Goal: Task Accomplishment & Management: Complete application form

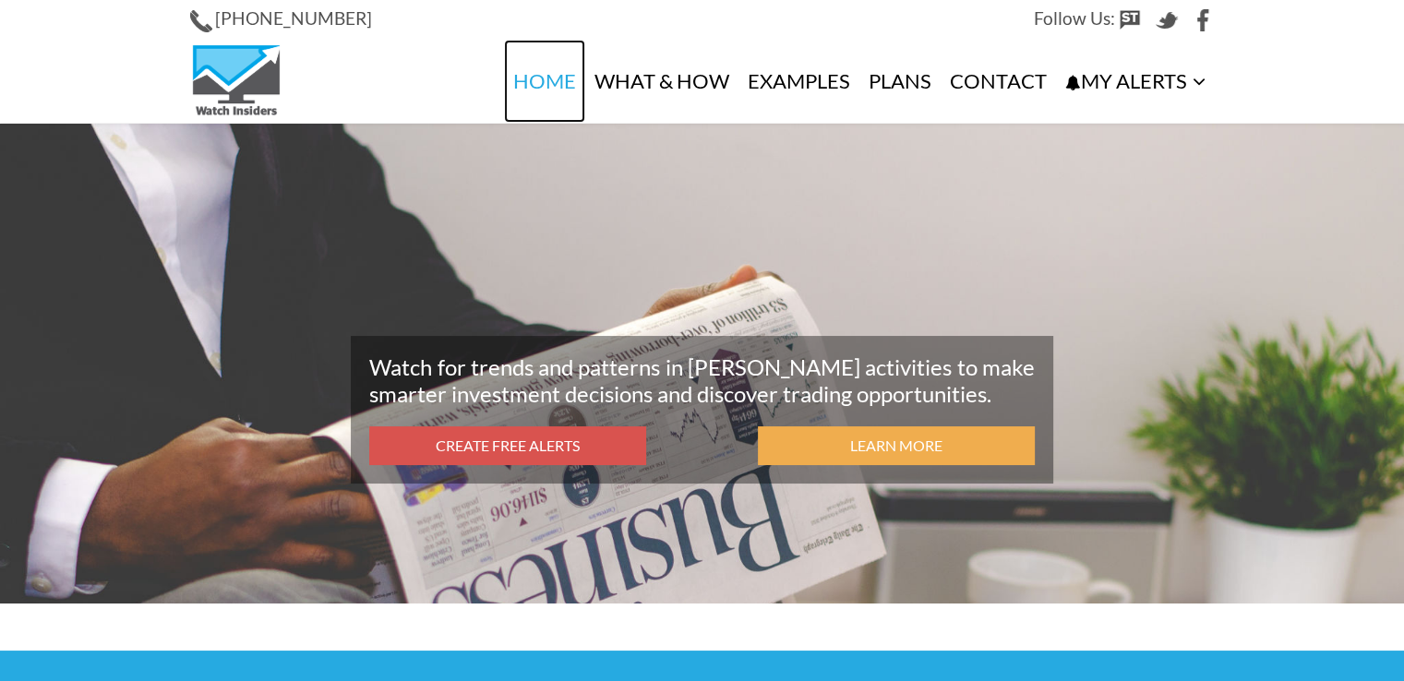
click at [554, 90] on link "Home" at bounding box center [544, 81] width 81 height 83
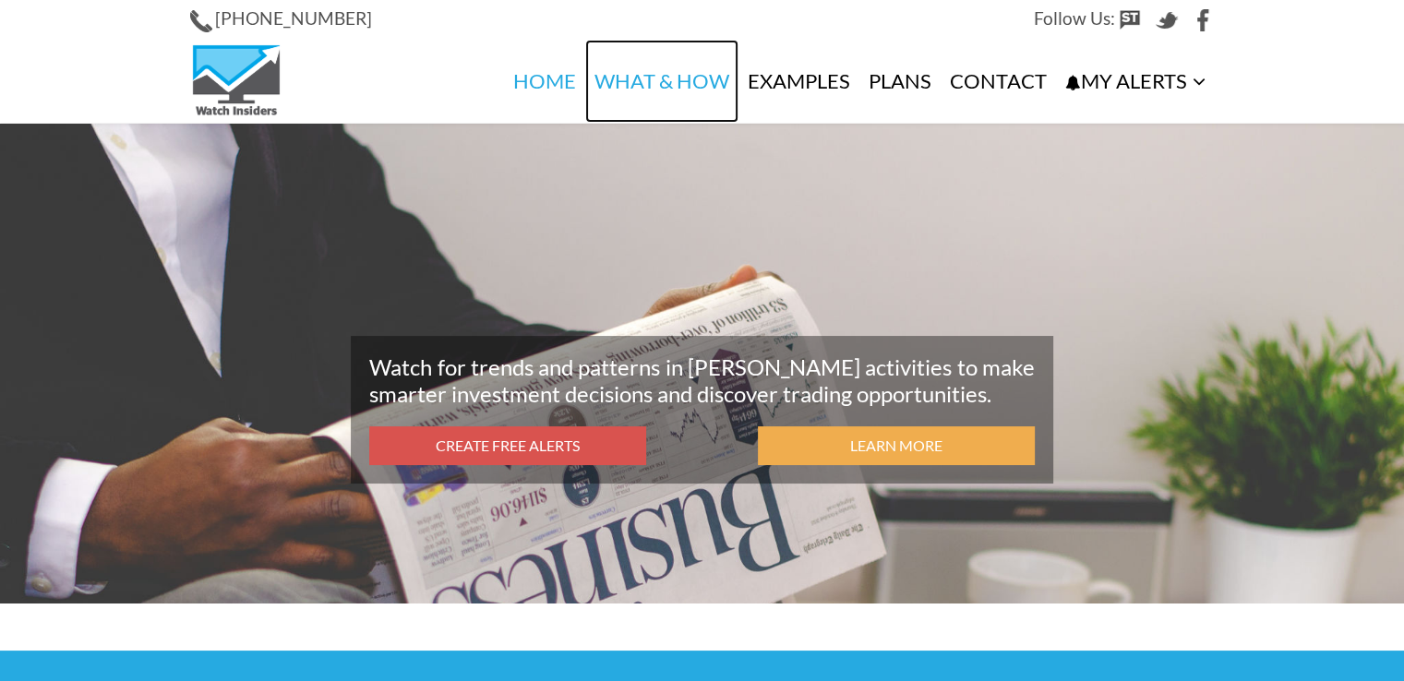
click at [656, 81] on link "What & How" at bounding box center [661, 81] width 153 height 83
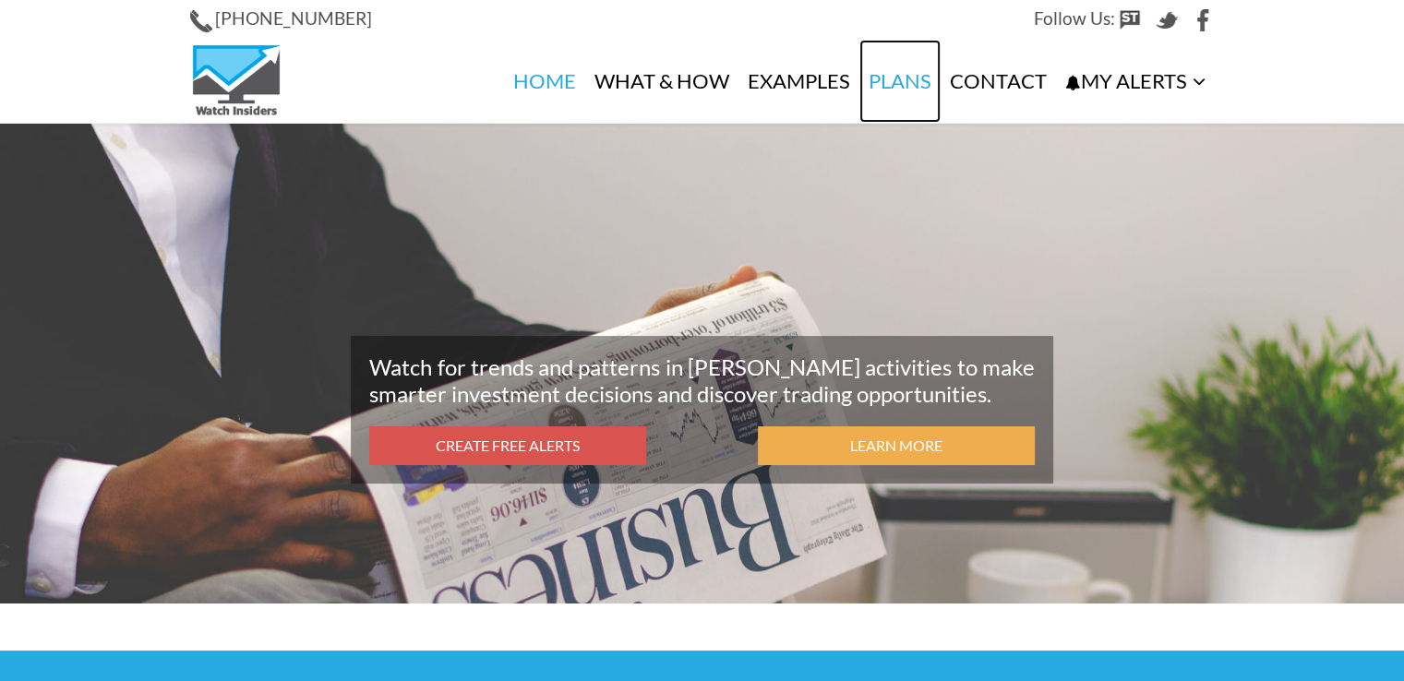
click at [896, 83] on link "Plans" at bounding box center [900, 81] width 81 height 83
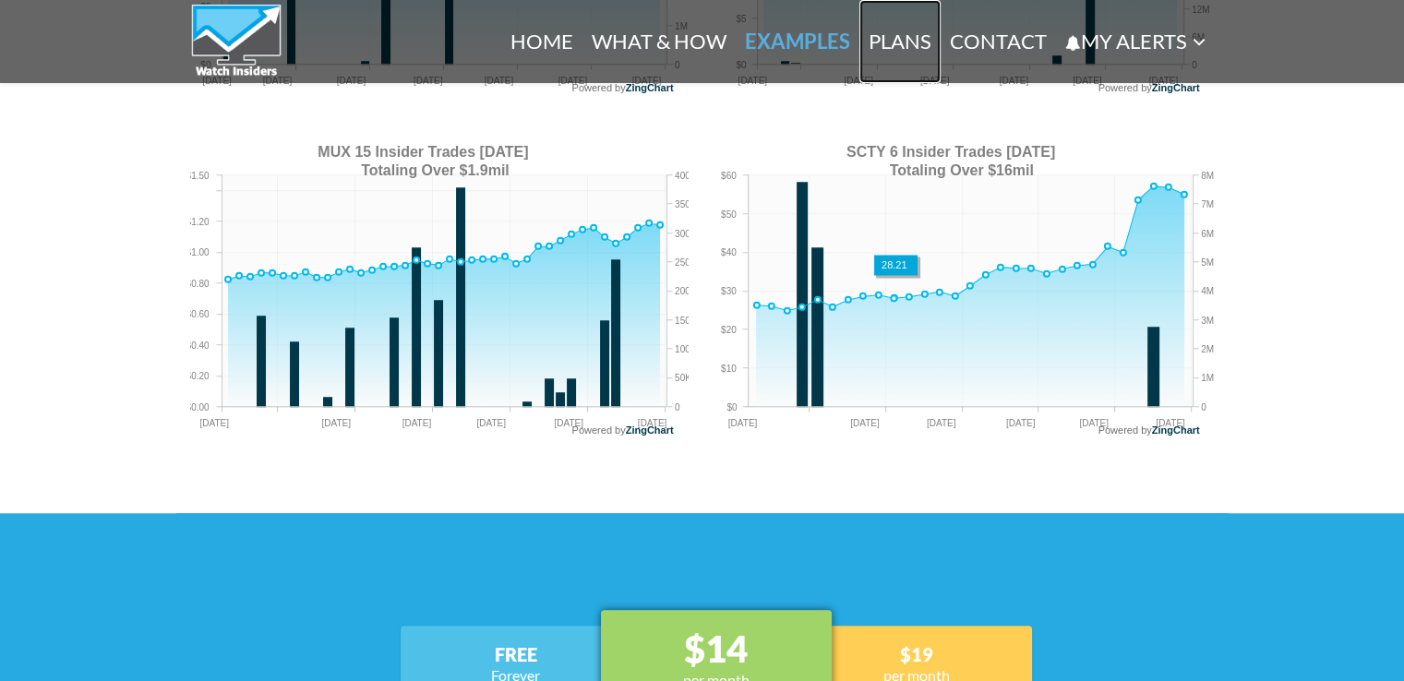
scroll to position [2291, 0]
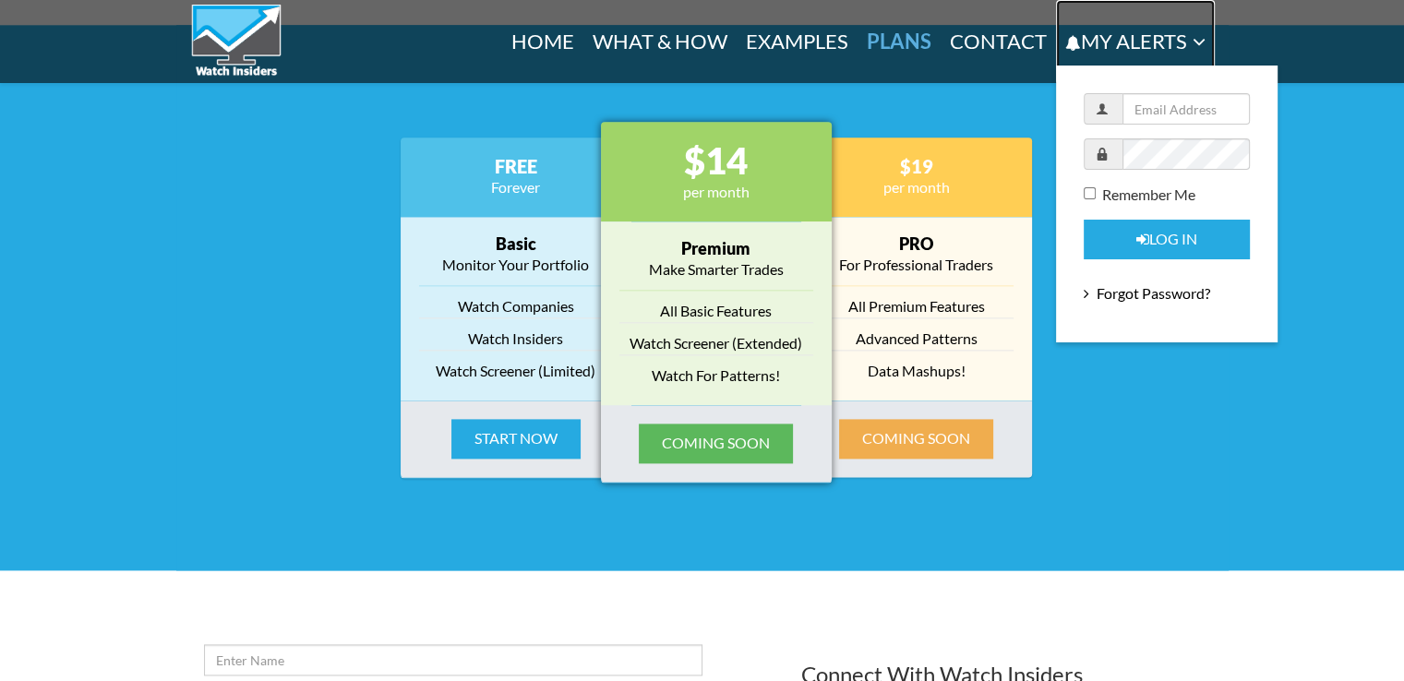
click at [1112, 42] on link "My Alerts" at bounding box center [1135, 42] width 159 height 84
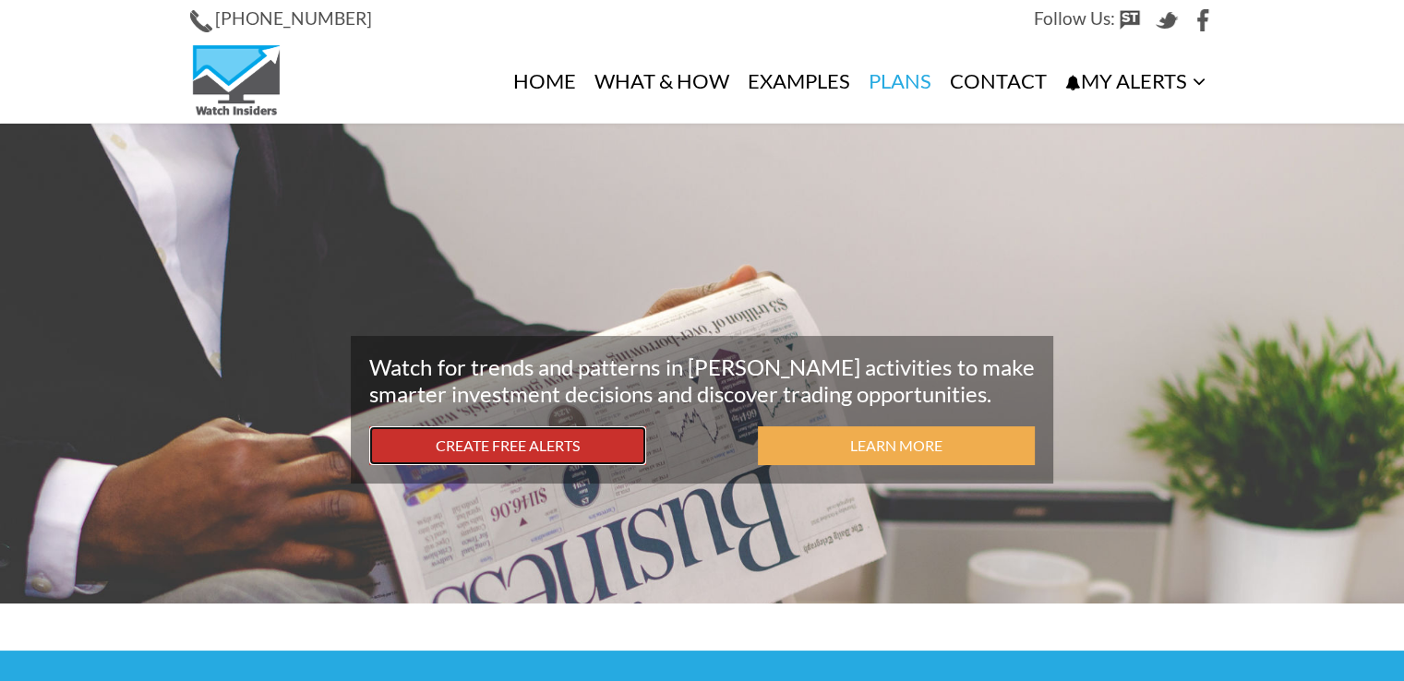
click at [512, 446] on link "Create Free Alerts" at bounding box center [507, 447] width 277 height 40
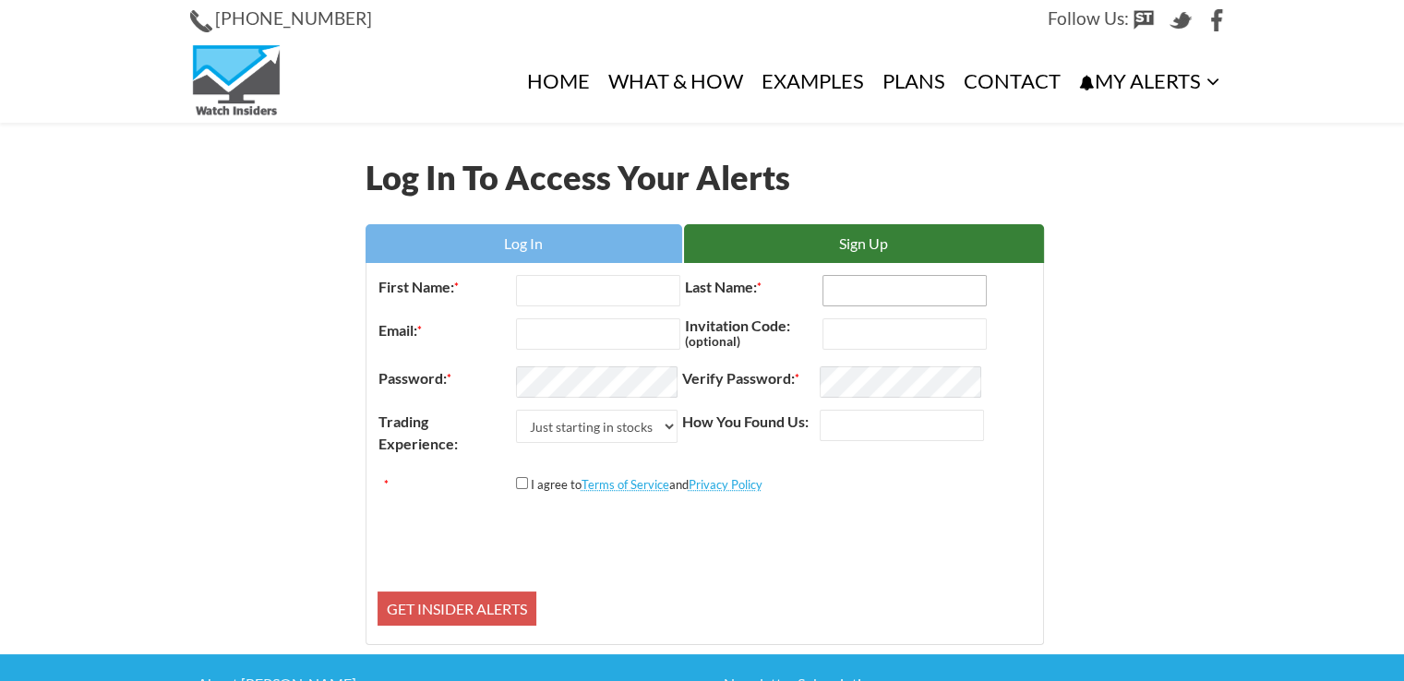
click at [849, 289] on input "Last Name: *" at bounding box center [905, 290] width 164 height 31
type input "Hagel"
type input "Gerald"
type input "ghagel260@gmail.com"
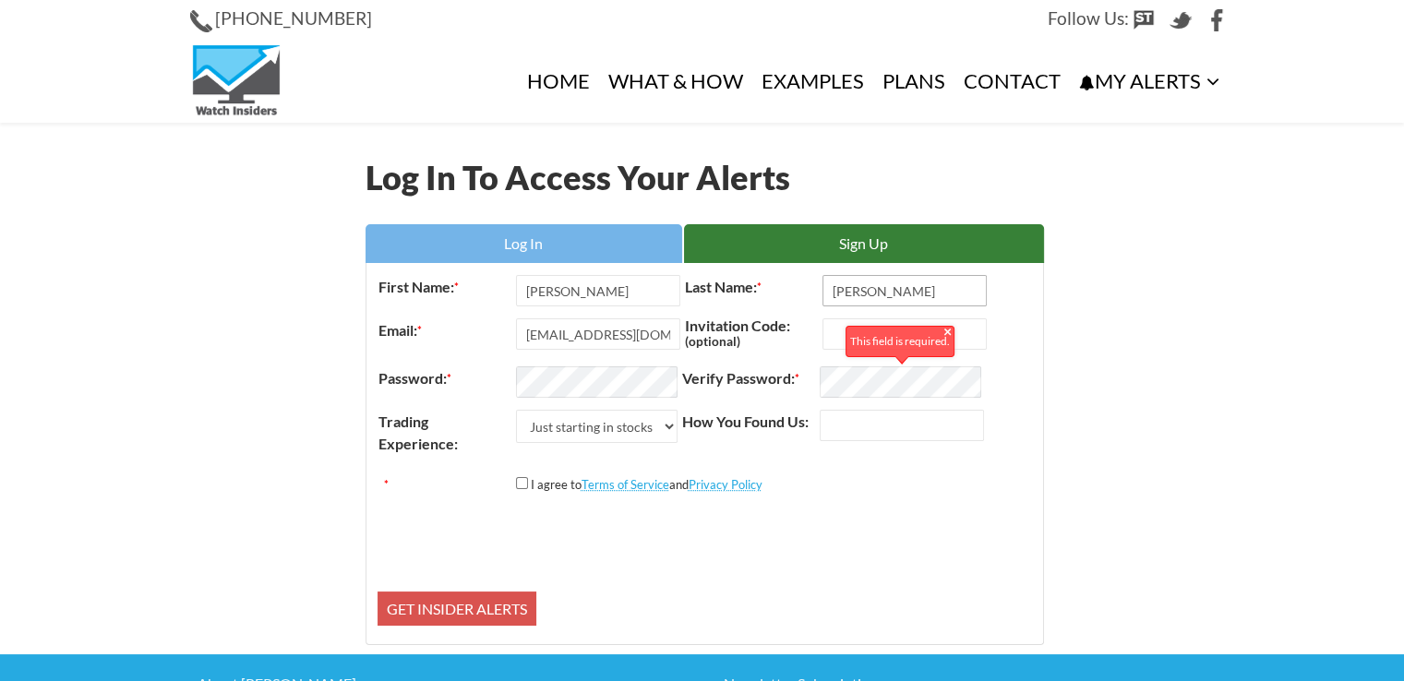
drag, startPoint x: 872, startPoint y: 289, endPoint x: 743, endPoint y: 300, distance: 128.8
click at [743, 300] on div "Last Name: * Hagel" at bounding box center [833, 290] width 307 height 31
click at [820, 81] on link "Examples" at bounding box center [812, 81] width 121 height 83
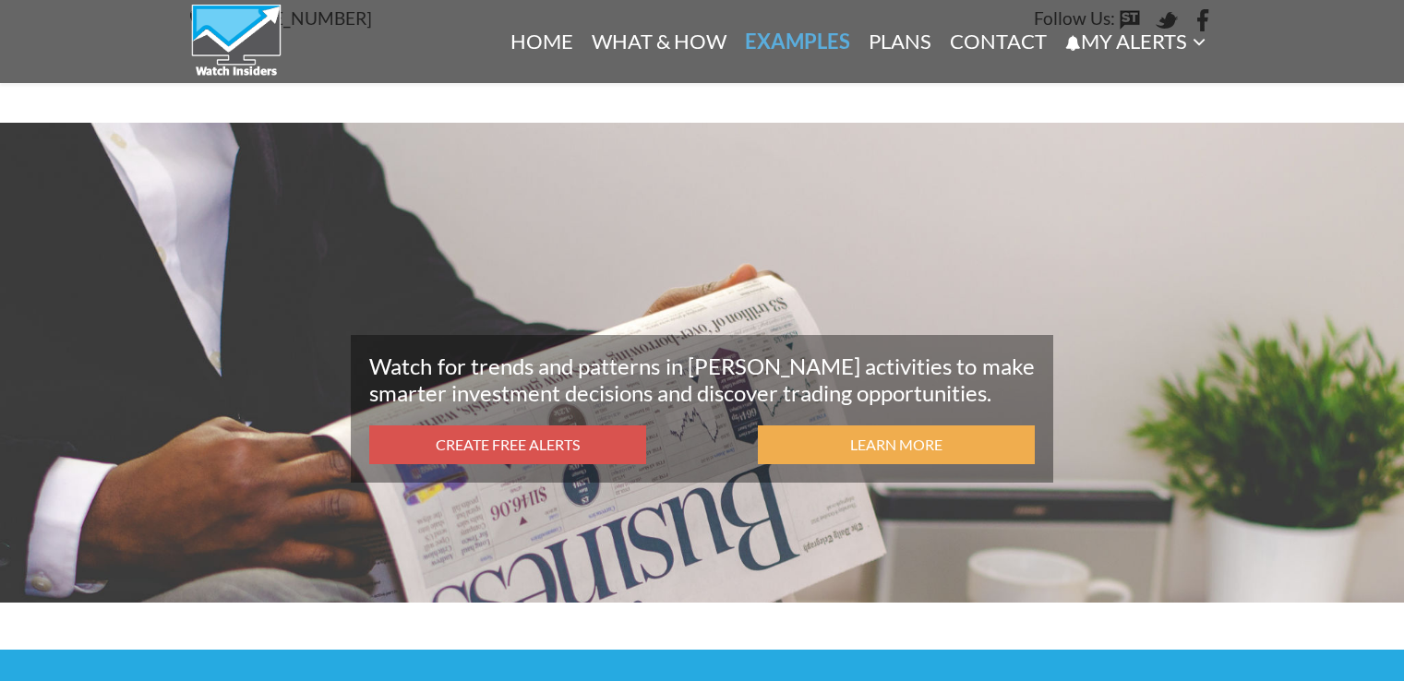
scroll to position [1529, 0]
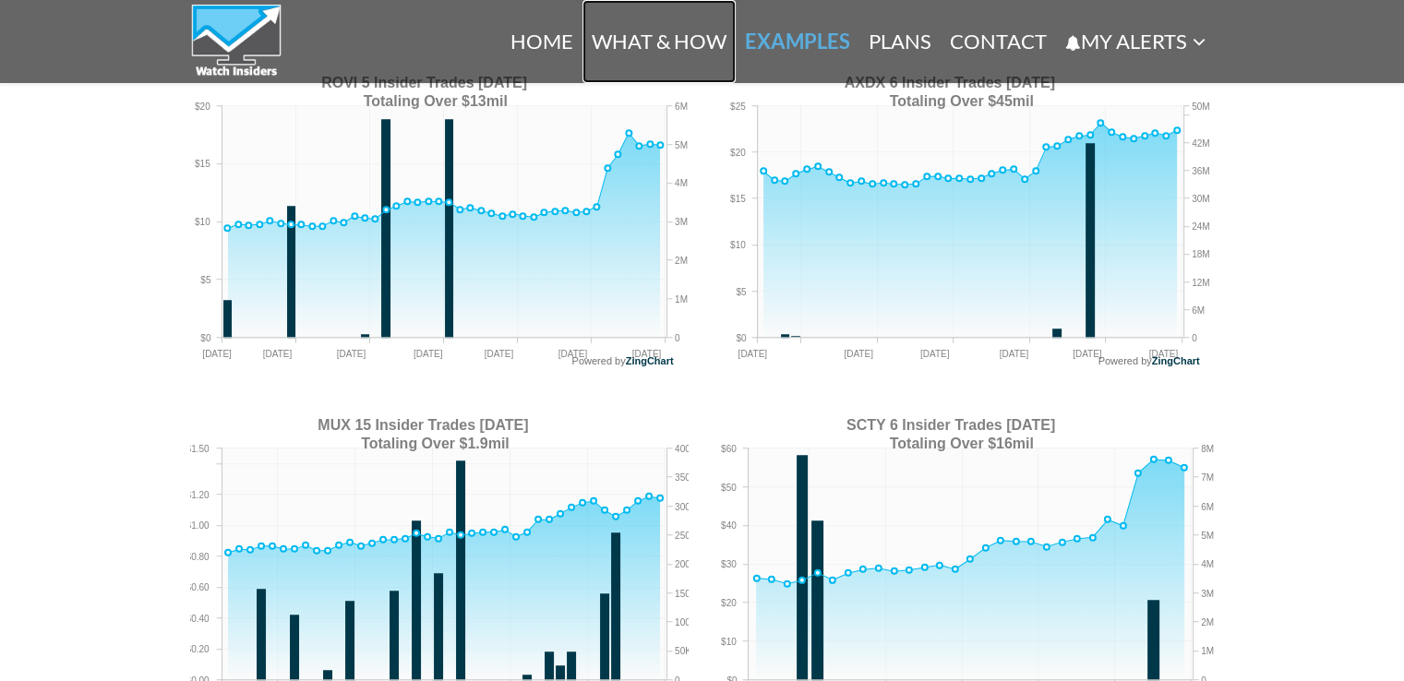
click at [673, 38] on link "What & How" at bounding box center [659, 41] width 153 height 83
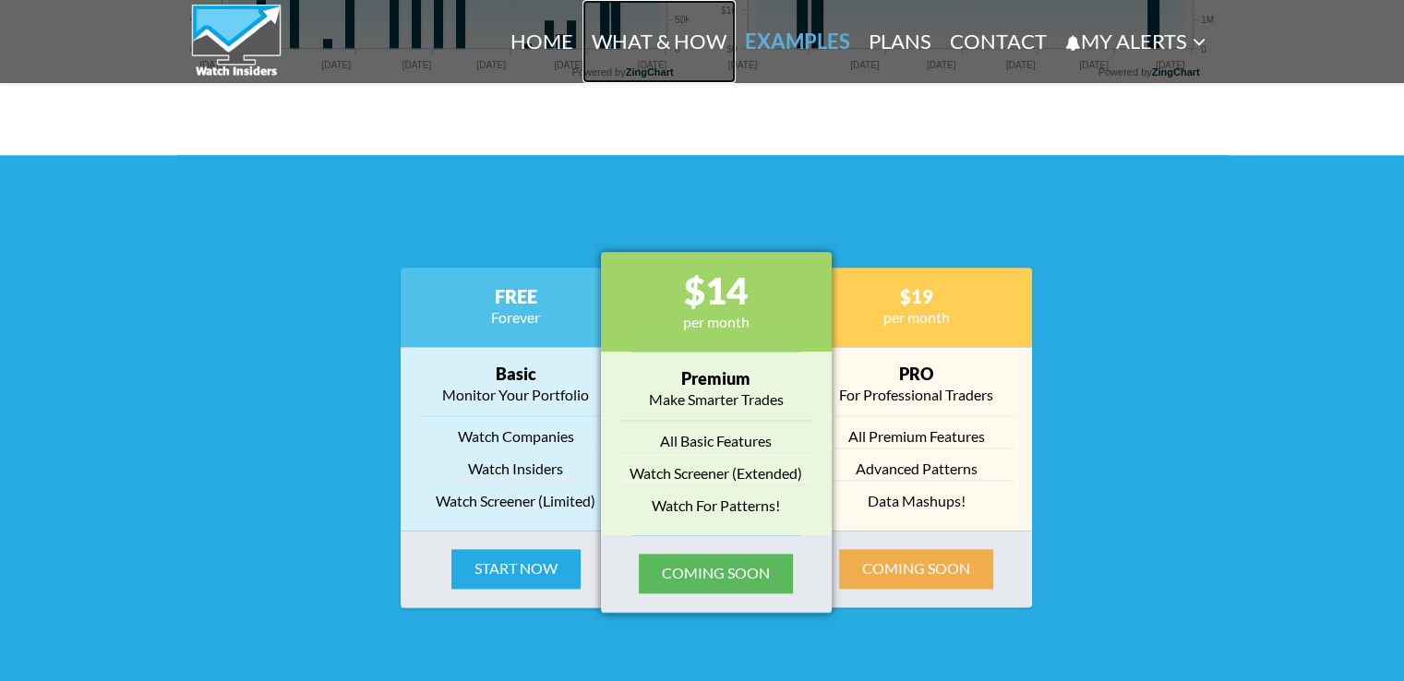
scroll to position [2197, 0]
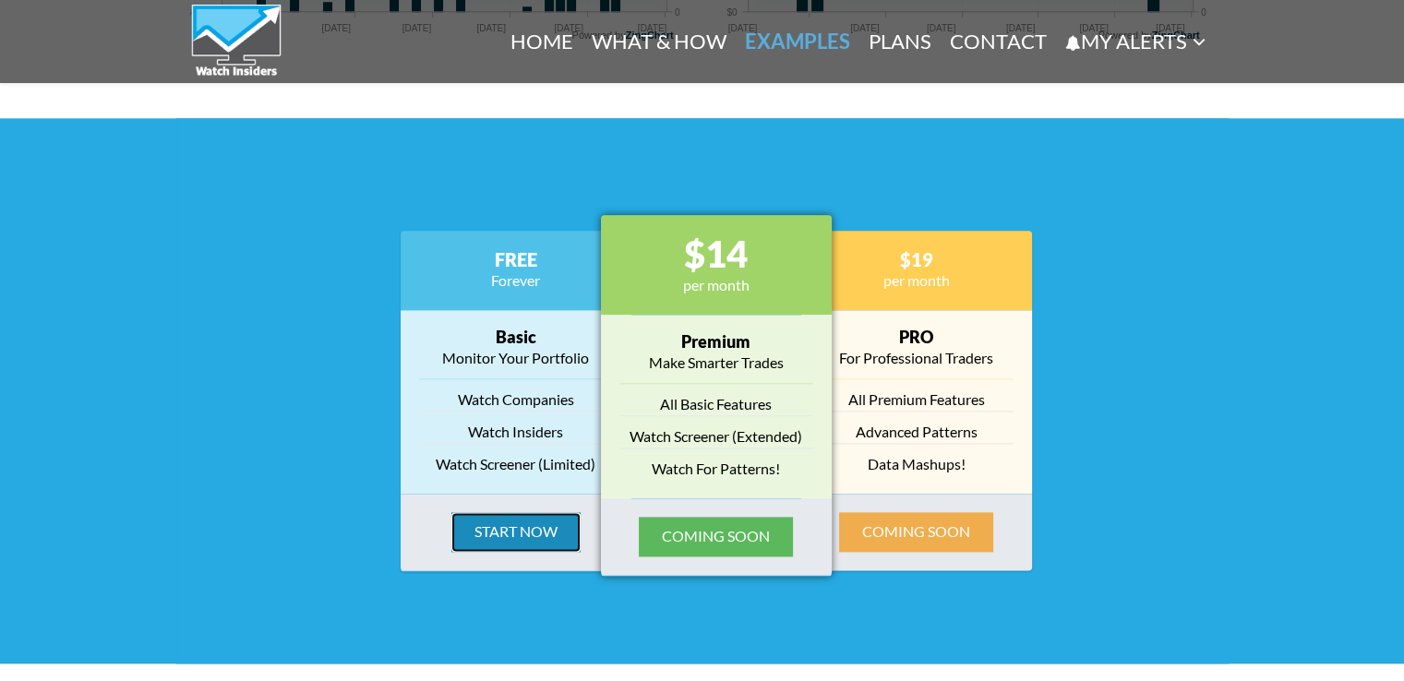
click at [510, 533] on button "Start Now" at bounding box center [515, 532] width 129 height 40
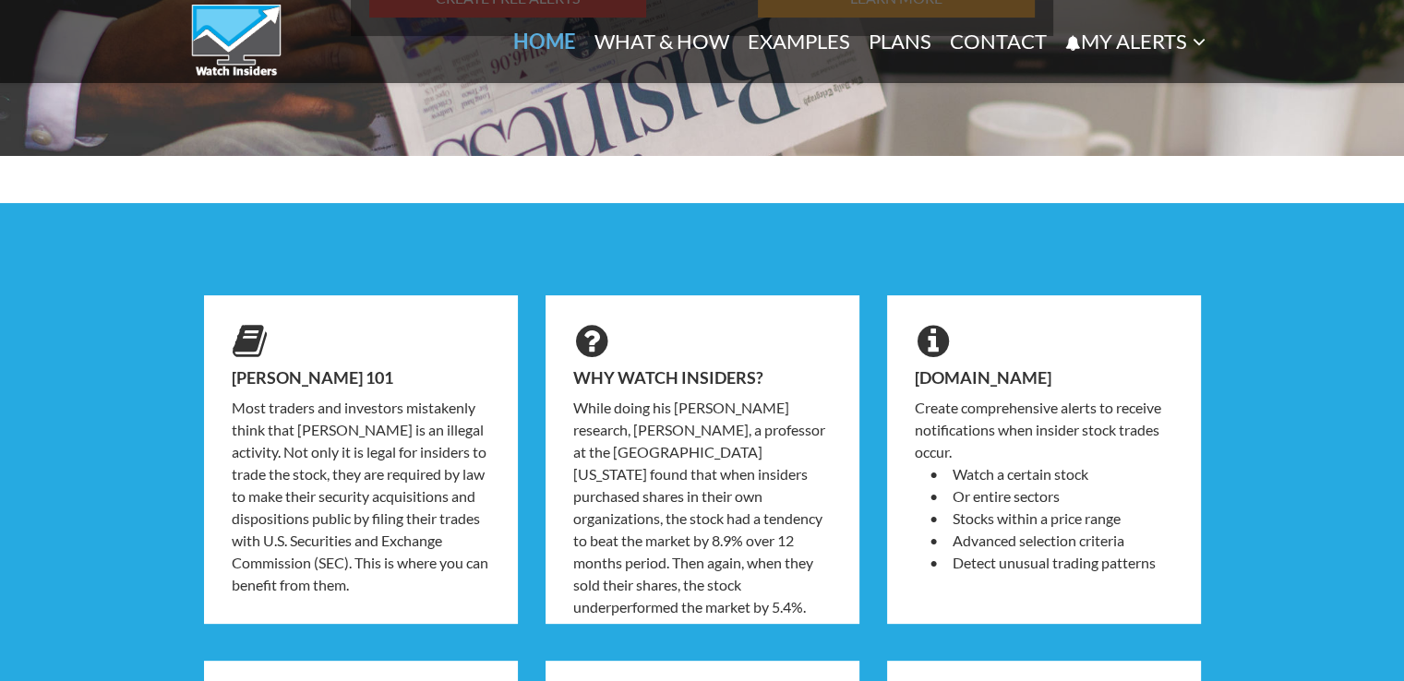
scroll to position [425, 0]
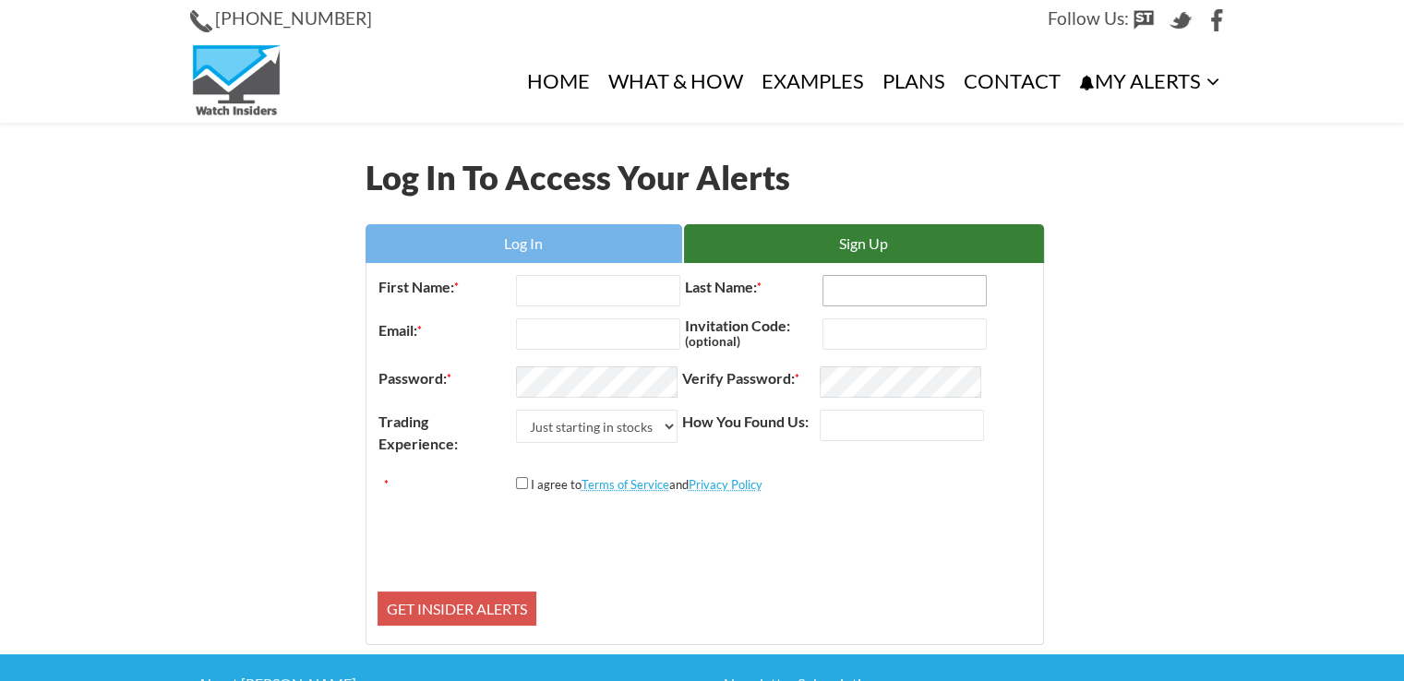
click at [846, 286] on input "Last Name: *" at bounding box center [905, 290] width 164 height 31
type input "Hagel"
type input "Gerald"
type input "ghagel260@gmail.com"
click at [843, 421] on input "How You Found Us:" at bounding box center [902, 425] width 164 height 31
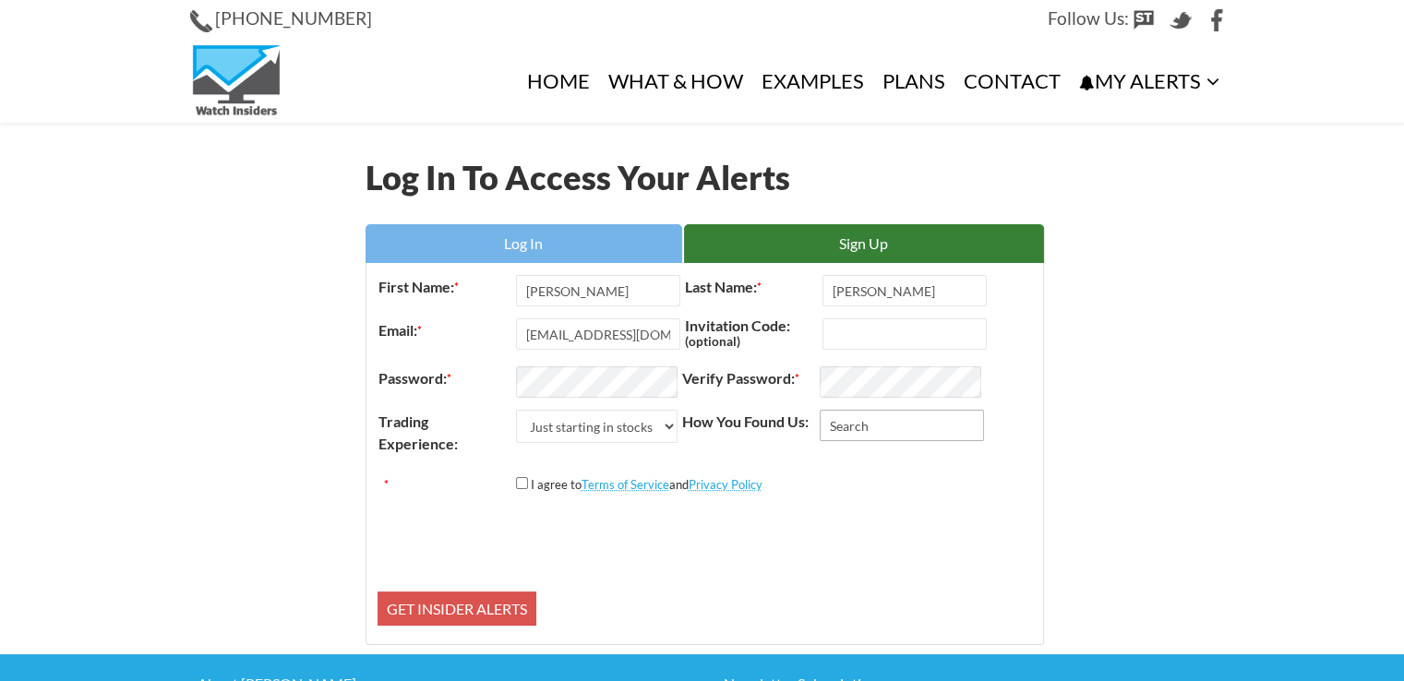
type input "Search"
click at [521, 479] on input "*" at bounding box center [522, 483] width 12 height 12
checkbox input "true"
click at [469, 605] on input "Get Insider Alerts" at bounding box center [457, 609] width 159 height 35
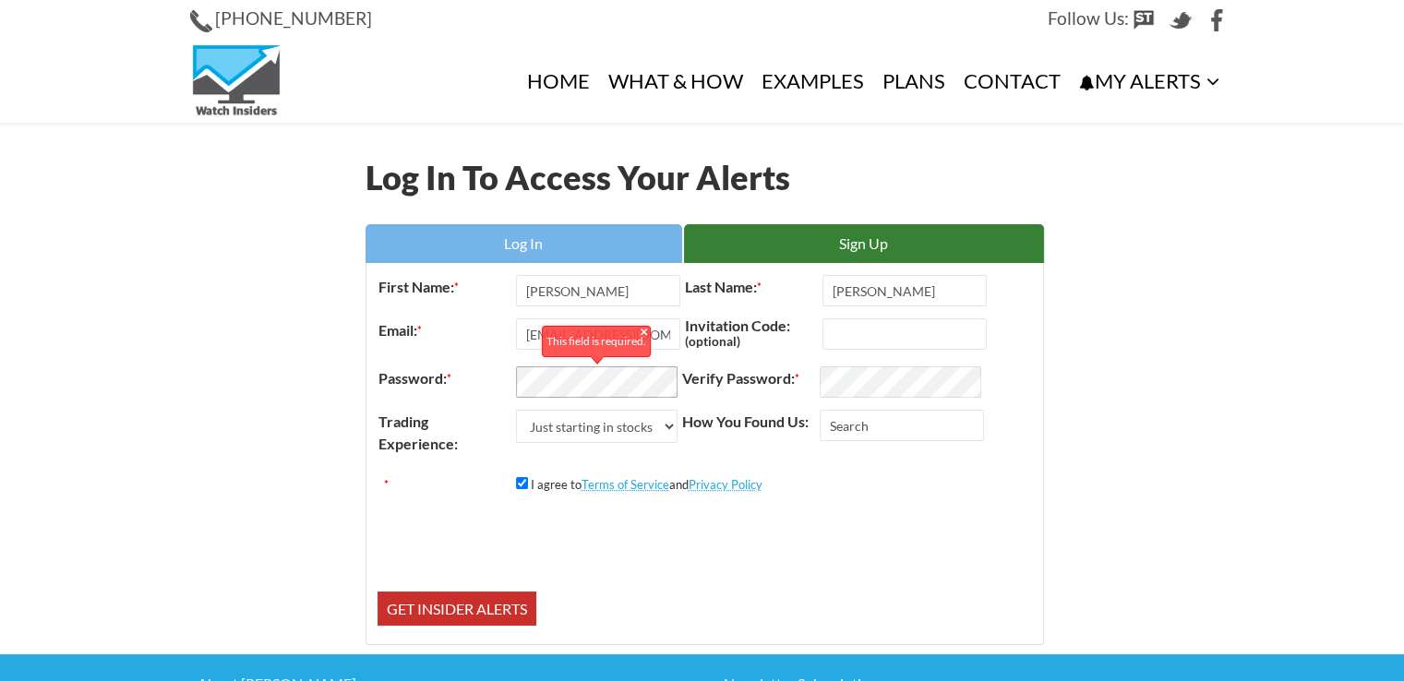
scroll to position [144, 0]
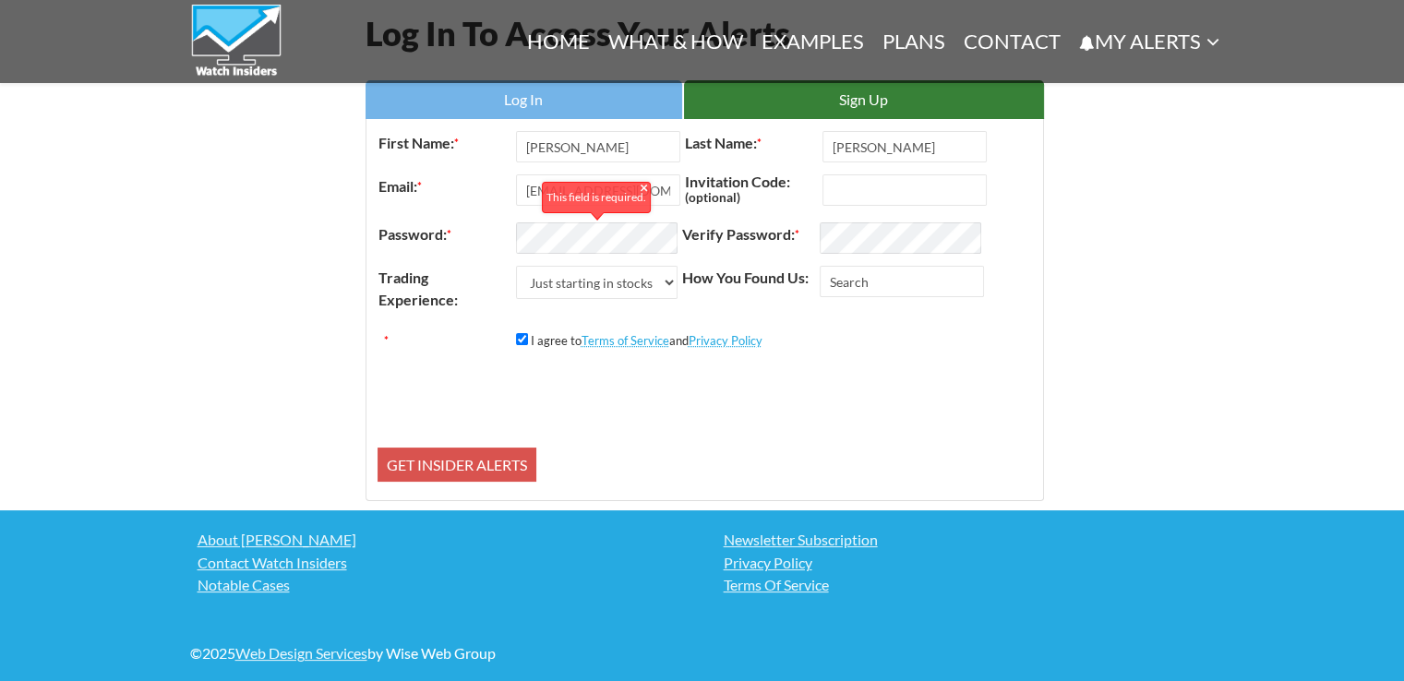
click at [451, 229] on span "*" at bounding box center [449, 234] width 5 height 14
click at [668, 282] on select "Just starting in stocks I know the basics I am an active trader I am a trading …" at bounding box center [597, 282] width 162 height 33
select select "1"
click at [516, 266] on select "Just starting in stocks I know the basics I am an active trader I am a trading …" at bounding box center [597, 282] width 162 height 33
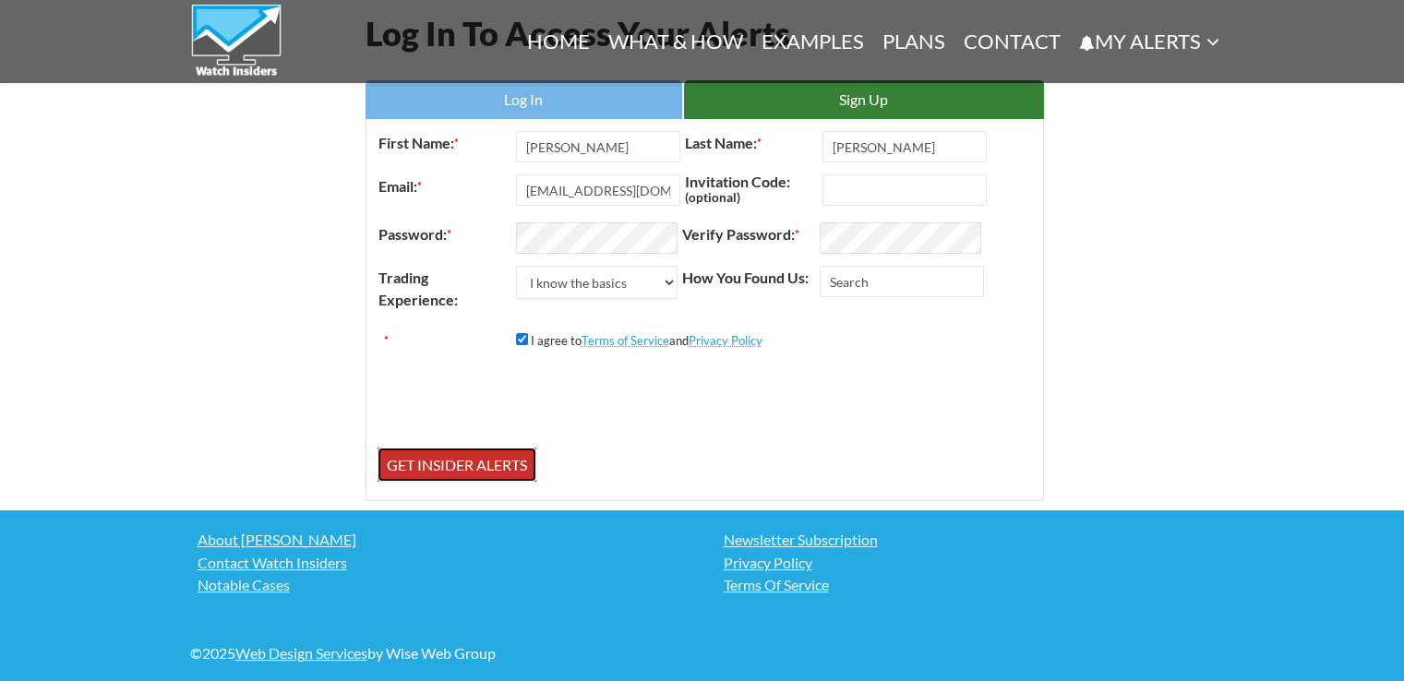
click at [451, 466] on input "Get Insider Alerts" at bounding box center [457, 465] width 159 height 35
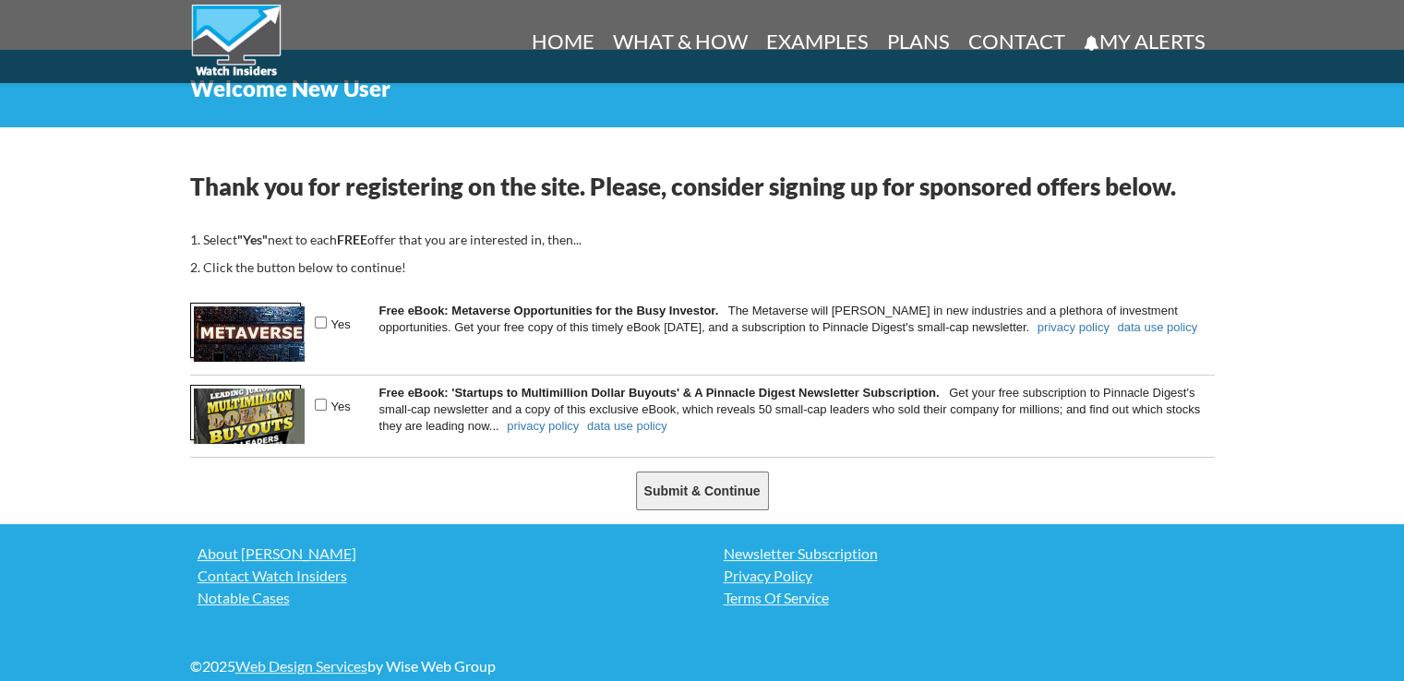
scroll to position [74, 0]
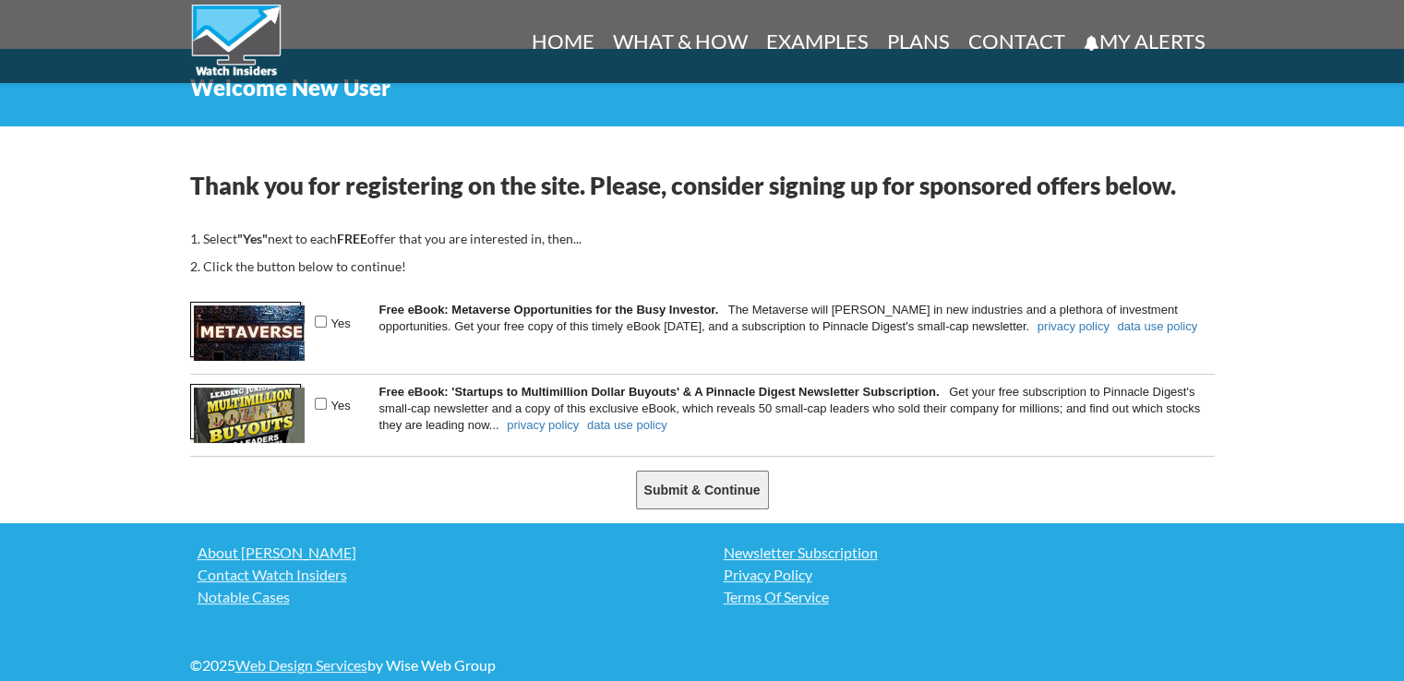
click at [692, 490] on input "Submit & Continue" at bounding box center [702, 490] width 133 height 39
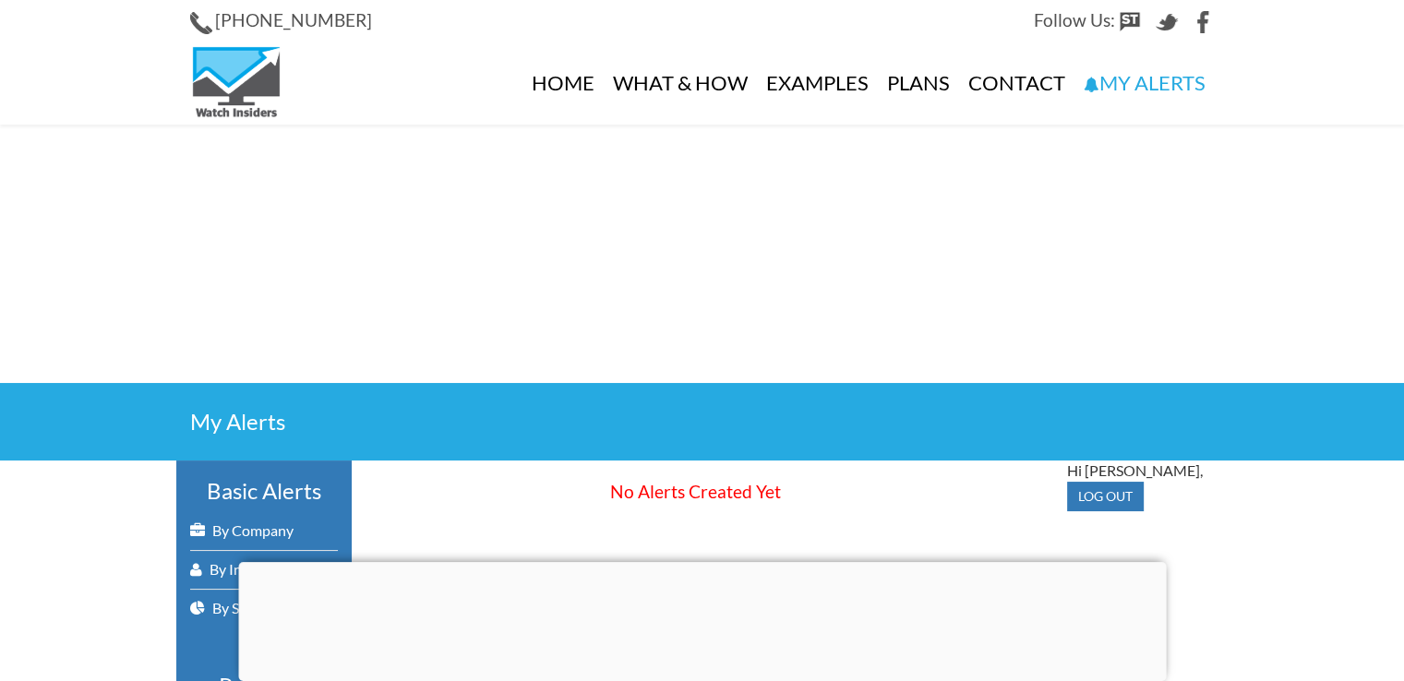
click at [702, 562] on div at bounding box center [702, 562] width 928 height 0
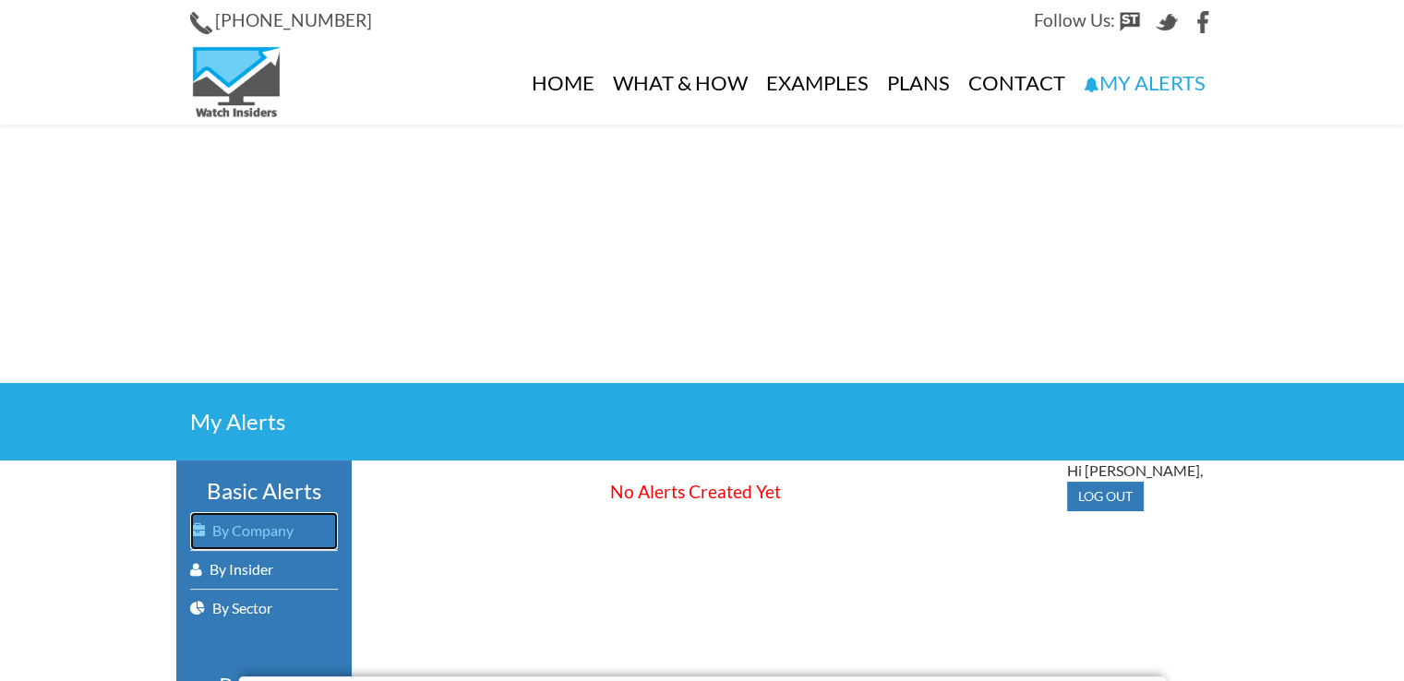
click at [259, 533] on link "By Company" at bounding box center [264, 531] width 148 height 38
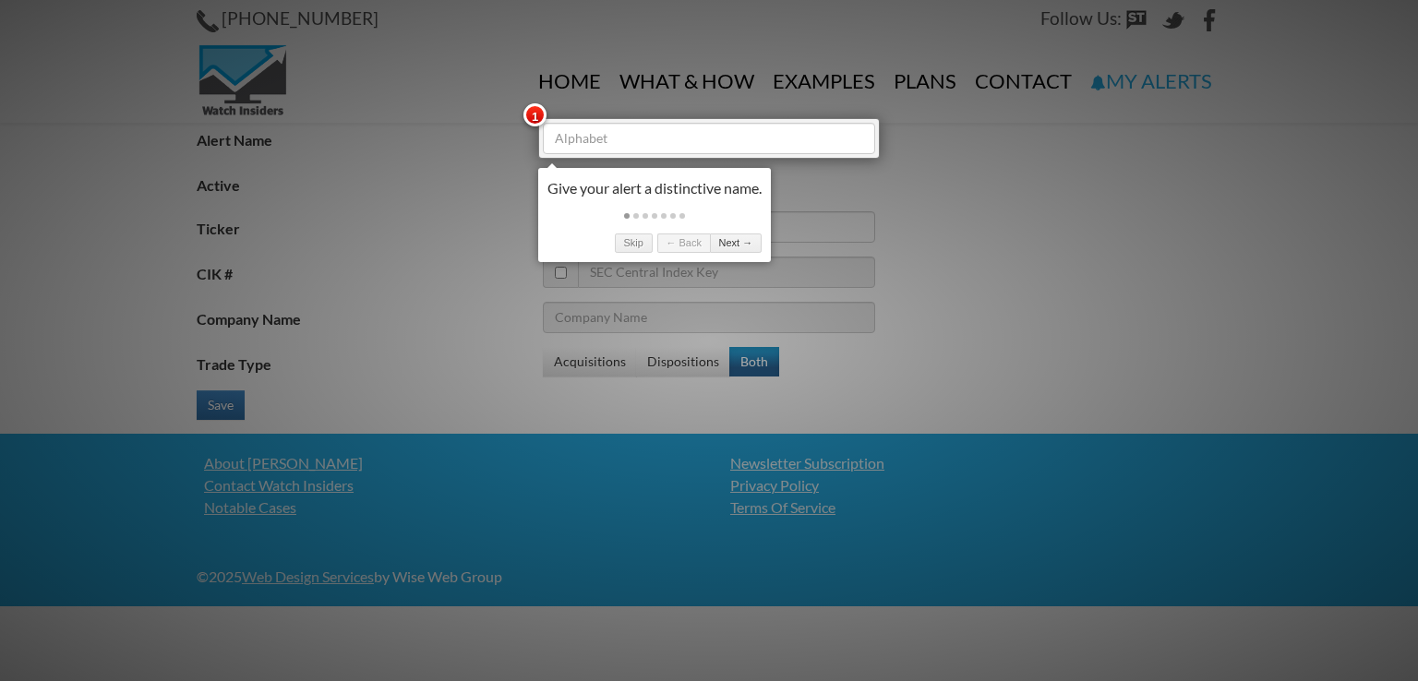
click at [1028, 270] on div at bounding box center [709, 340] width 1418 height 681
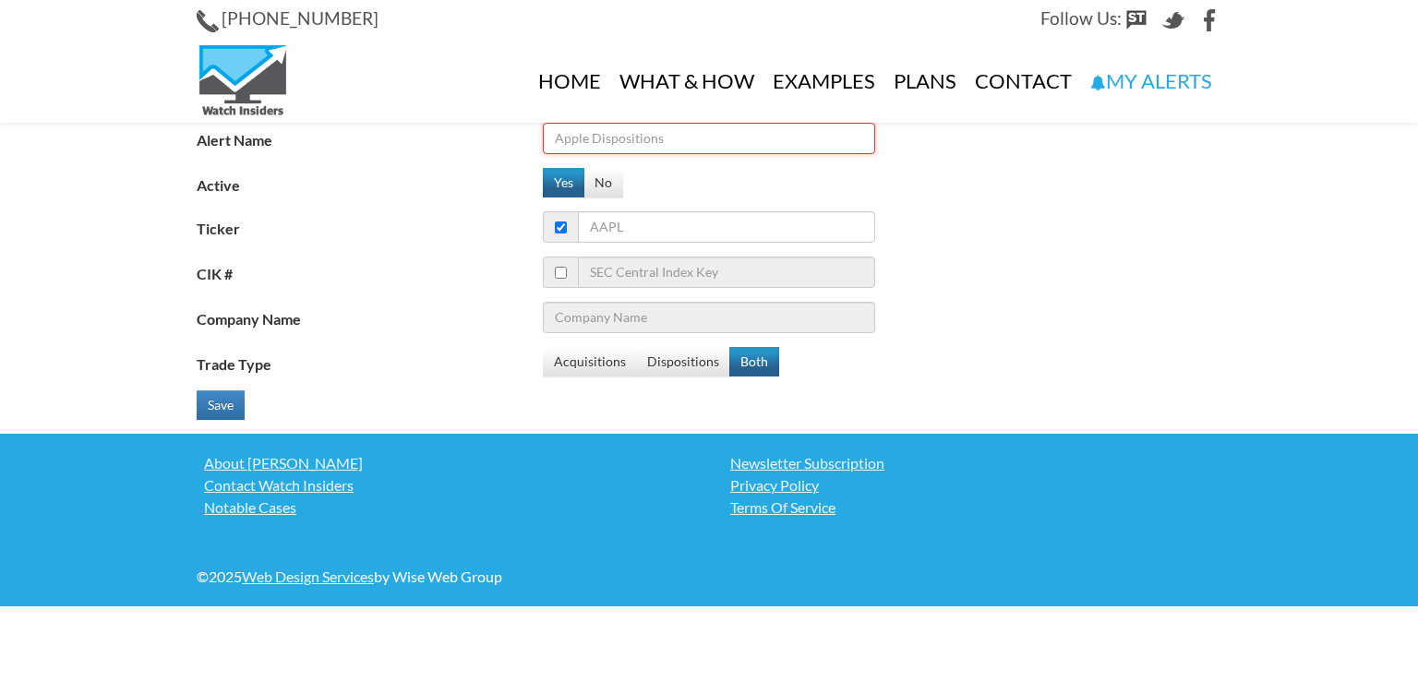
drag, startPoint x: 666, startPoint y: 137, endPoint x: 511, endPoint y: 163, distance: 157.4
click at [511, 163] on fieldset "Alert Name Active Yes No Ticker CIK # Company Name Trade Type Acquisitions Disp…" at bounding box center [709, 278] width 1025 height 311
type input "[PERSON_NAME]"
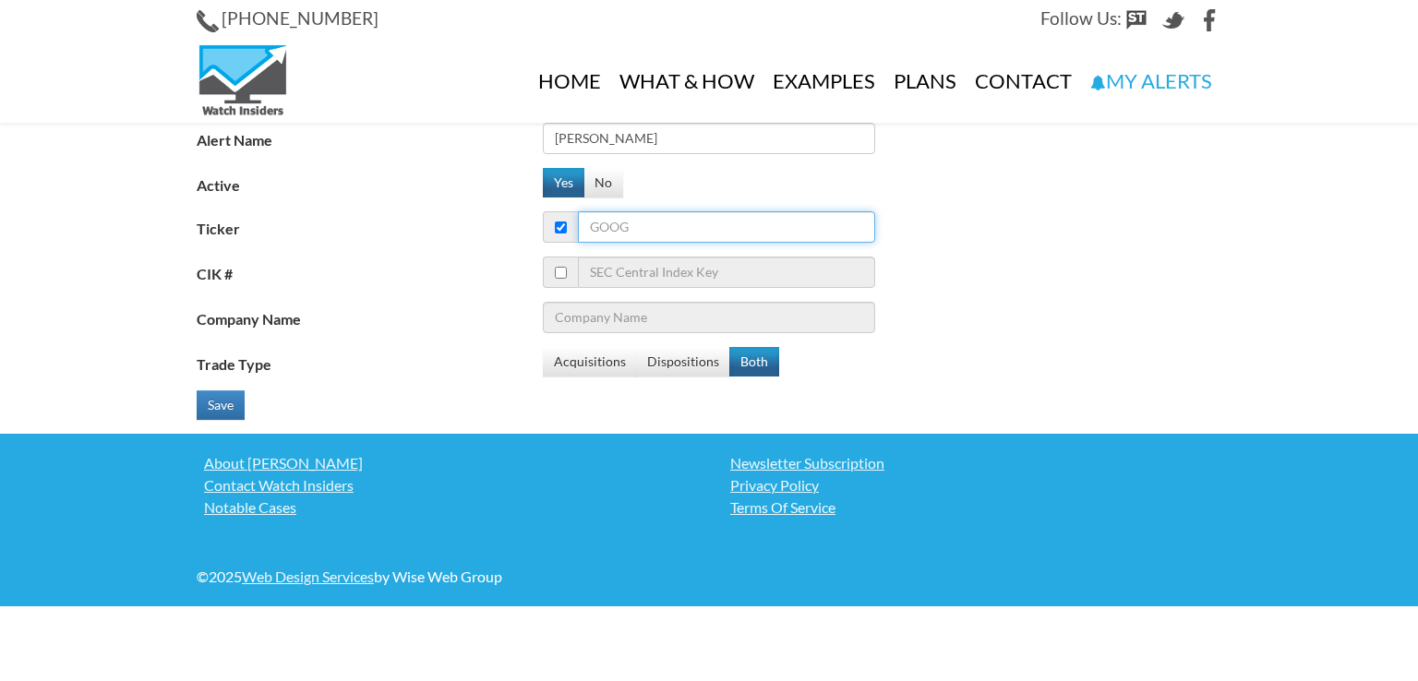
drag, startPoint x: 625, startPoint y: 227, endPoint x: 636, endPoint y: 224, distance: 11.4
click at [620, 224] on input "Ticker" at bounding box center [726, 226] width 297 height 31
drag, startPoint x: 641, startPoint y: 226, endPoint x: 499, endPoint y: 230, distance: 142.2
click at [499, 230] on div "Ticker" at bounding box center [716, 226] width 1039 height 31
drag, startPoint x: 628, startPoint y: 227, endPoint x: 541, endPoint y: 219, distance: 87.2
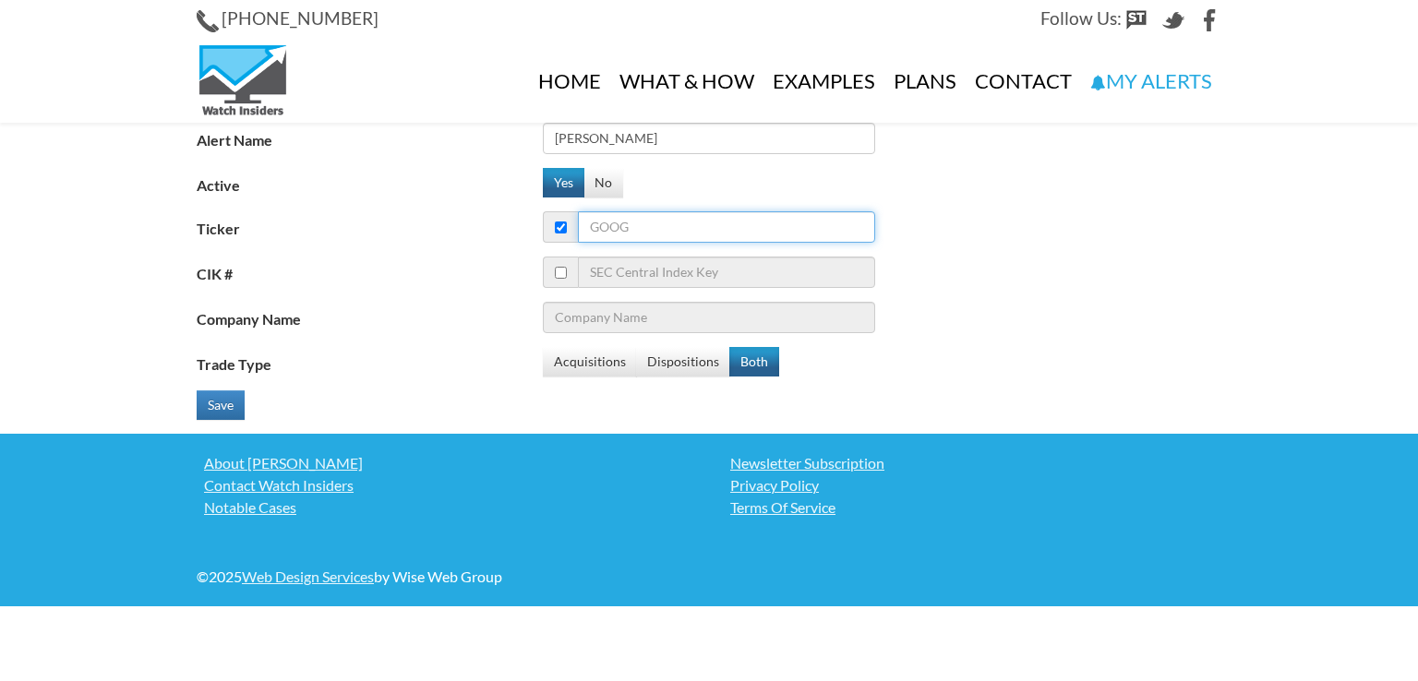
click at [541, 219] on div "Ticker" at bounding box center [716, 226] width 1039 height 31
type input "SS"
type input "SentinelOne Inc"
type input "SSD"
type input "Simpson Manufacturing Co., Inc."
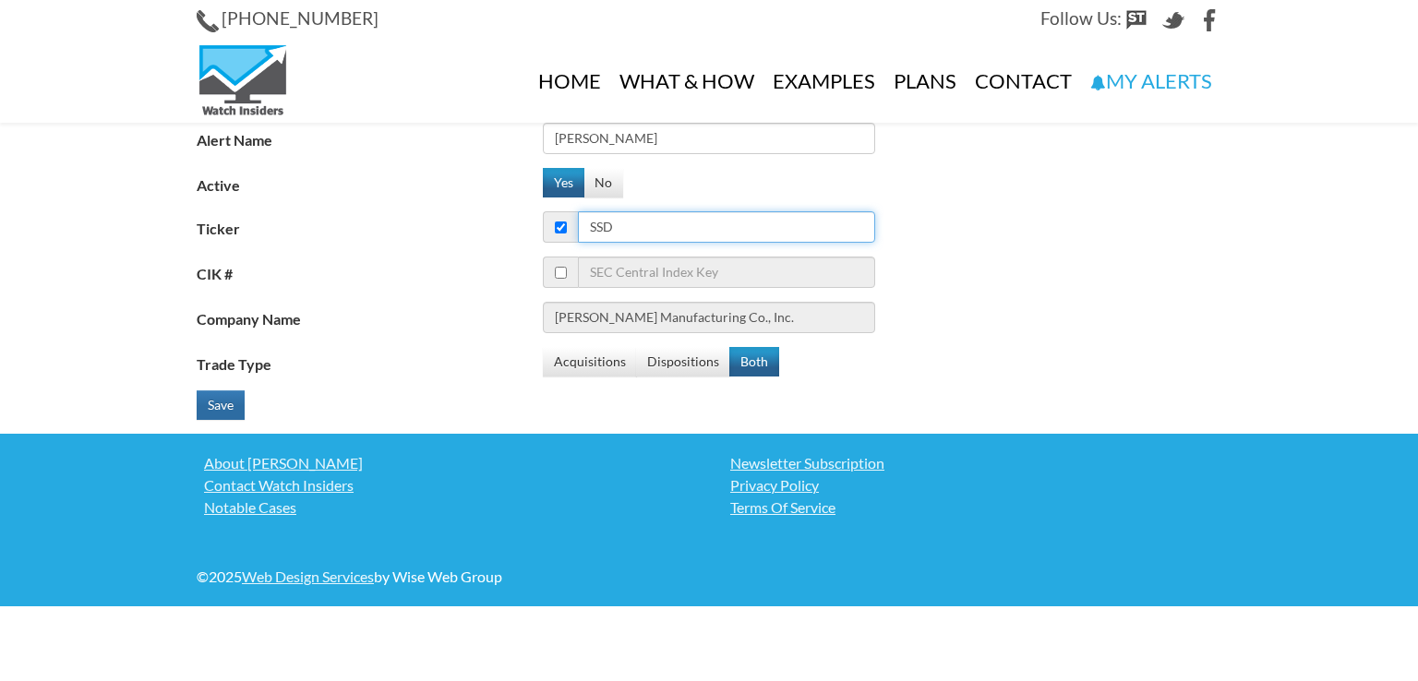
type input "SSD"
click at [223, 404] on button "Save" at bounding box center [221, 406] width 48 height 30
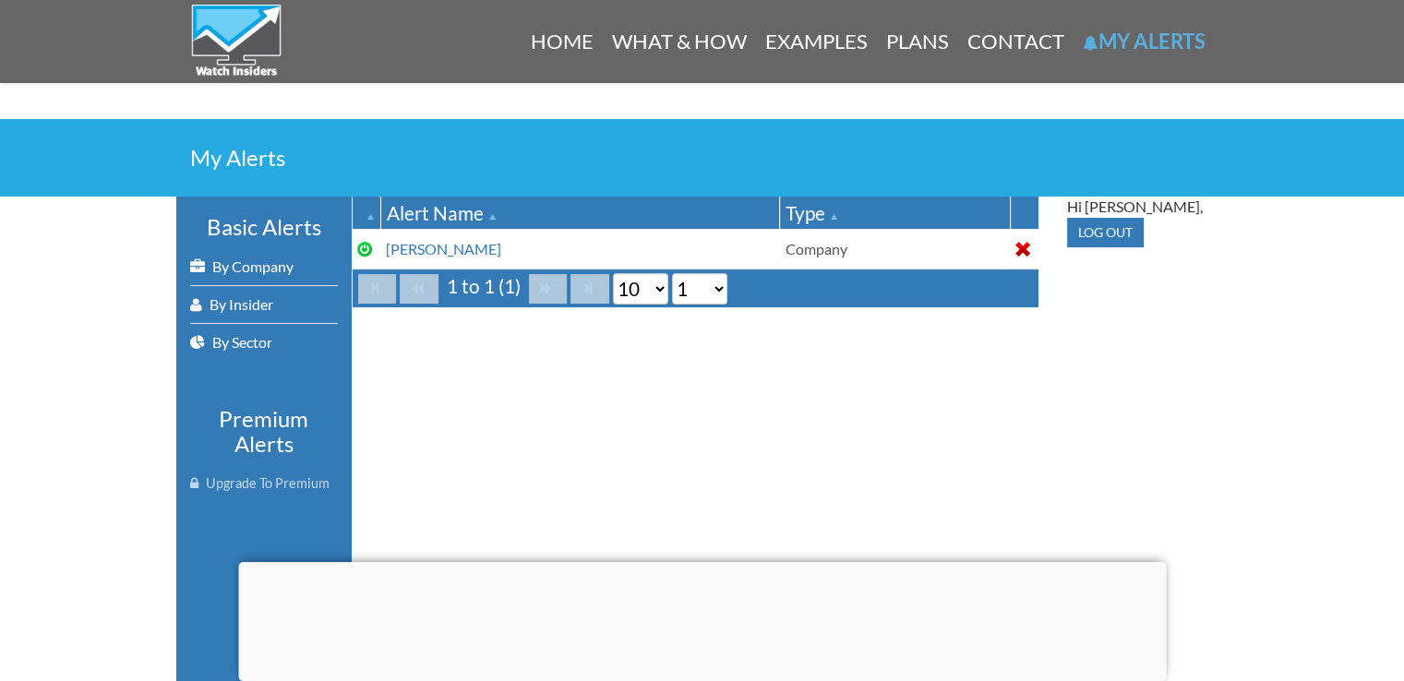
scroll to position [318, 0]
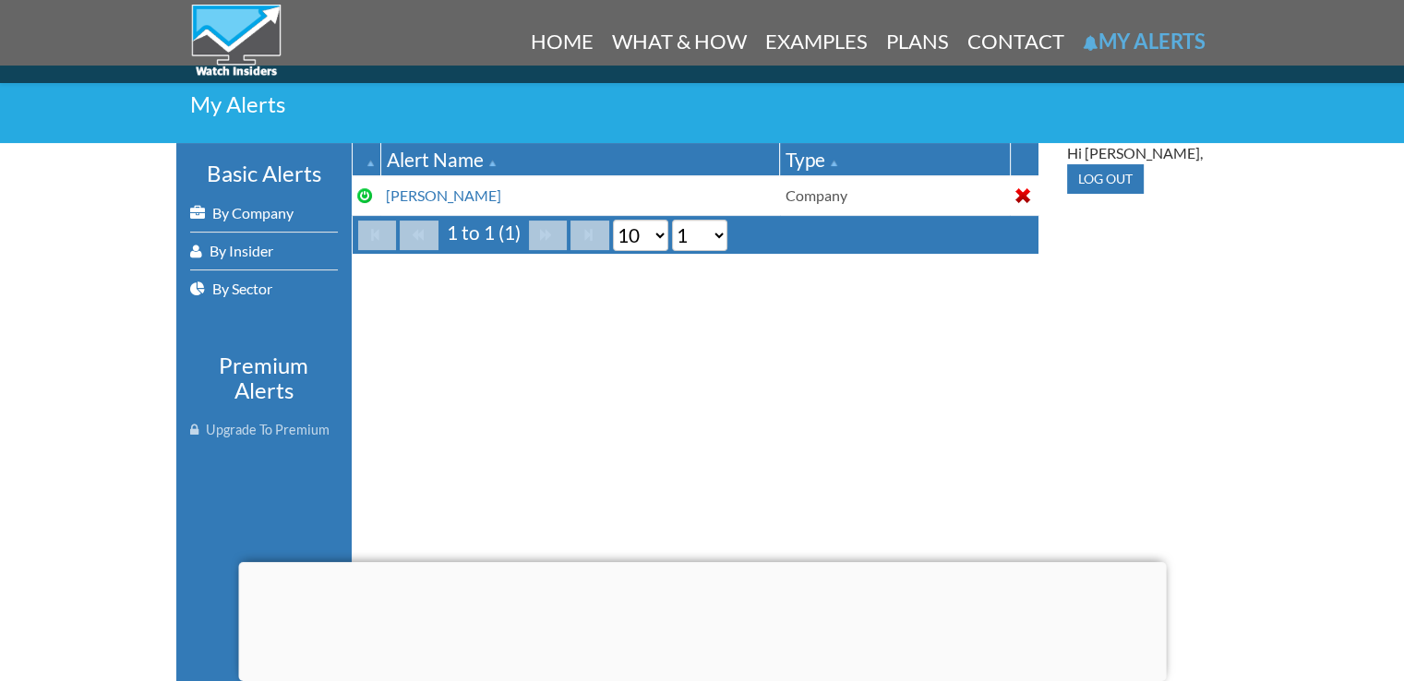
click at [696, 562] on div at bounding box center [702, 562] width 928 height 0
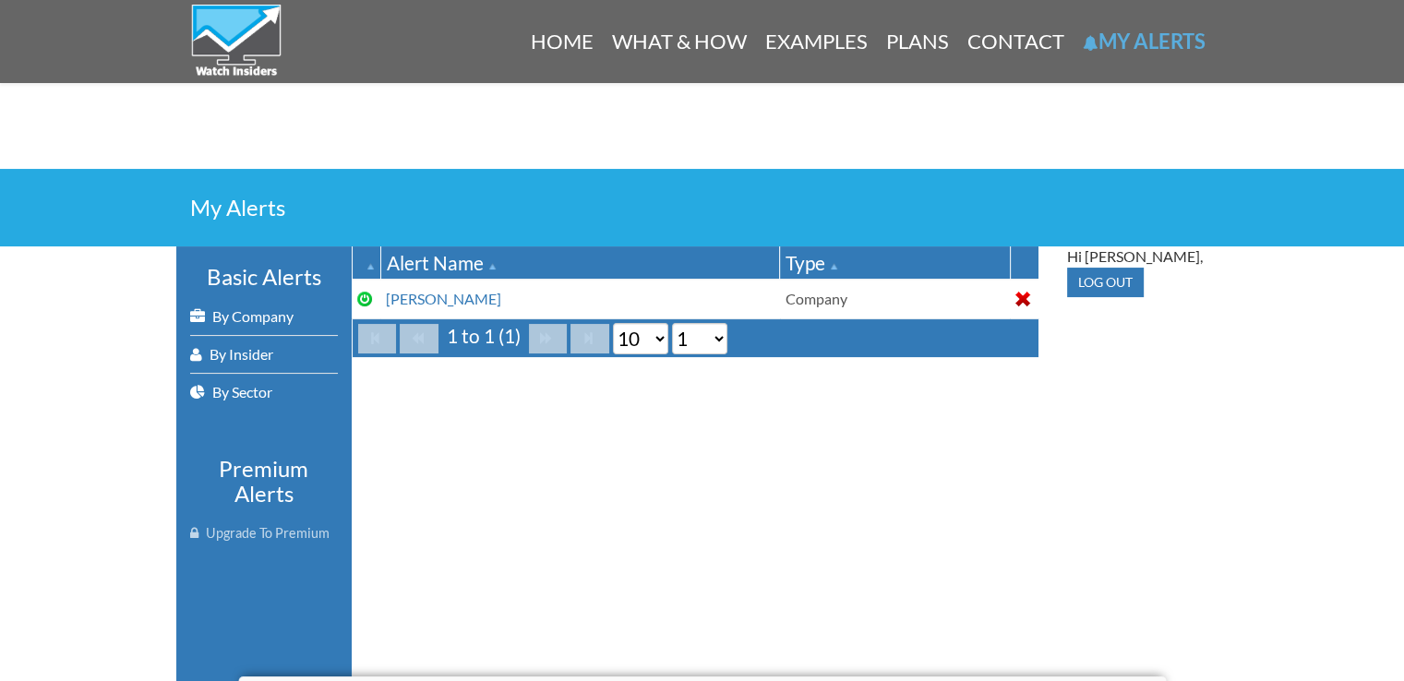
scroll to position [208, 0]
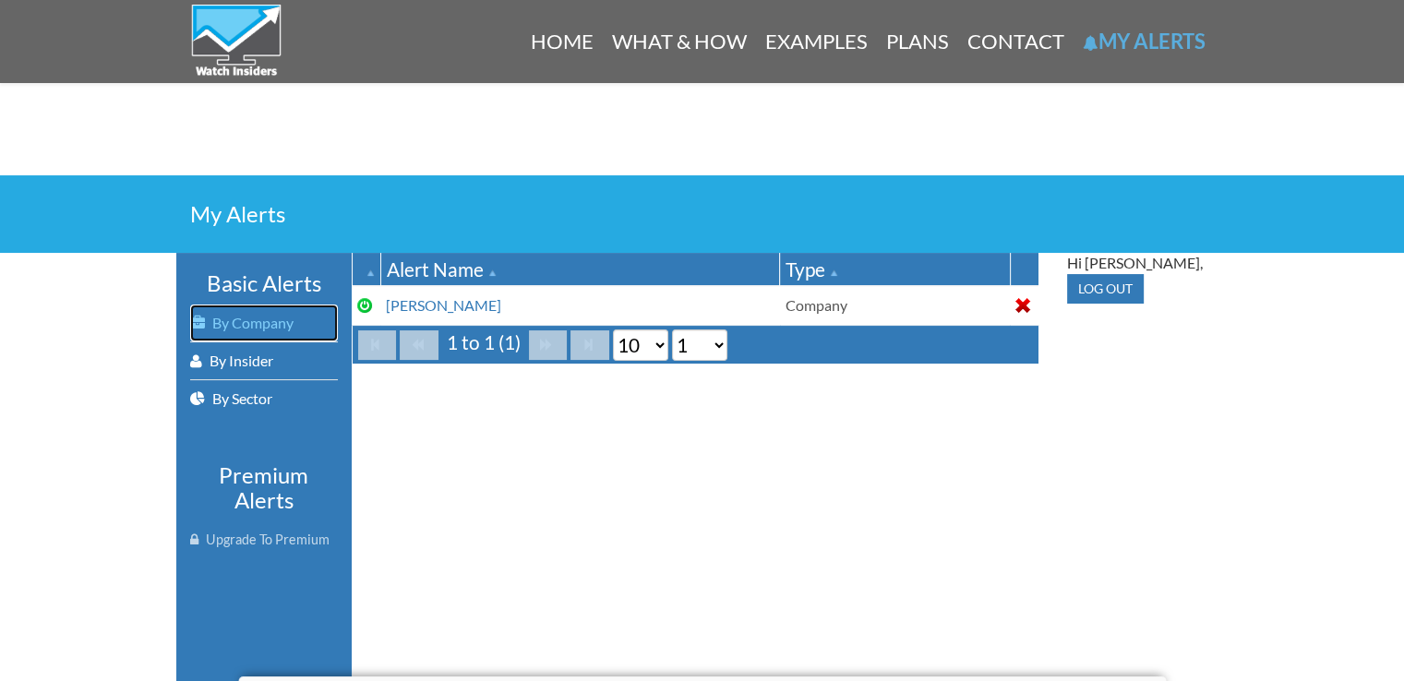
click at [244, 322] on link "By Company" at bounding box center [264, 323] width 148 height 37
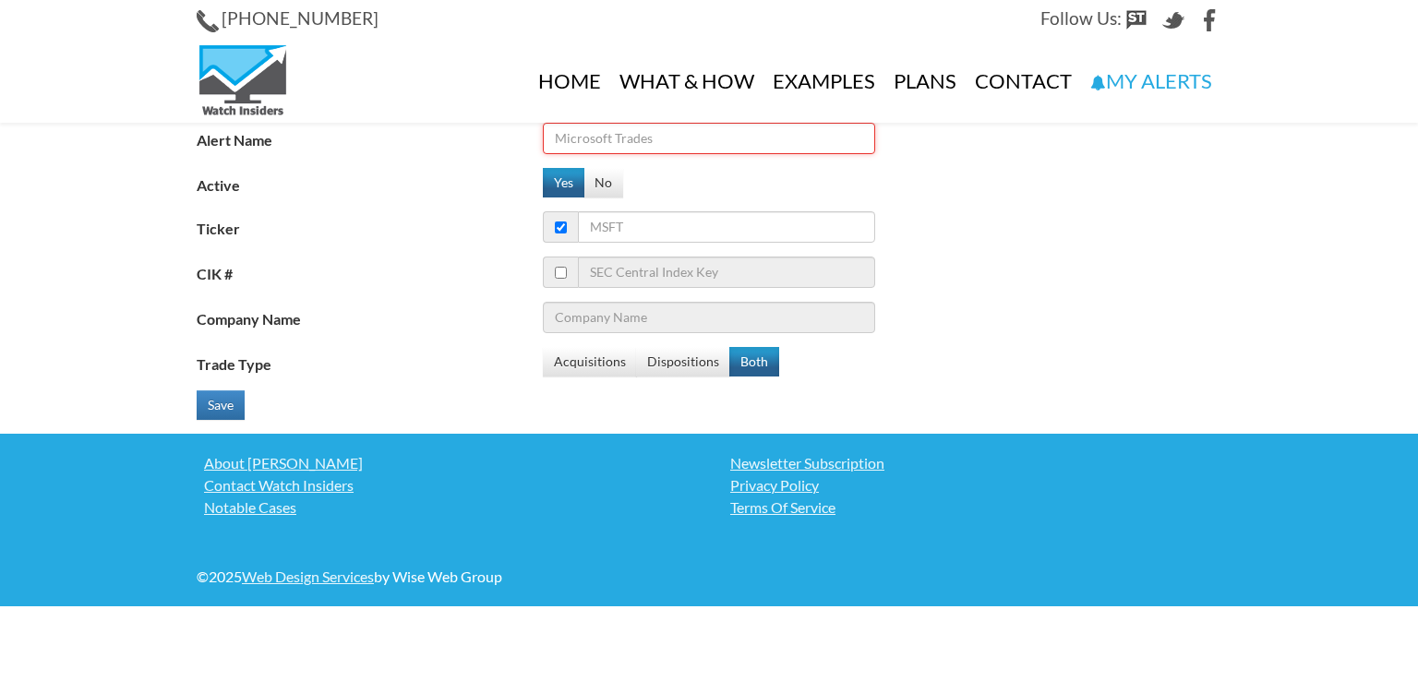
drag, startPoint x: 672, startPoint y: 138, endPoint x: 448, endPoint y: 166, distance: 226.2
click at [448, 166] on fieldset "Alert Name Active Yes No Ticker CIK # Company Name Trade Type Acquisitions Disp…" at bounding box center [709, 278] width 1025 height 311
drag, startPoint x: 585, startPoint y: 138, endPoint x: 458, endPoint y: 134, distance: 127.5
click at [458, 134] on div "Alert Name SSD" at bounding box center [716, 138] width 1039 height 31
type input "[PERSON_NAME]"
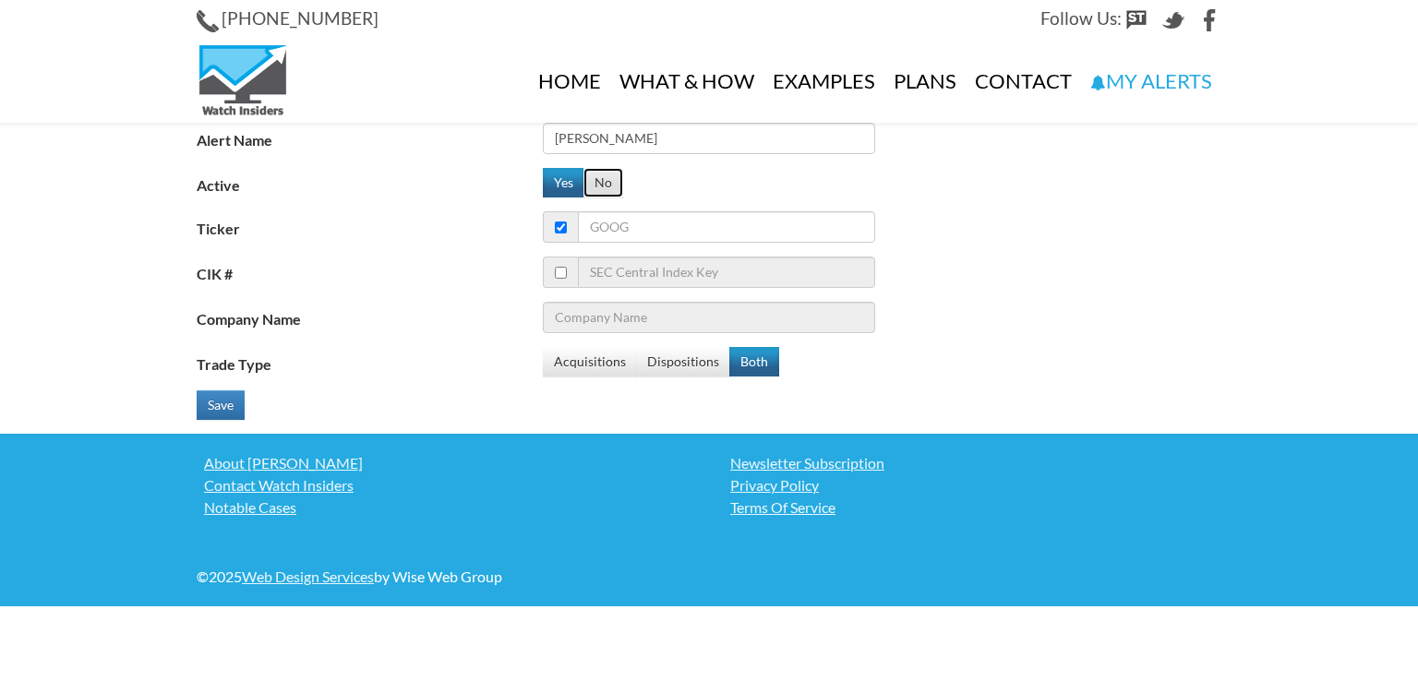
click at [608, 178] on button "No" at bounding box center [604, 183] width 40 height 30
click at [572, 183] on button "Yes" at bounding box center [564, 183] width 42 height 30
click at [1144, 78] on link "My Alerts" at bounding box center [1151, 81] width 140 height 83
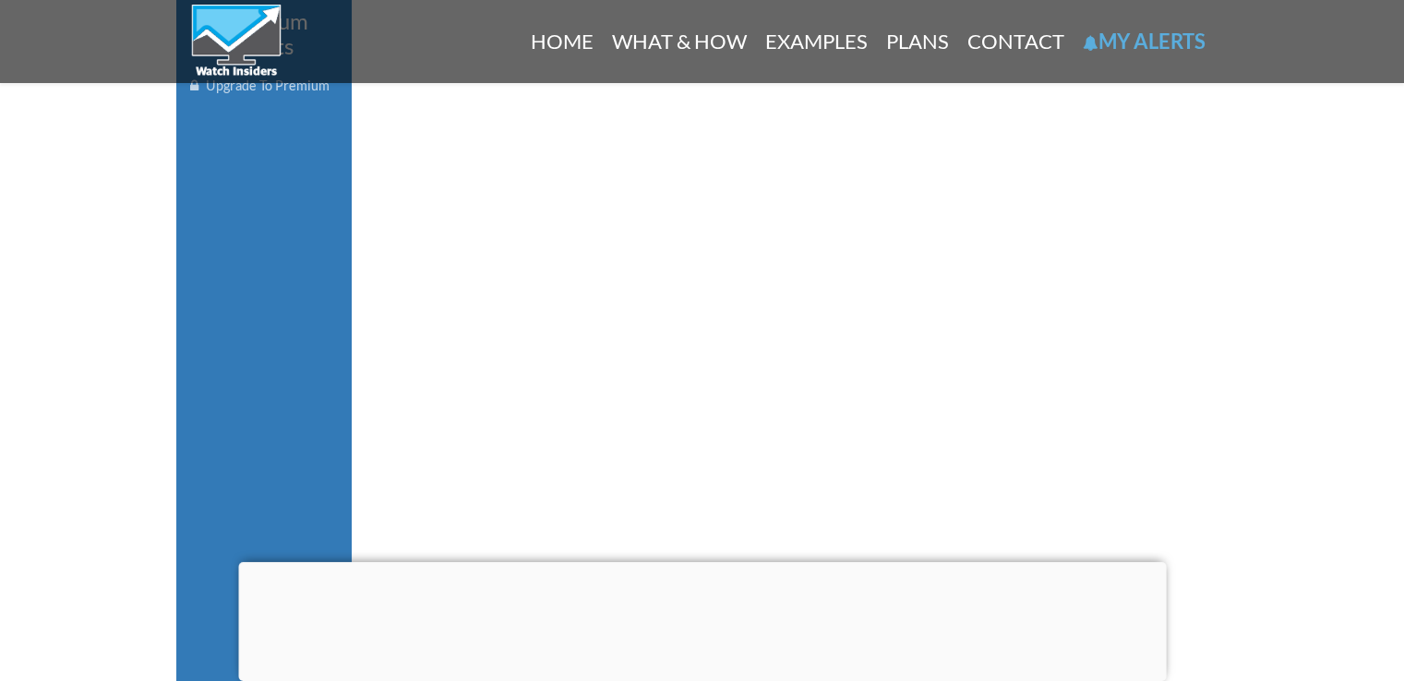
scroll to position [657, 0]
click at [702, 562] on div at bounding box center [702, 562] width 928 height 0
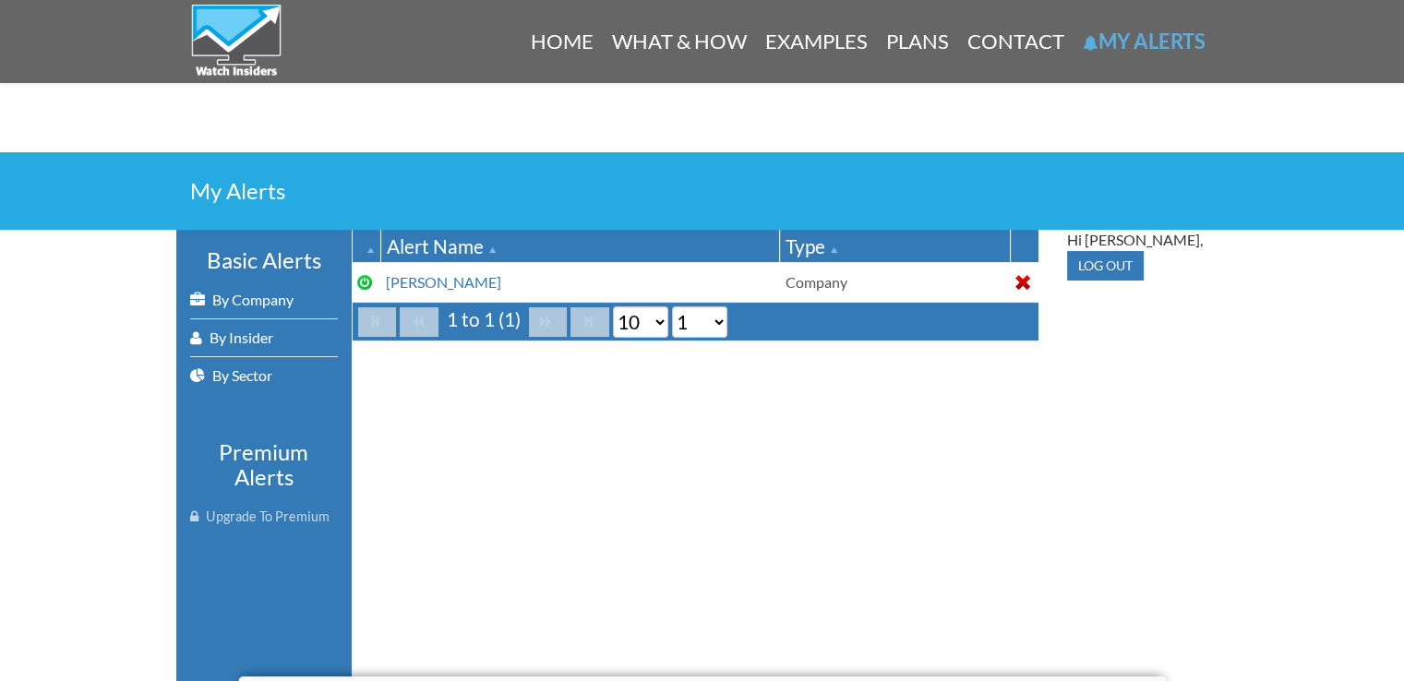
scroll to position [227, 0]
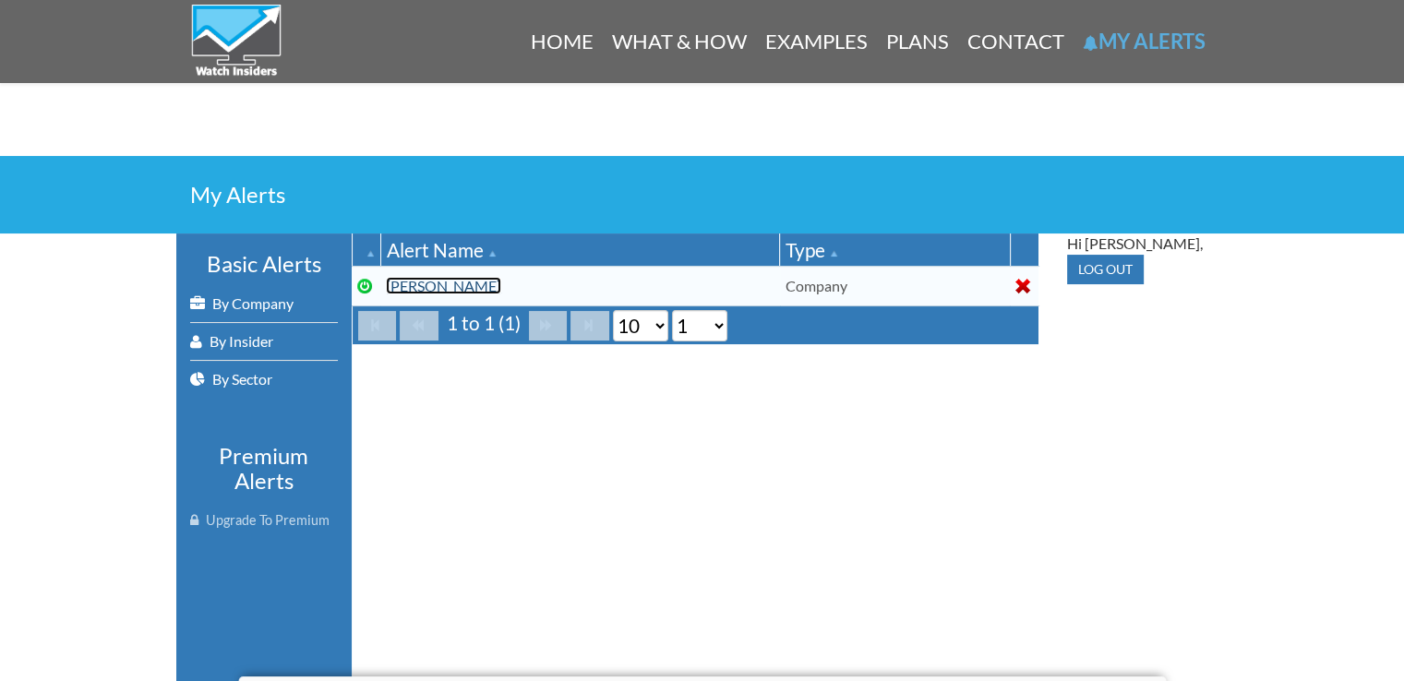
click at [410, 289] on link "[PERSON_NAME]" at bounding box center [443, 286] width 115 height 18
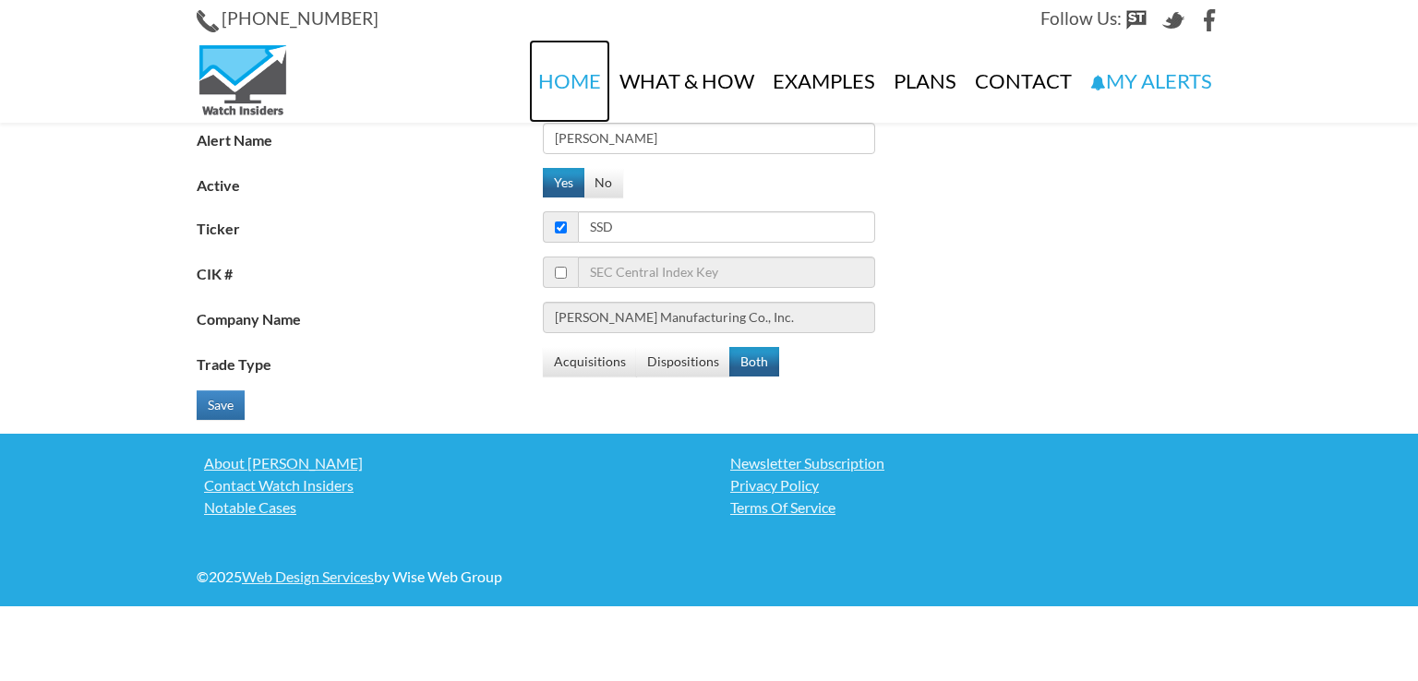
click at [579, 84] on link "Home" at bounding box center [569, 81] width 81 height 83
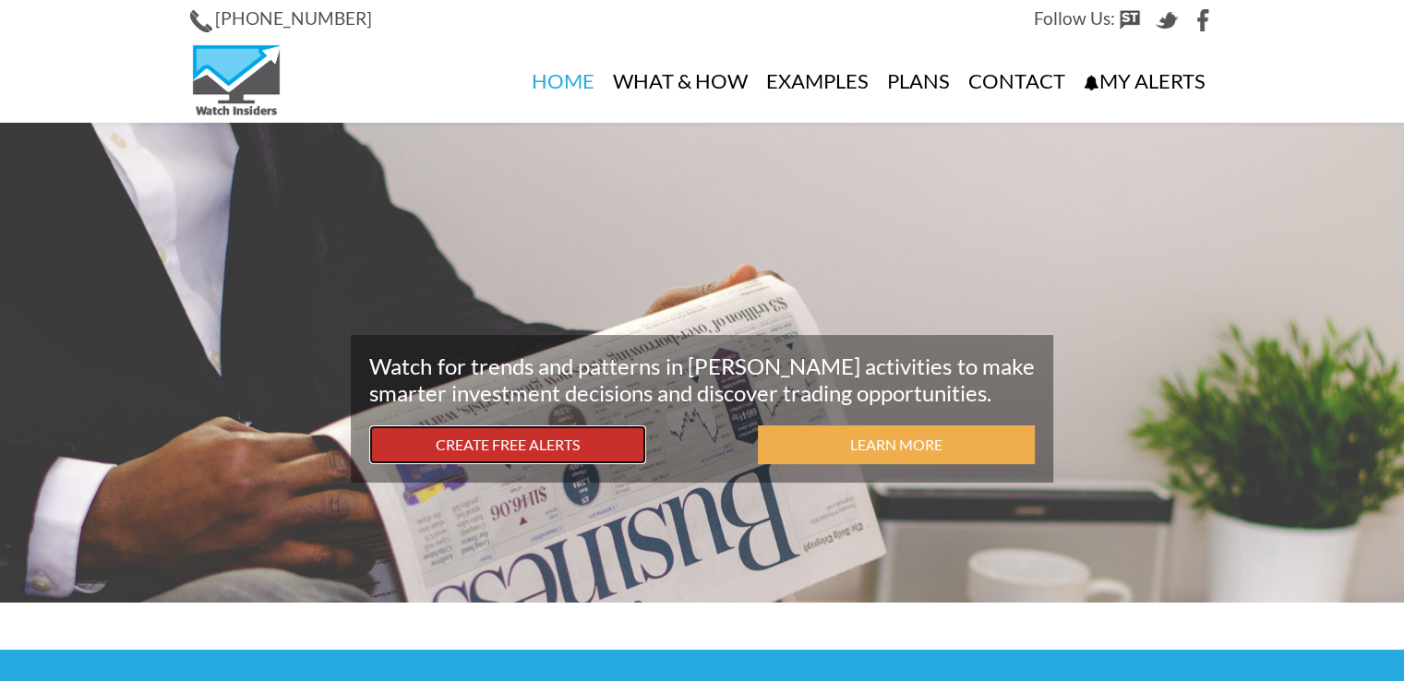
click at [508, 441] on link "Create Free Alerts" at bounding box center [507, 446] width 277 height 40
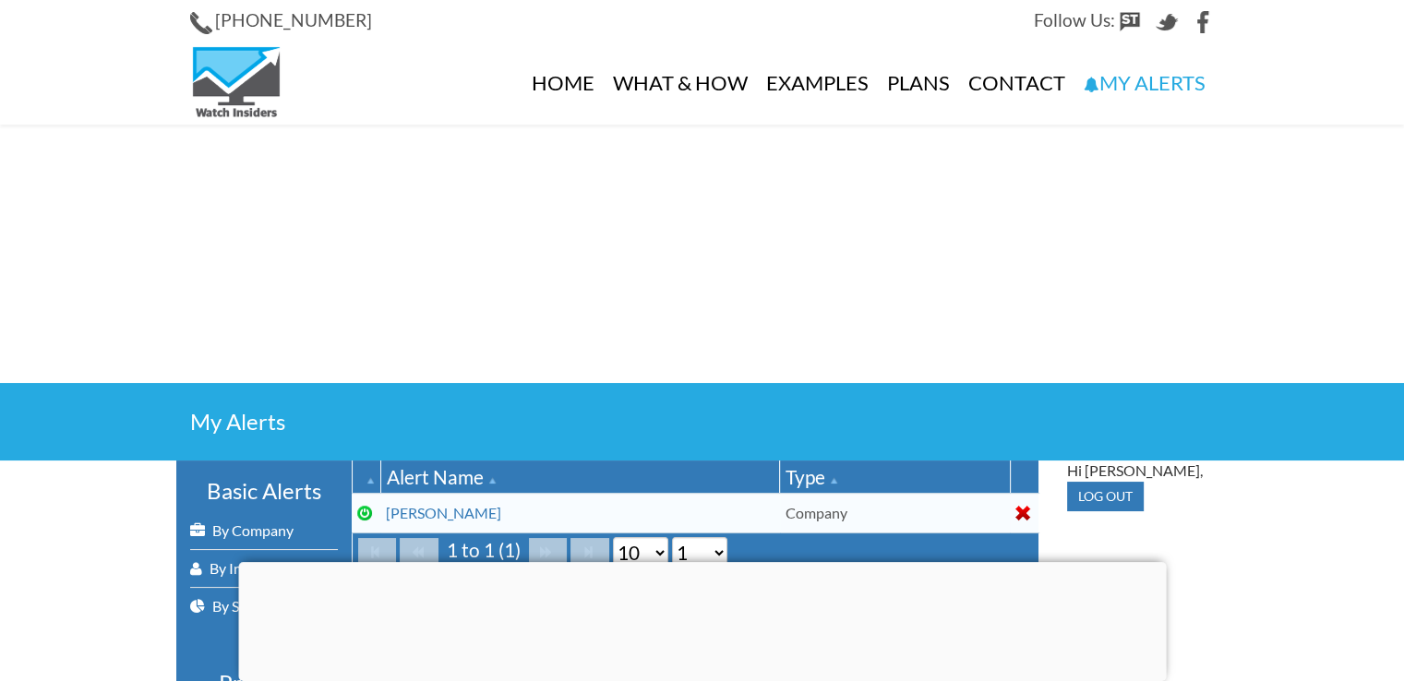
drag, startPoint x: 1020, startPoint y: 514, endPoint x: 829, endPoint y: 507, distance: 191.3
click at [829, 507] on td "Company" at bounding box center [895, 513] width 230 height 40
click at [689, 562] on div at bounding box center [702, 562] width 928 height 0
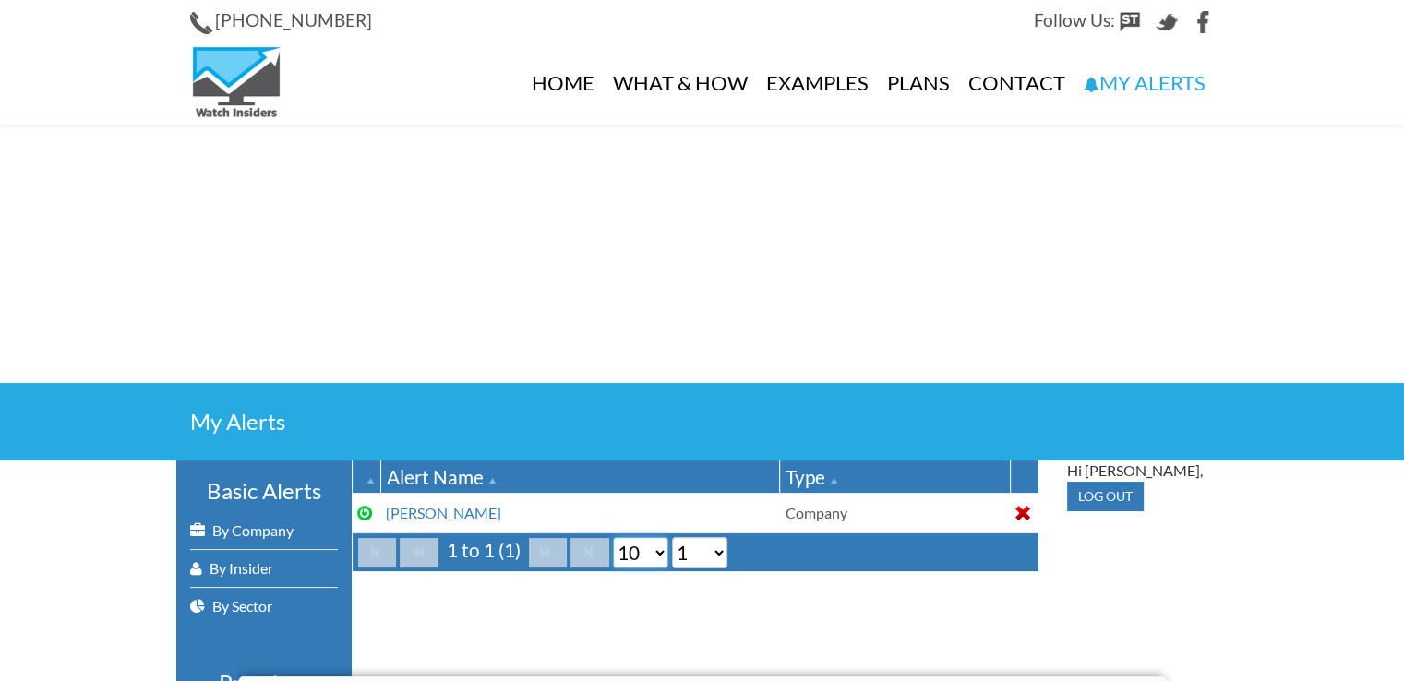
click at [656, 551] on select "10 20 50 100" at bounding box center [640, 552] width 55 height 31
click at [261, 529] on link "By Company" at bounding box center [264, 530] width 148 height 37
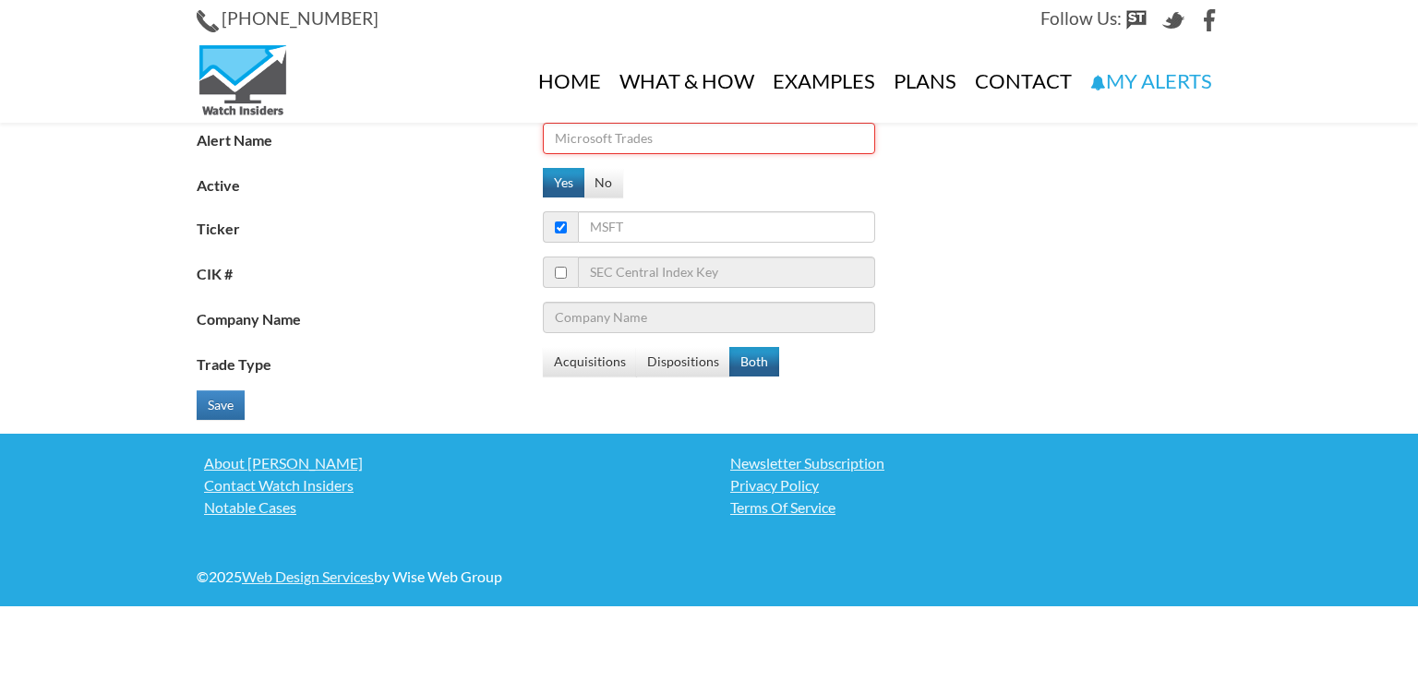
drag, startPoint x: 662, startPoint y: 138, endPoint x: 471, endPoint y: 166, distance: 193.3
click at [471, 166] on fieldset "Alert Name Active Yes No Ticker CIK # Company Name Trade Type Acquisitions Disp…" at bounding box center [709, 278] width 1025 height 311
type input "[PERSON_NAME] Trades"
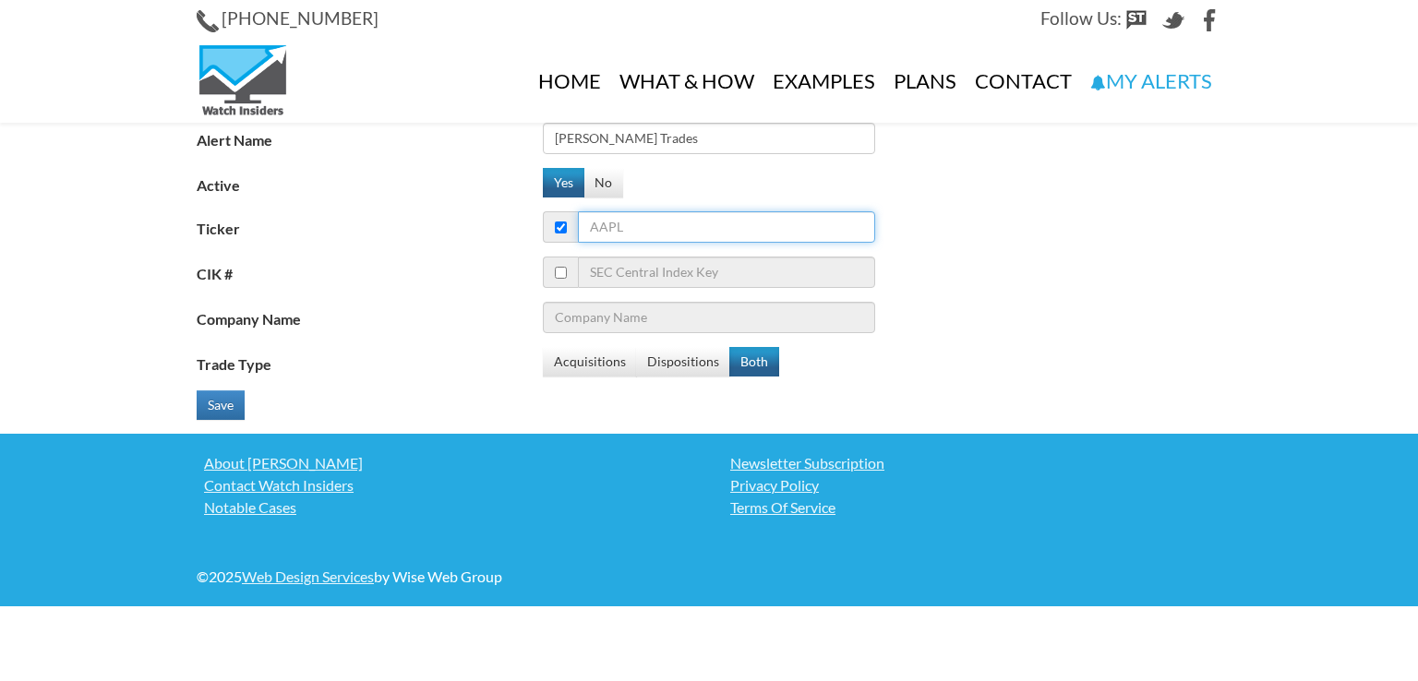
drag, startPoint x: 626, startPoint y: 224, endPoint x: 512, endPoint y: 245, distance: 116.3
click at [512, 245] on fieldset "Alert Name Simpson Trades Active Yes No Ticker CIK # Company Name Trade Type Ac…" at bounding box center [709, 278] width 1025 height 311
type input "SS"
type input "SentinelOne Inc"
type input "SSD"
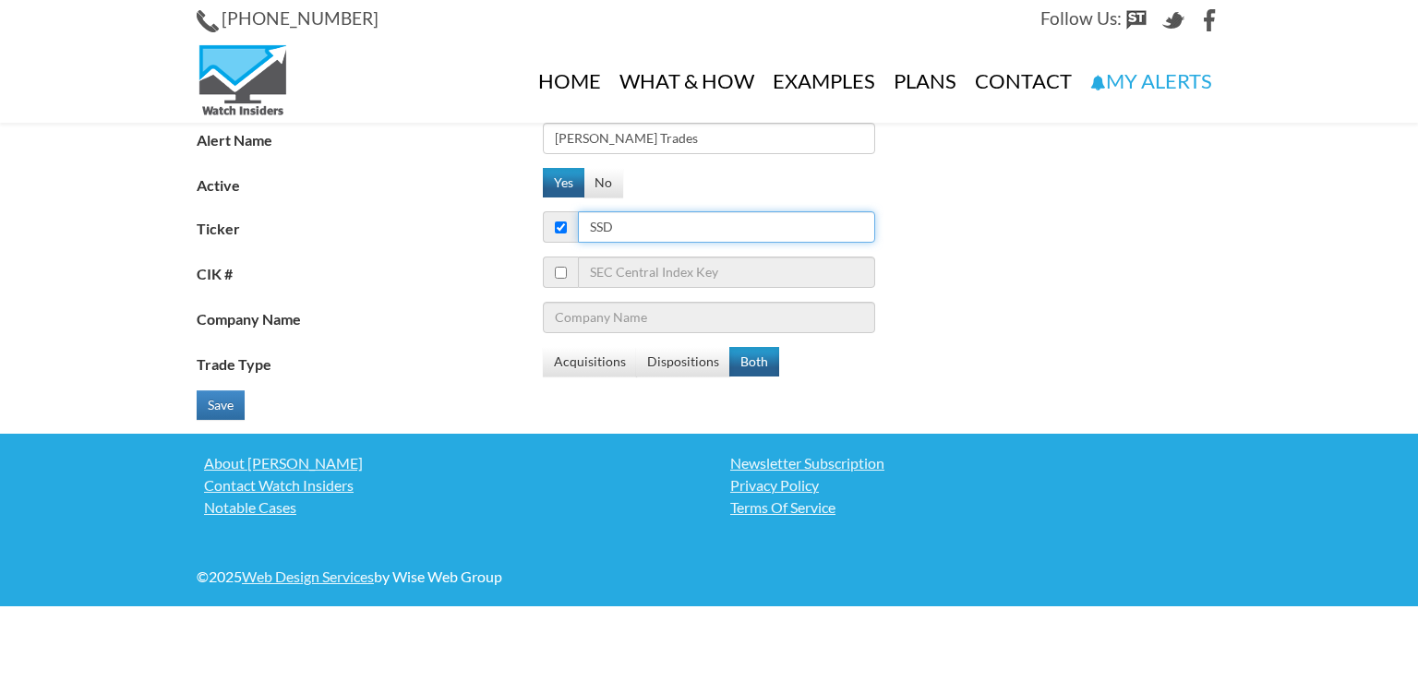
type input "Simpson Manufacturing Co., Inc."
type input "SSD"
click at [557, 273] on input "checkbox" at bounding box center [561, 273] width 12 height 12
checkbox input "true"
checkbox input "false"
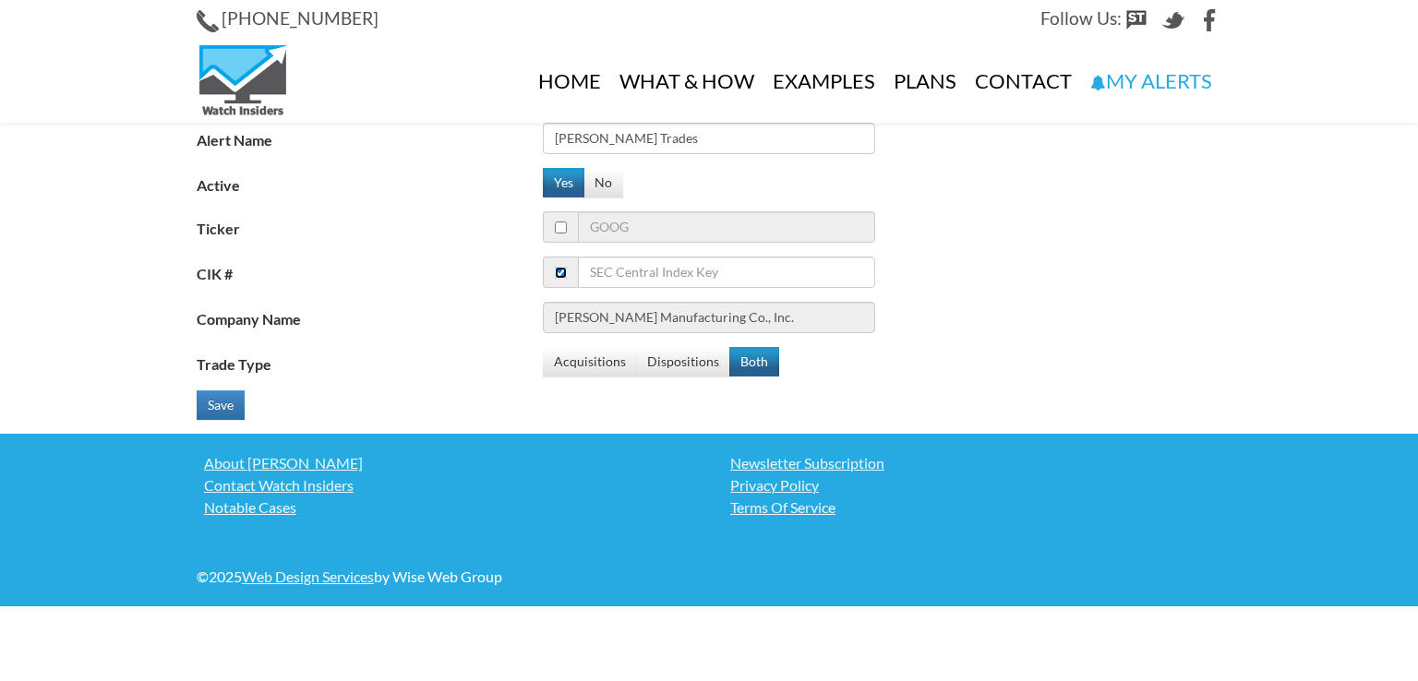
click at [557, 272] on input "checkbox" at bounding box center [561, 273] width 12 height 12
click at [564, 269] on input "checkbox" at bounding box center [561, 273] width 12 height 12
checkbox input "true"
click at [563, 226] on input "checkbox" at bounding box center [561, 228] width 12 height 12
checkbox input "true"
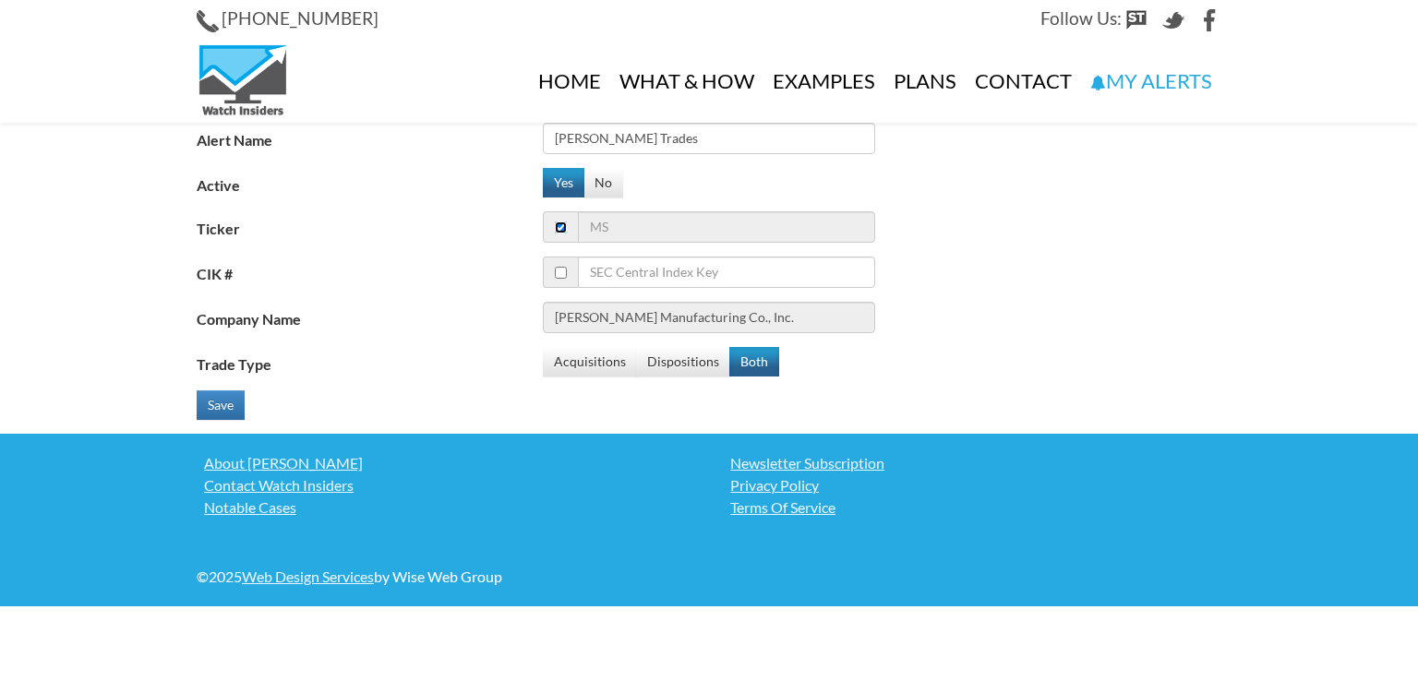
checkbox input "false"
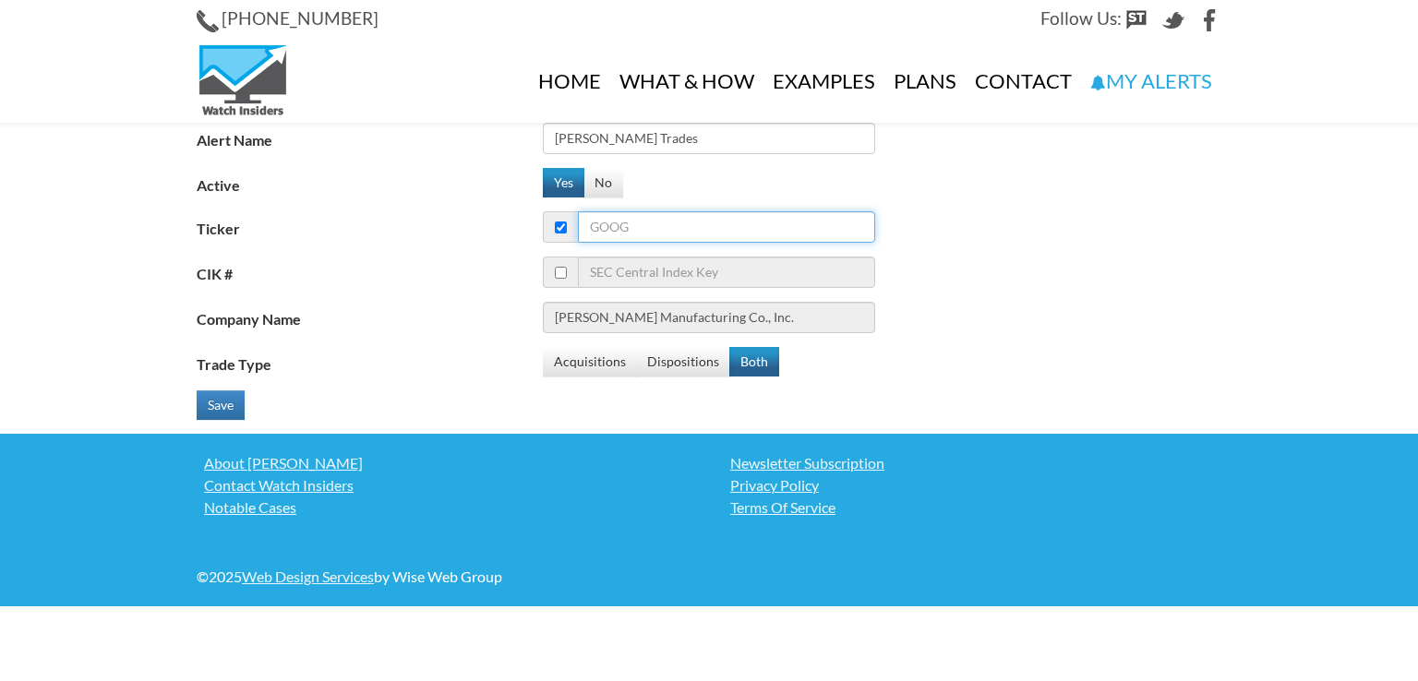
drag, startPoint x: 628, startPoint y: 226, endPoint x: 524, endPoint y: 230, distance: 103.5
click at [524, 230] on div "Ticker" at bounding box center [716, 226] width 1039 height 31
type input "SS"
type input "SentinelOne Inc"
type input "SSD"
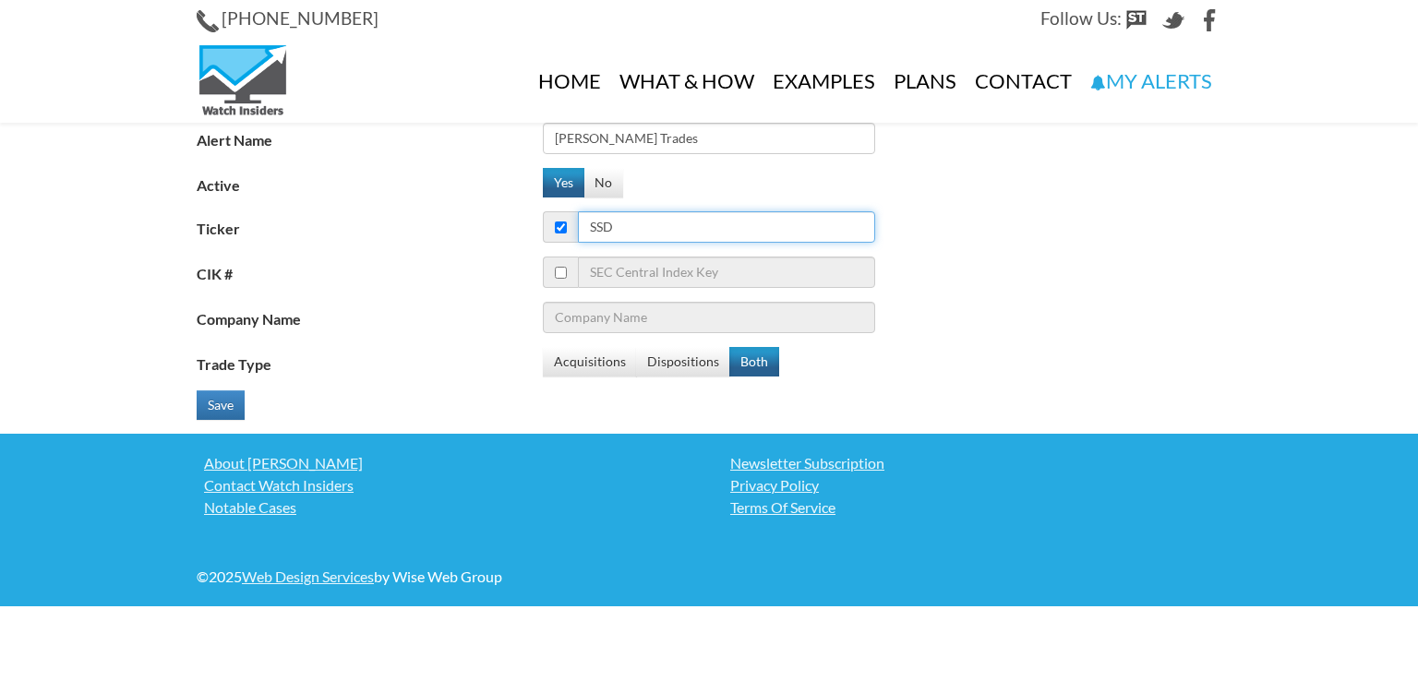
type input "Simpson Manufacturing Co., Inc."
type input "SSD"
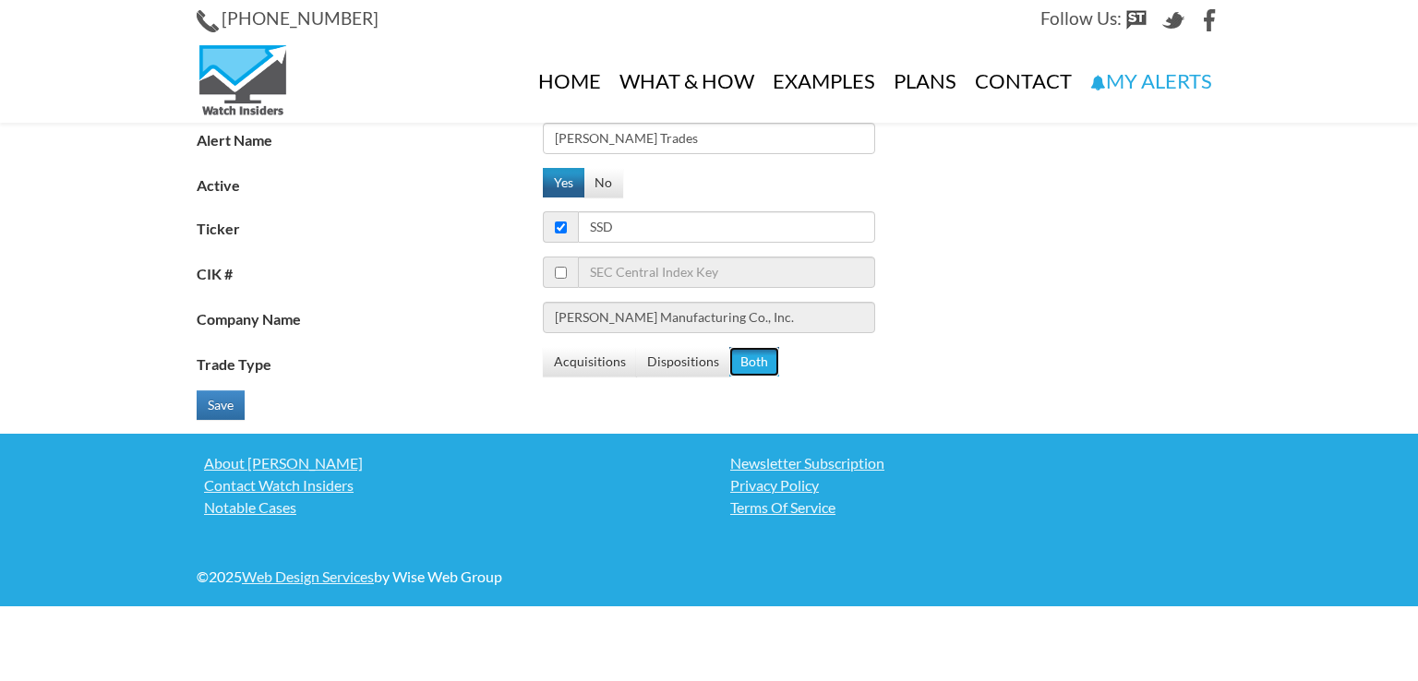
click at [750, 362] on button "Both" at bounding box center [754, 362] width 50 height 30
click at [219, 403] on button "Save" at bounding box center [221, 406] width 48 height 30
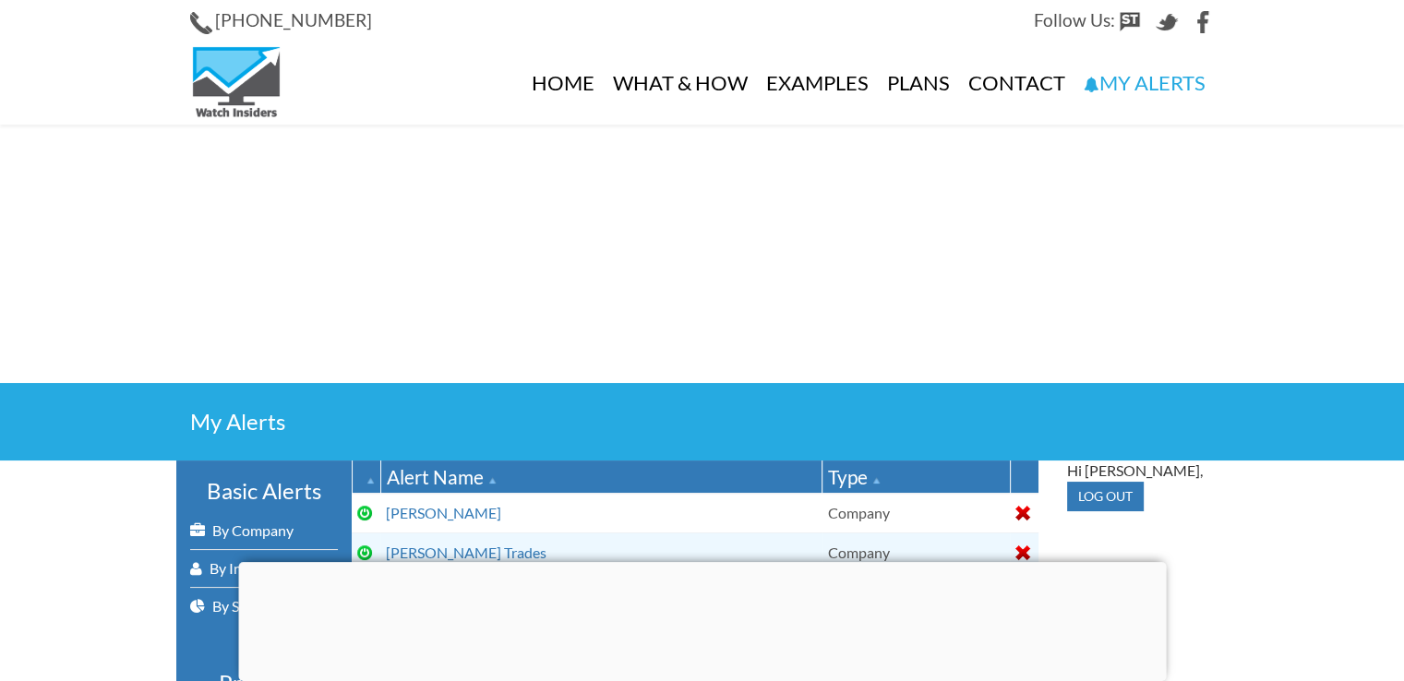
click at [698, 562] on div at bounding box center [702, 562] width 928 height 0
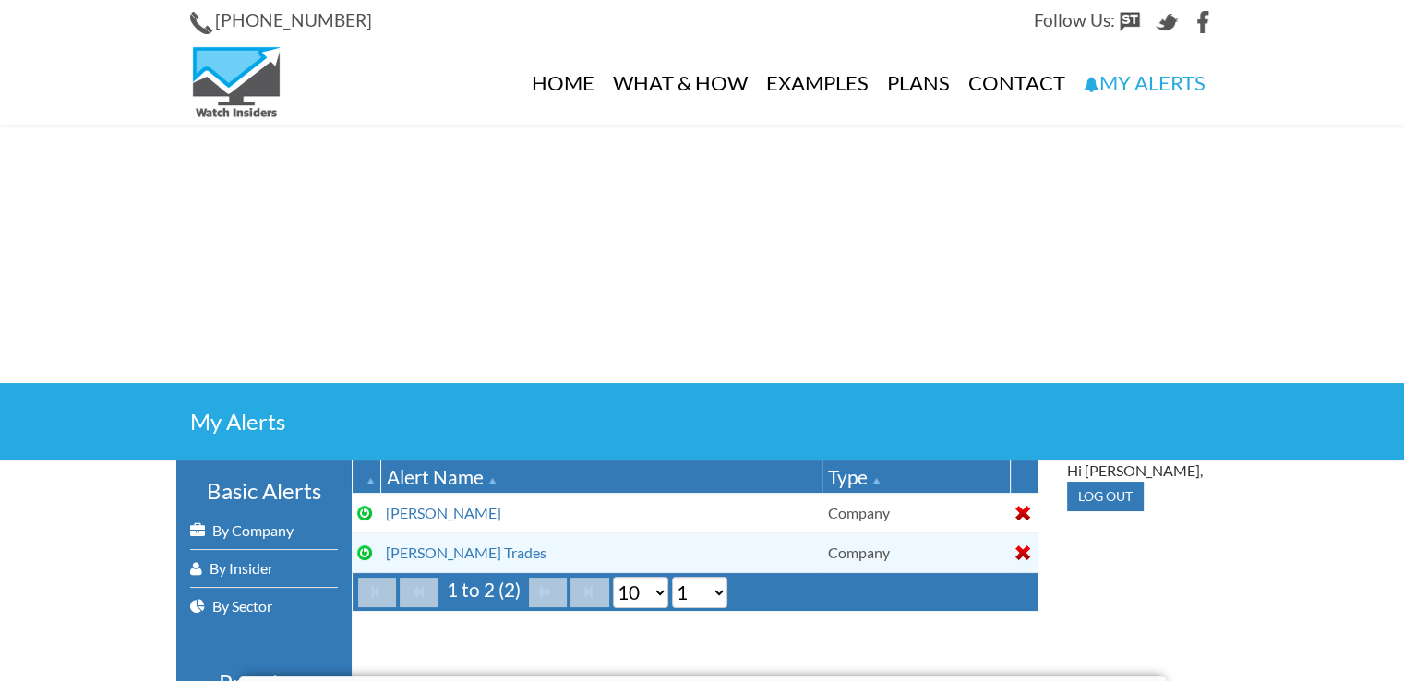
click at [698, 677] on div at bounding box center [702, 677] width 928 height 0
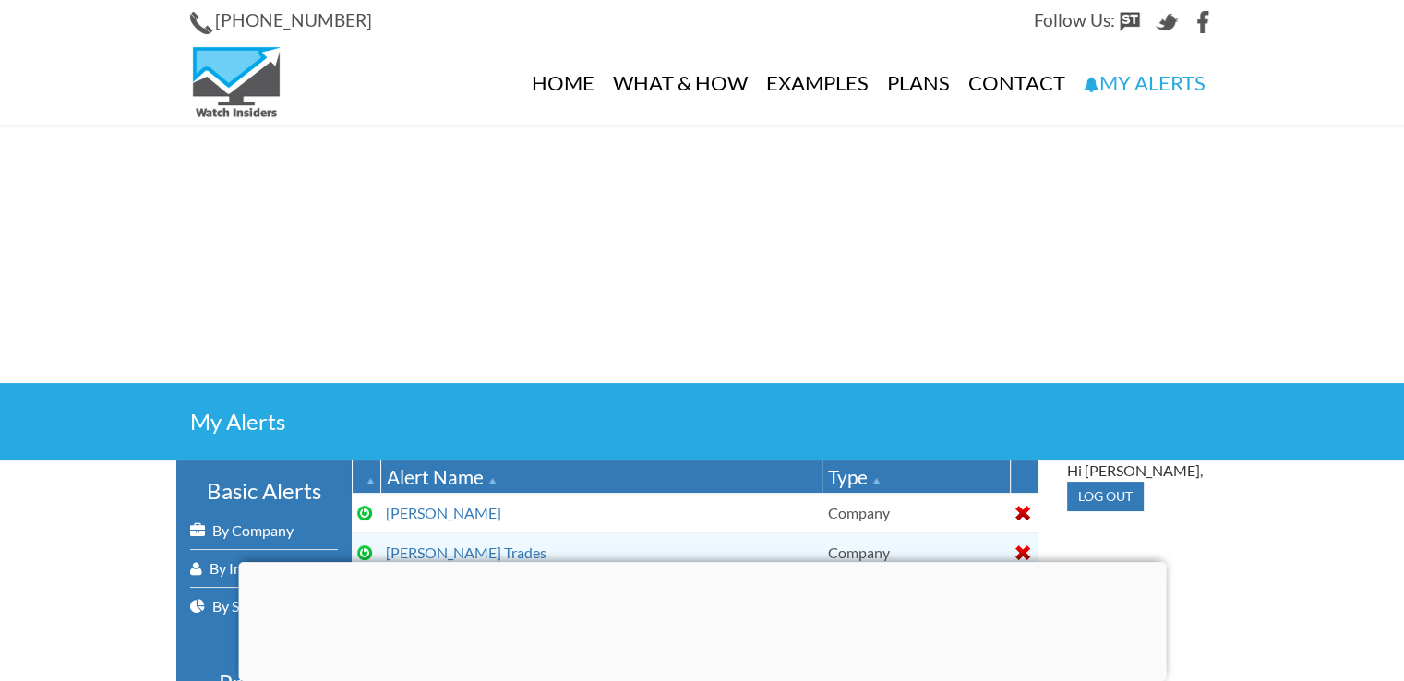
click at [699, 562] on div at bounding box center [702, 562] width 928 height 0
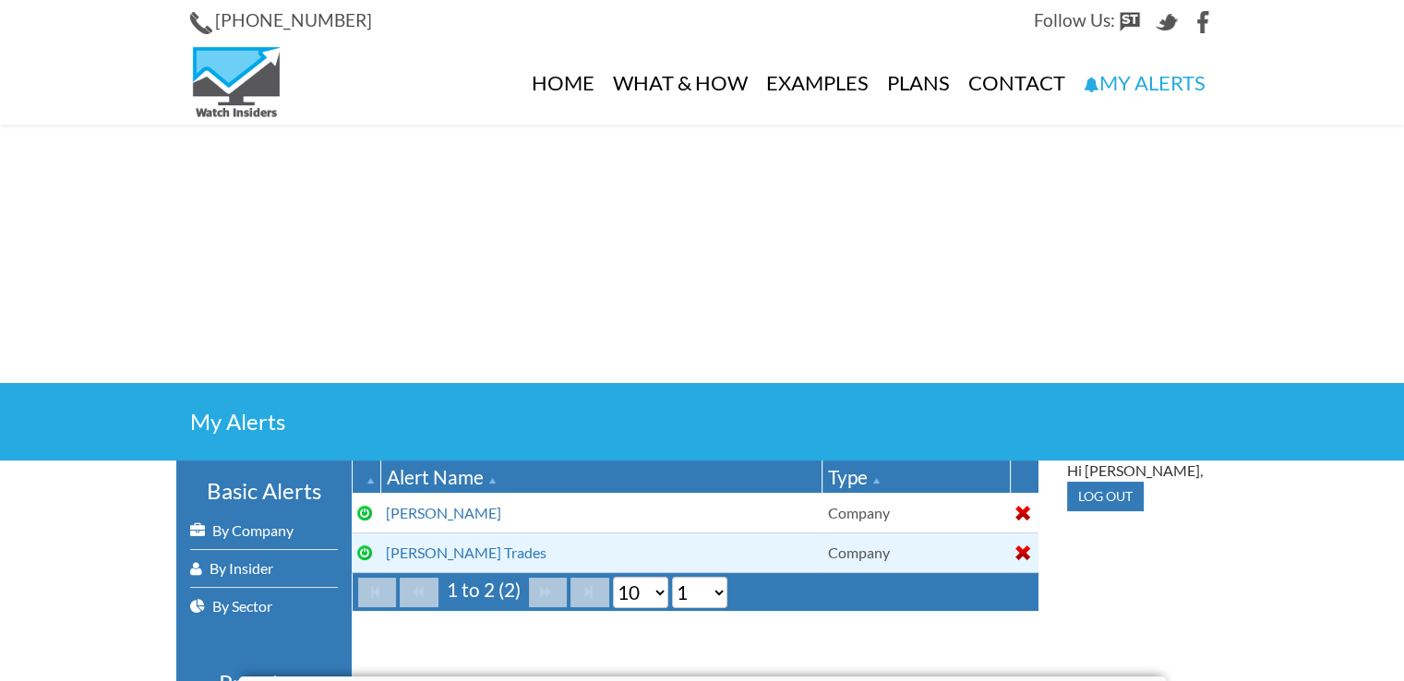
click at [833, 551] on td "Company" at bounding box center [916, 553] width 187 height 40
click at [439, 555] on link "[PERSON_NAME] Trades" at bounding box center [466, 553] width 161 height 18
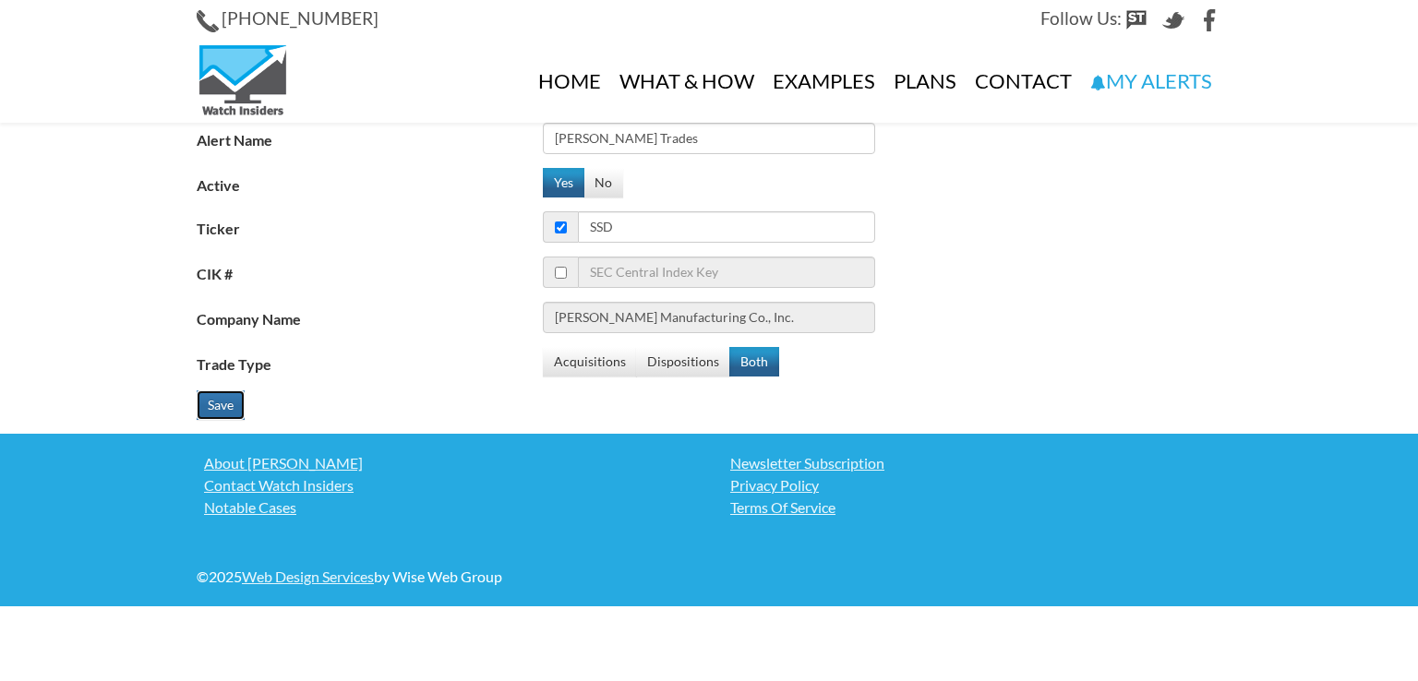
click at [222, 401] on button "Save" at bounding box center [221, 406] width 48 height 30
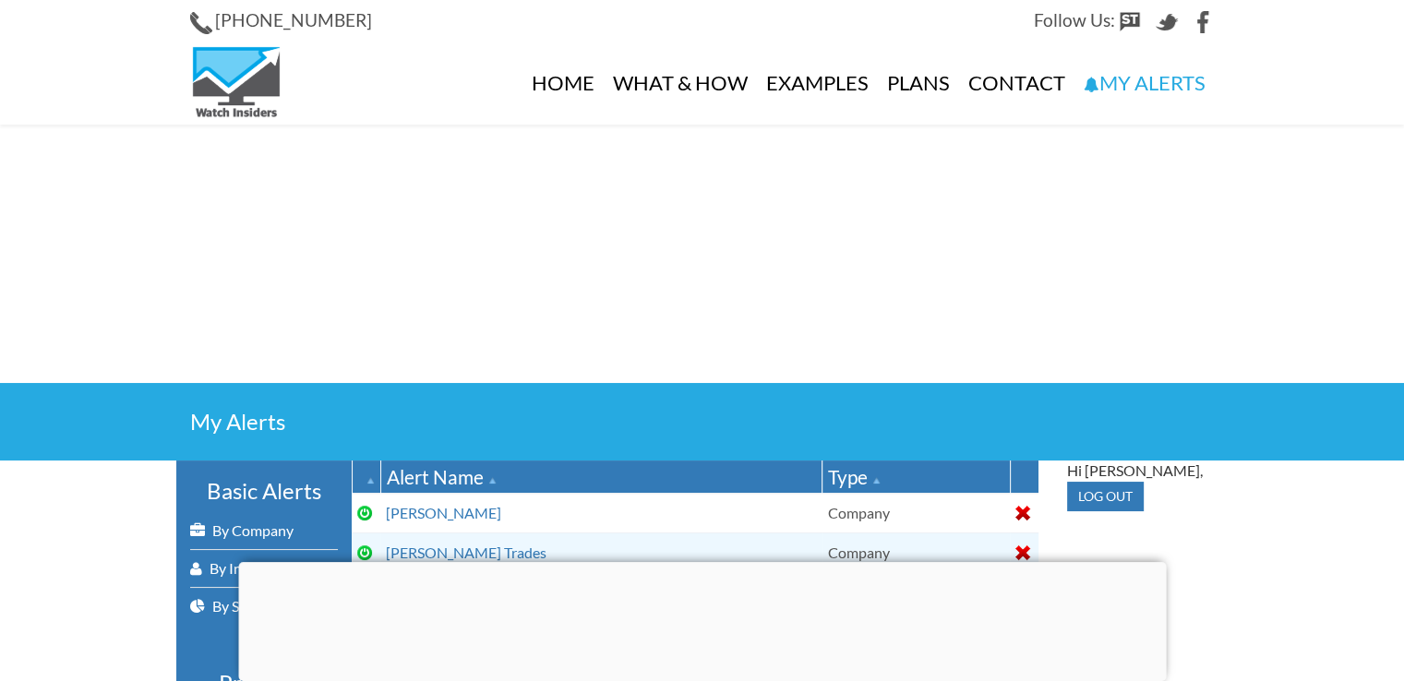
click at [702, 562] on div at bounding box center [702, 562] width 928 height 0
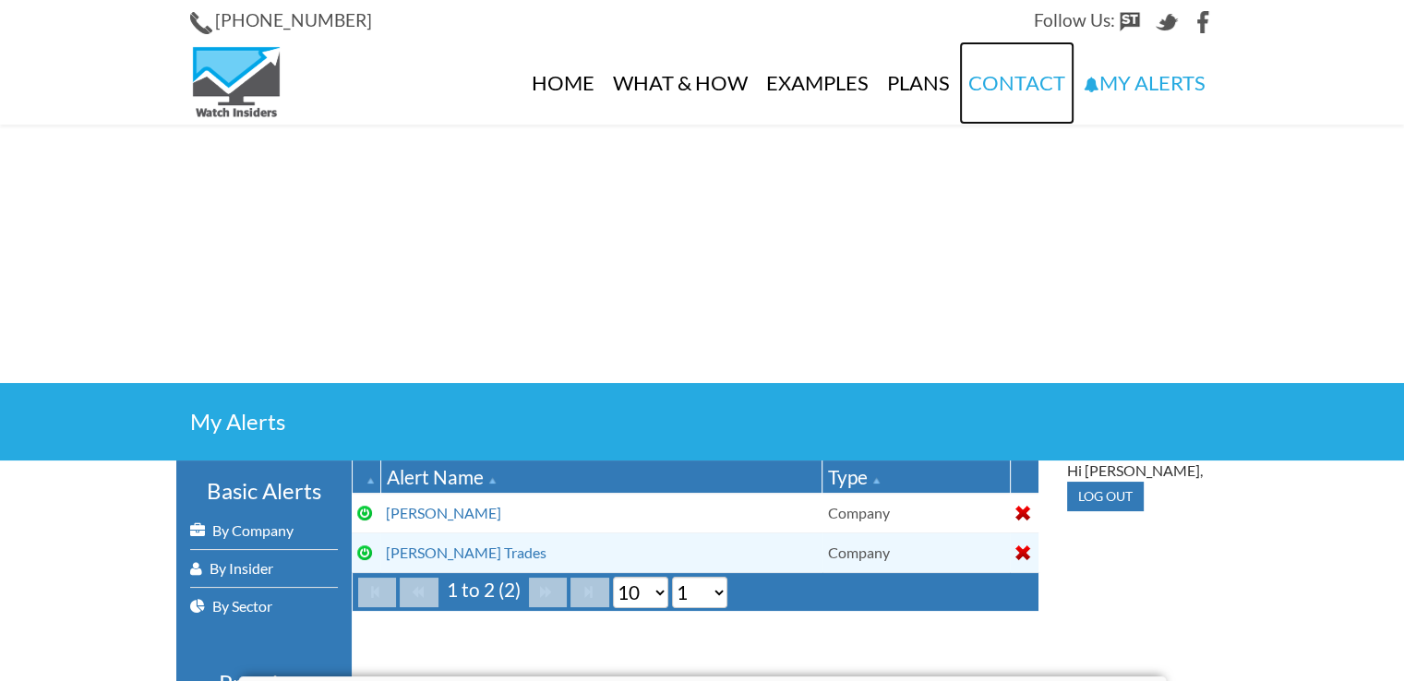
click at [1019, 78] on link "Contact" at bounding box center [1016, 83] width 115 height 83
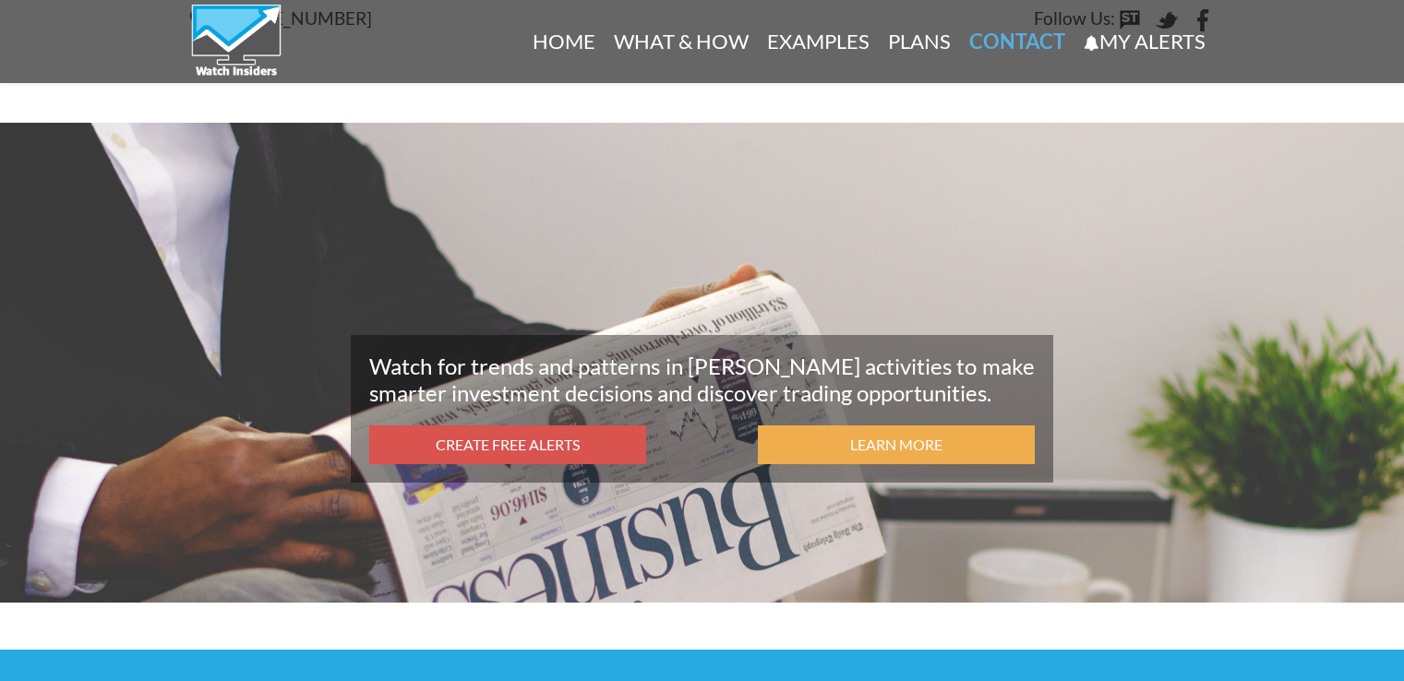
scroll to position [2835, 0]
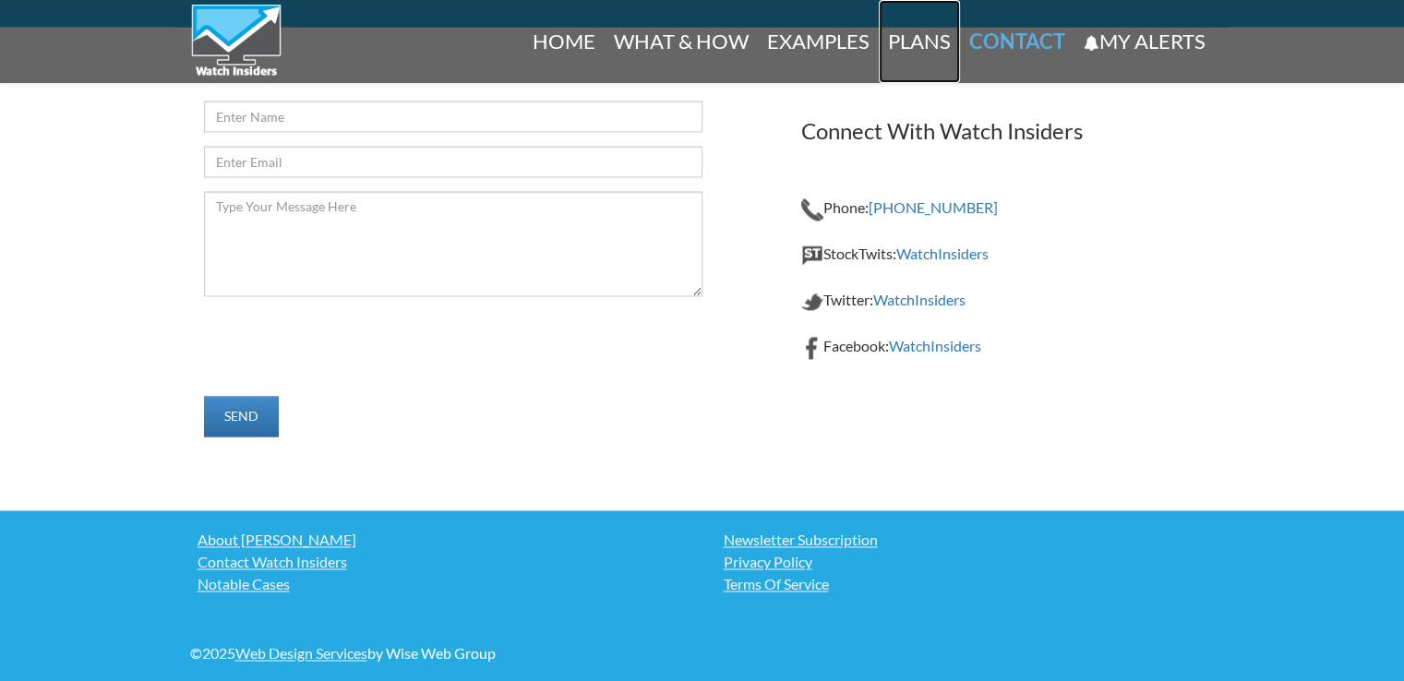
click at [923, 39] on link "Plans" at bounding box center [919, 41] width 81 height 83
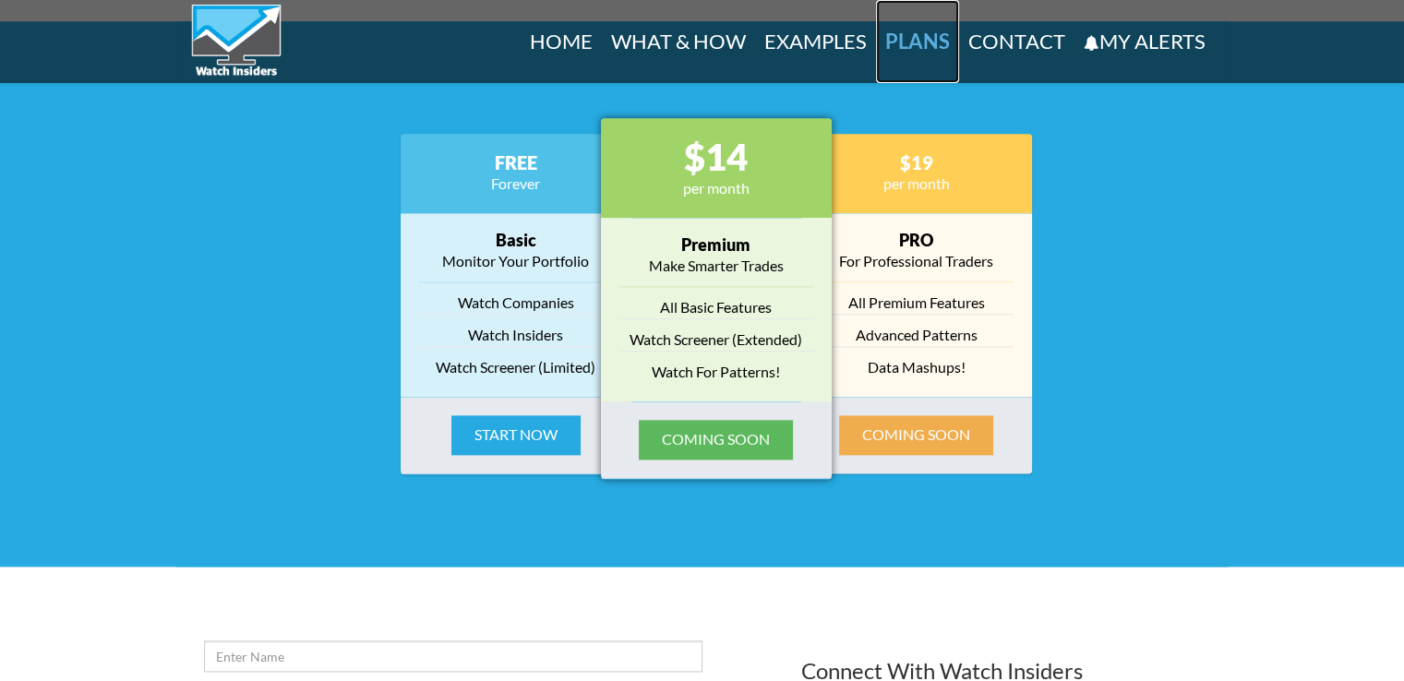
scroll to position [2291, 0]
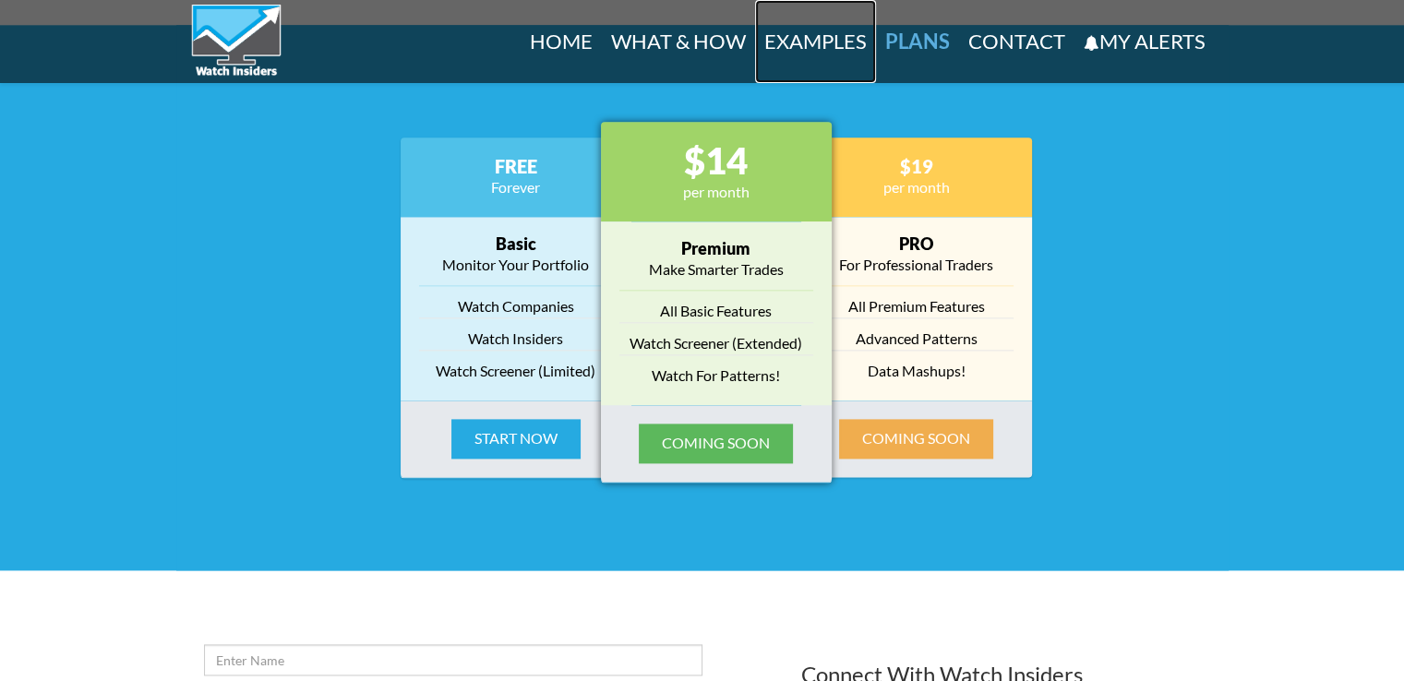
click at [816, 38] on link "Examples" at bounding box center [815, 41] width 121 height 83
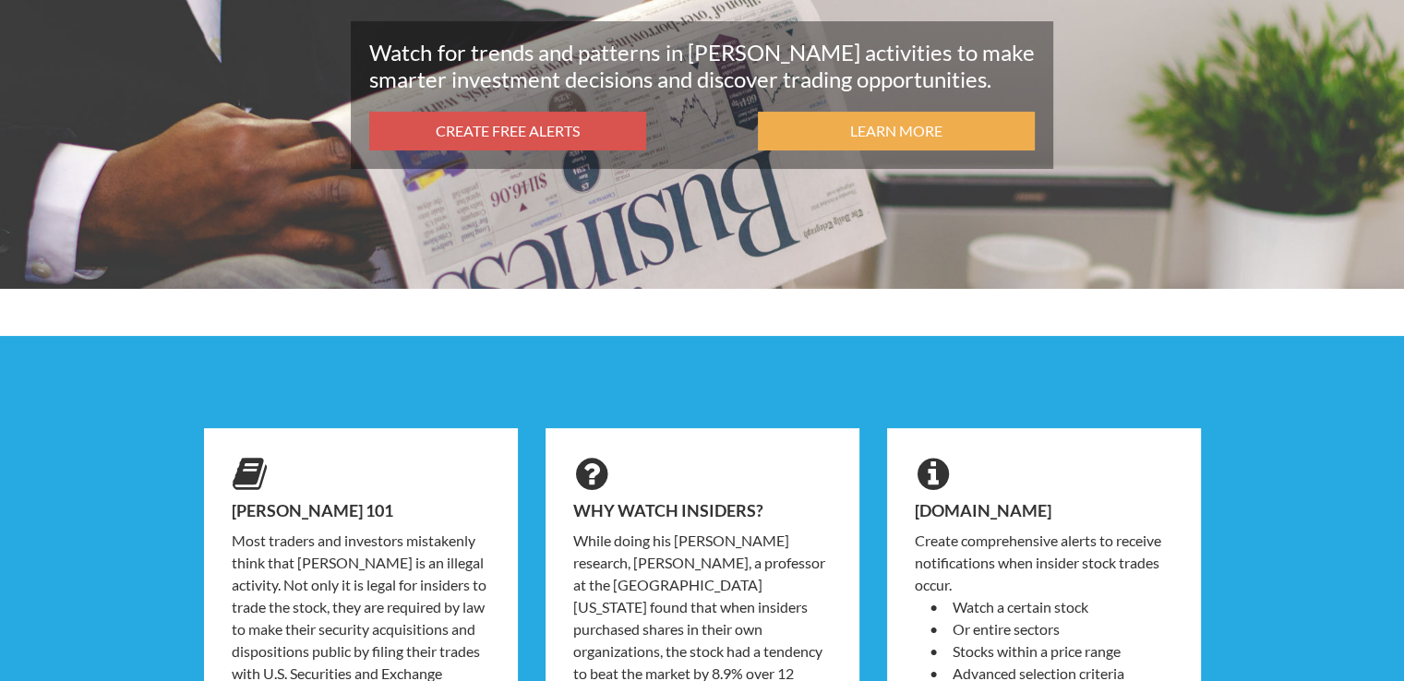
scroll to position [0, 0]
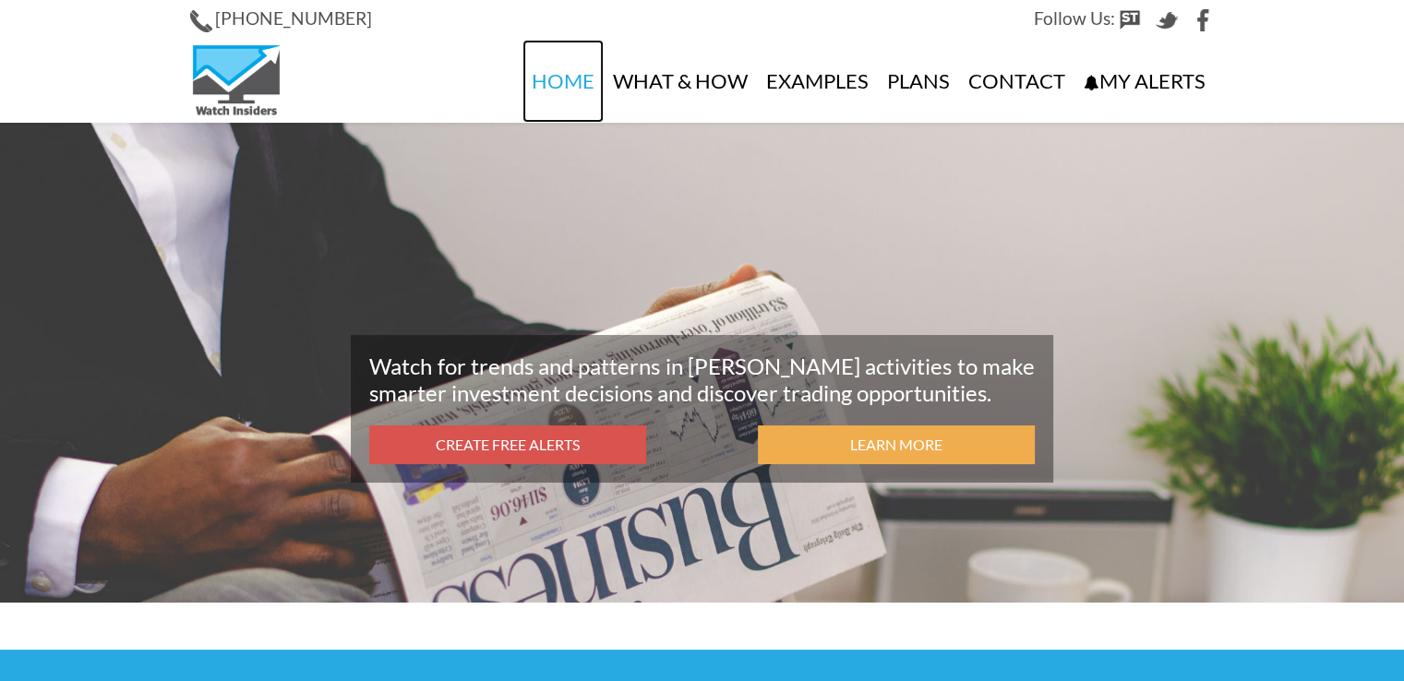
click at [583, 83] on link "Home" at bounding box center [563, 81] width 81 height 83
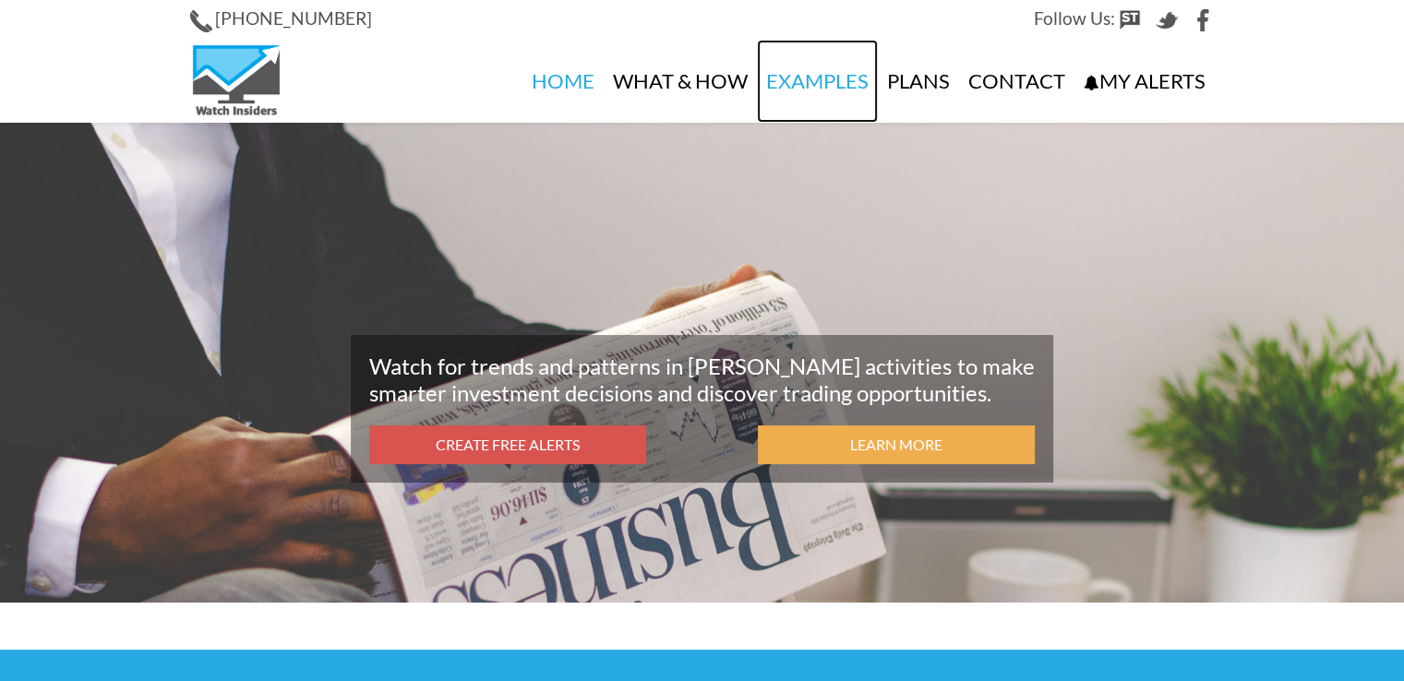
click at [815, 75] on link "Examples" at bounding box center [817, 81] width 121 height 83
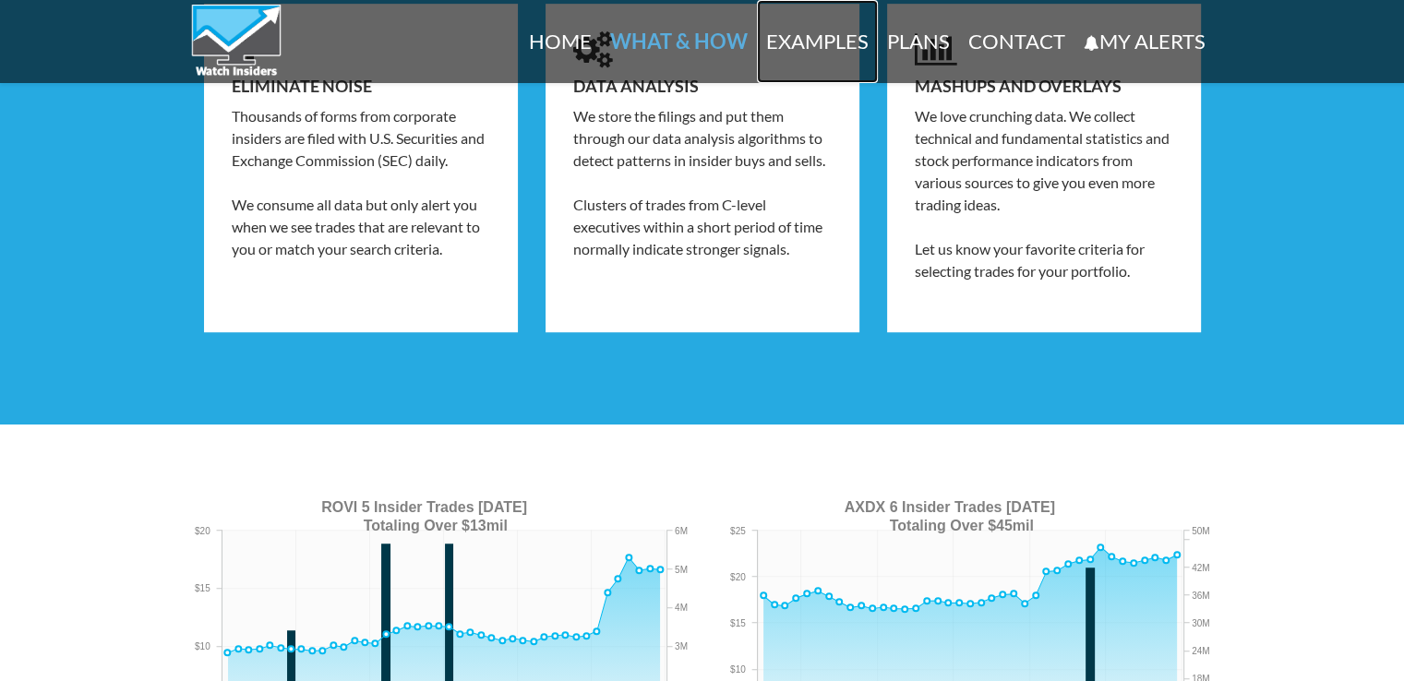
scroll to position [1504, 0]
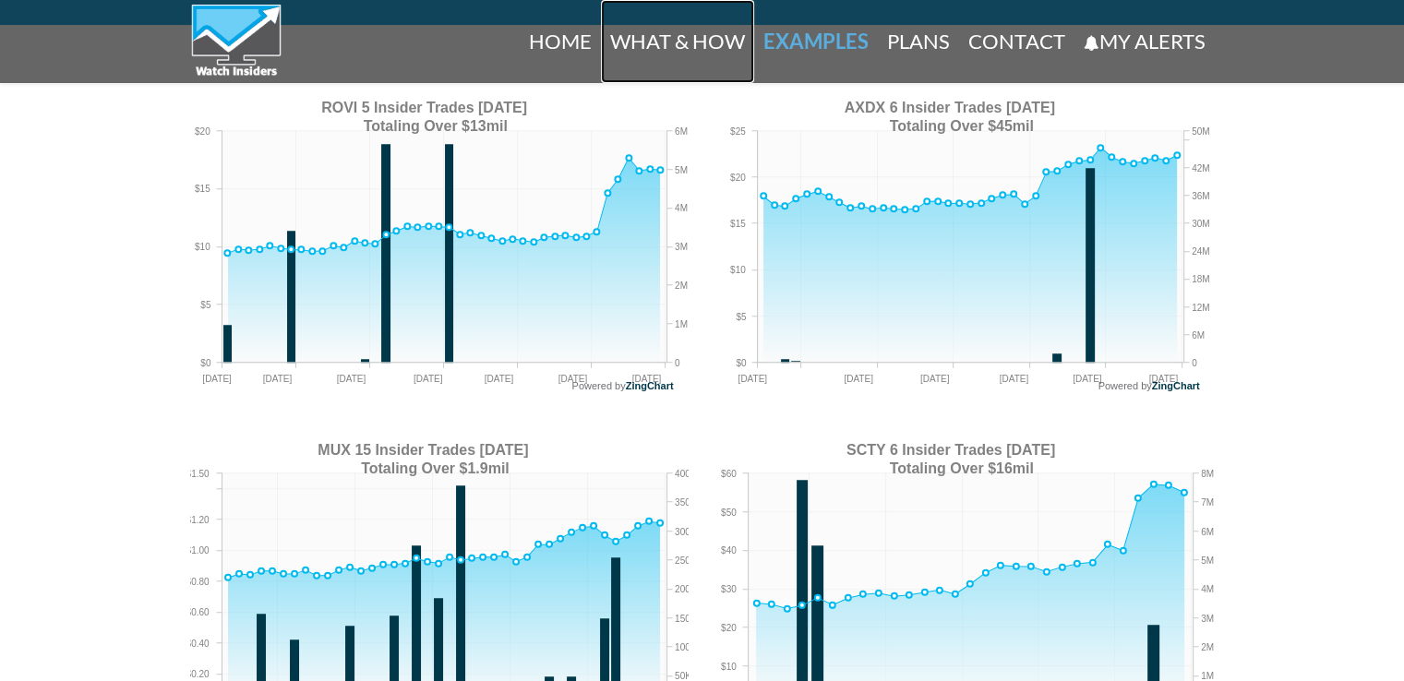
click at [697, 42] on link "What & How" at bounding box center [677, 41] width 153 height 83
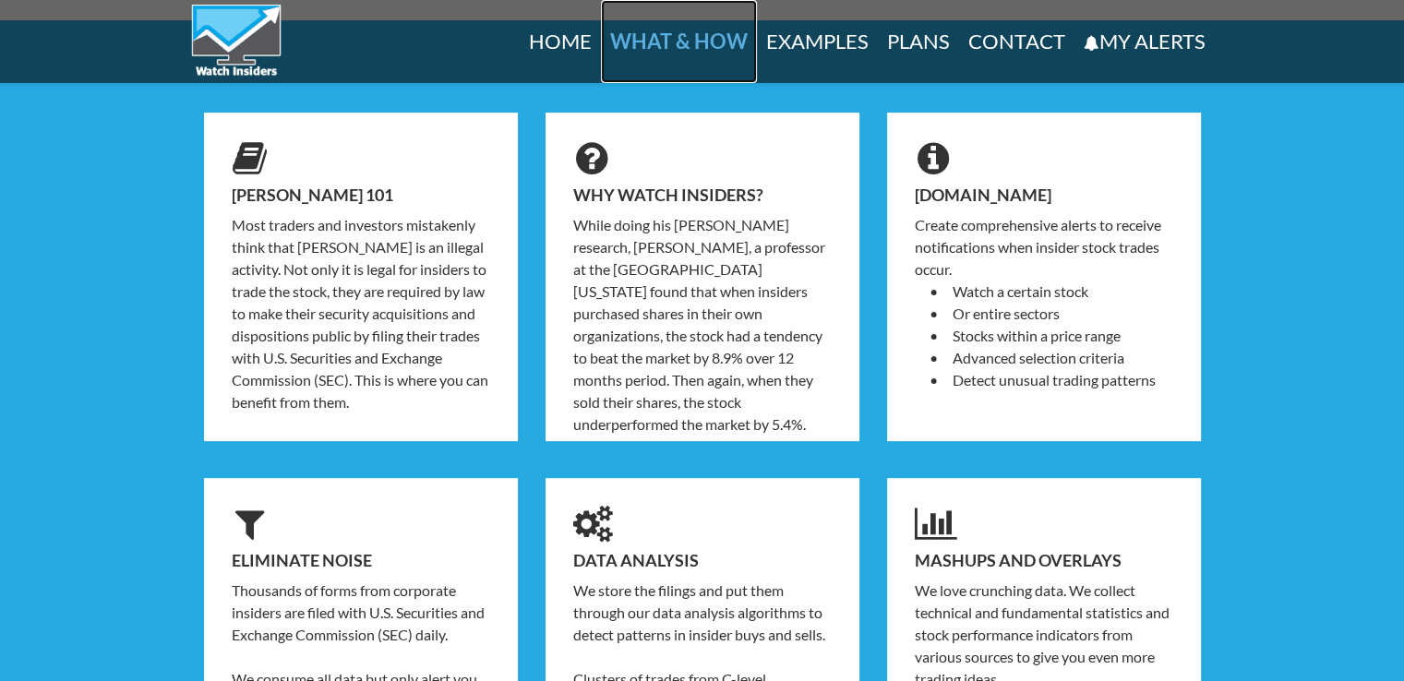
scroll to position [625, 0]
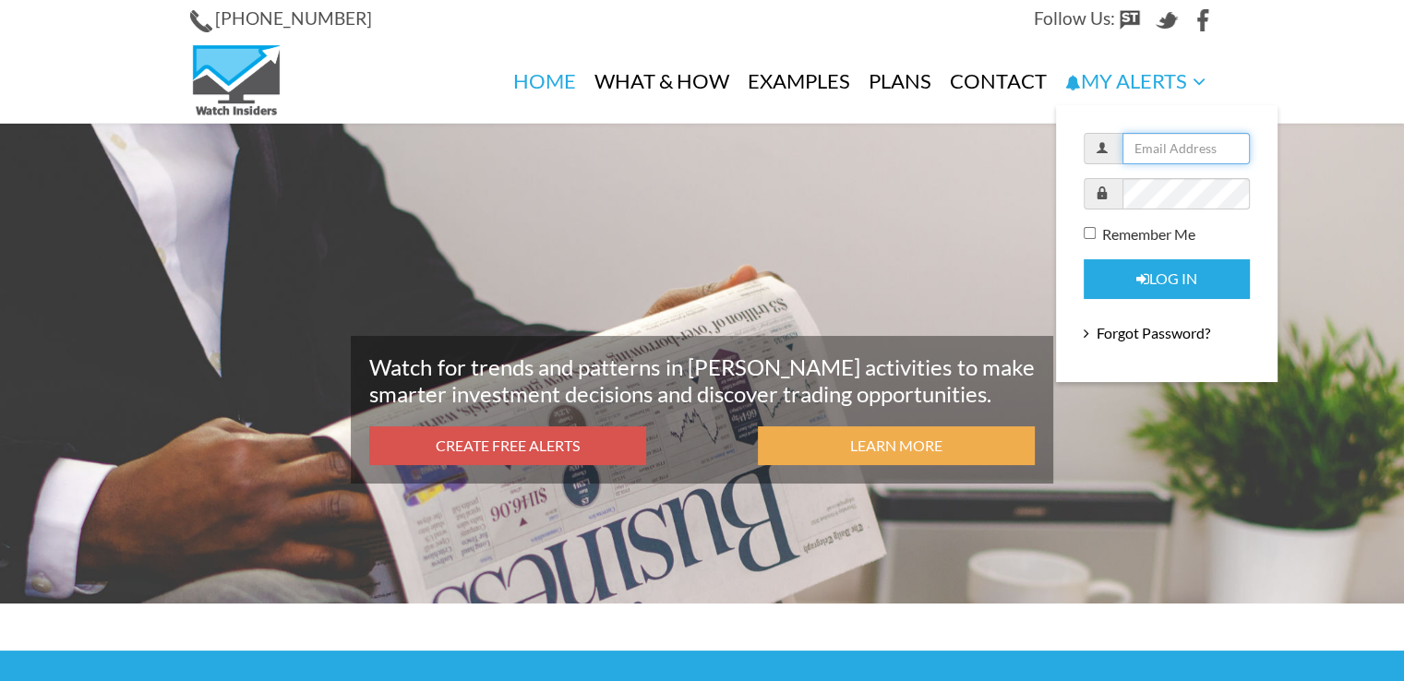
type input "[EMAIL_ADDRESS][DOMAIN_NAME]"
click at [1146, 79] on link "My Alerts" at bounding box center [1135, 82] width 159 height 84
click at [1161, 279] on button "Log in" at bounding box center [1167, 279] width 166 height 40
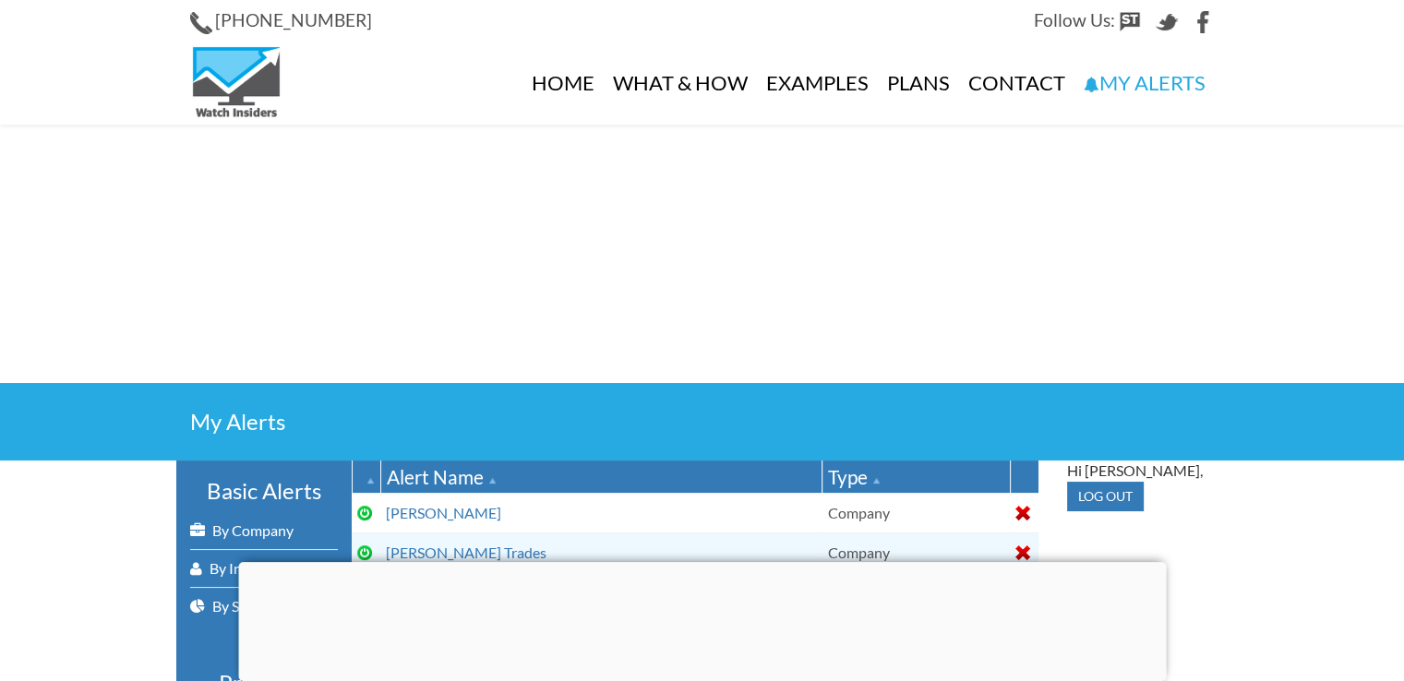
click at [693, 562] on div at bounding box center [702, 562] width 928 height 0
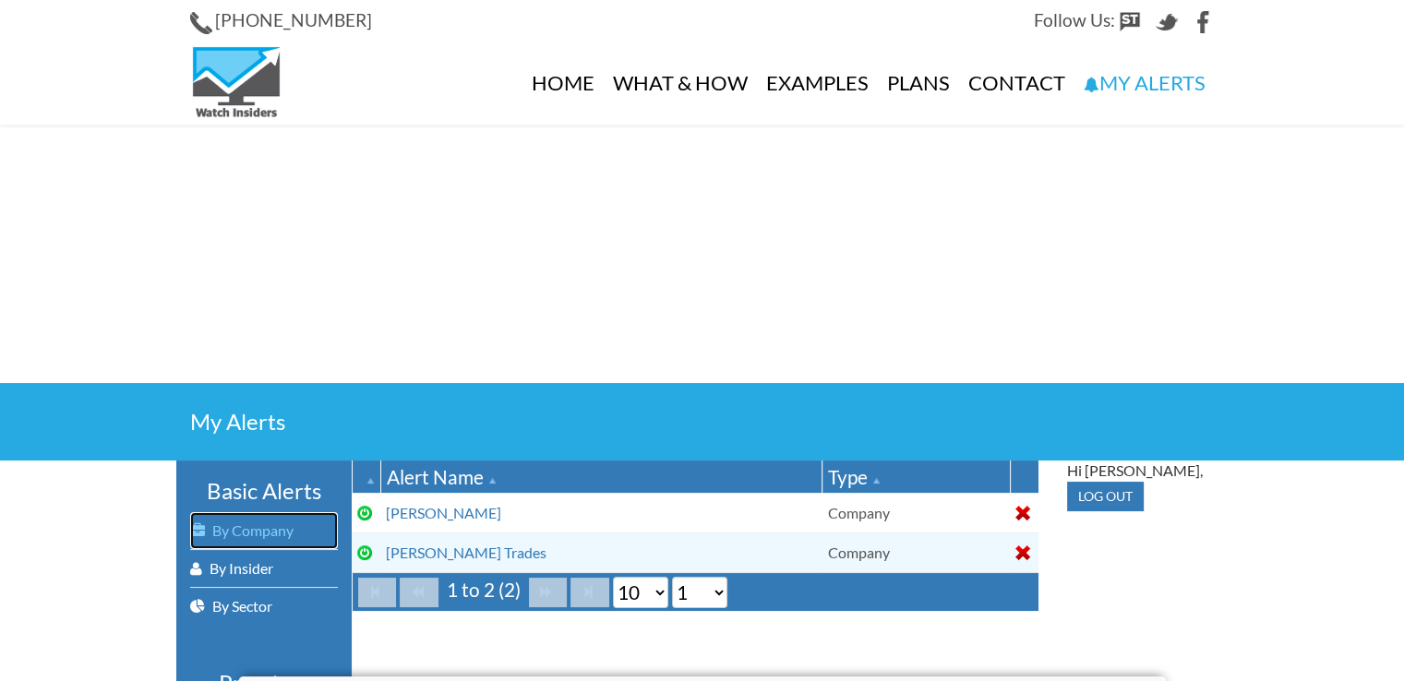
click at [261, 530] on link "By Company" at bounding box center [264, 530] width 148 height 37
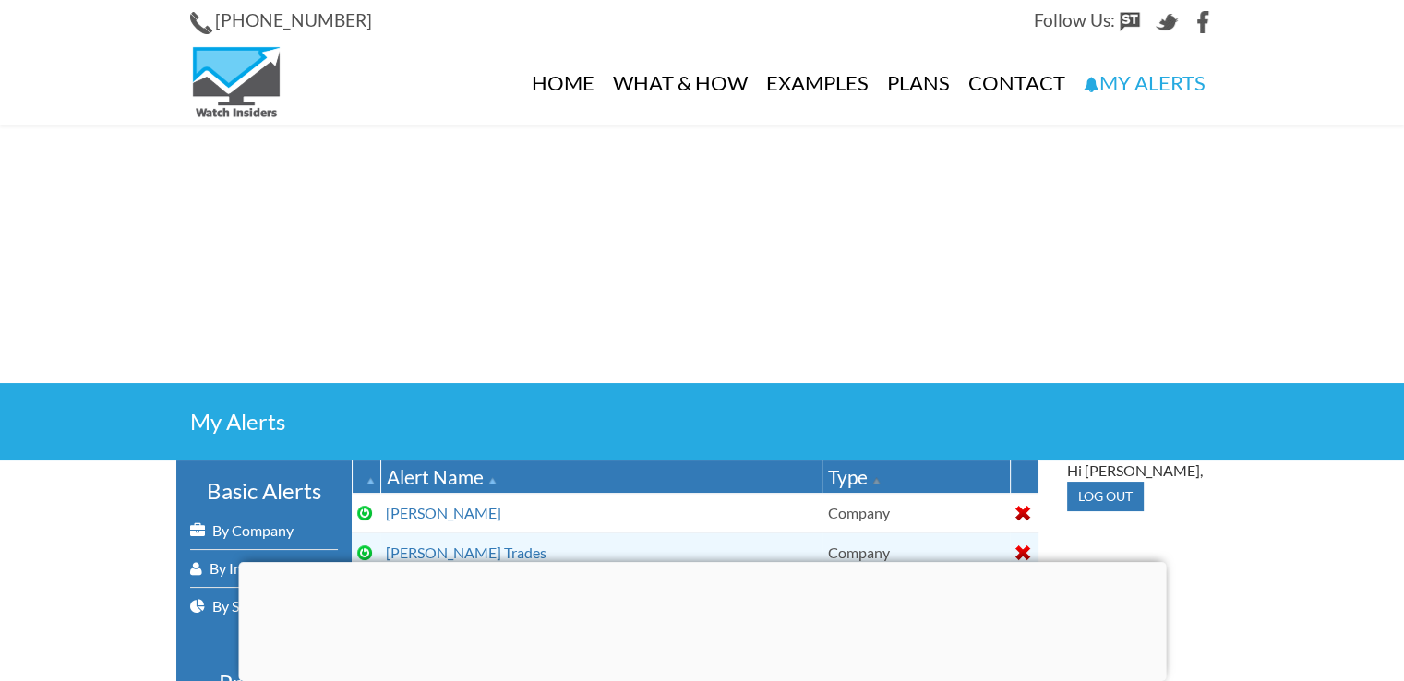
click at [868, 480] on icon "Type: Ascending sort applied, activate to apply a descending sort" at bounding box center [874, 480] width 13 height 8
click at [868, 477] on icon "Type: Descending sort applied, activate to apply an ascending sort" at bounding box center [874, 480] width 13 height 8
click at [868, 477] on icon "Type: Ascending sort applied, activate to apply a descending sort" at bounding box center [874, 480] width 13 height 8
click at [427, 472] on div "Alert Name" at bounding box center [602, 477] width 430 height 27
click at [488, 480] on icon "Alert Name: Descending sort applied, activate to apply an ascending sort" at bounding box center [490, 480] width 13 height 8
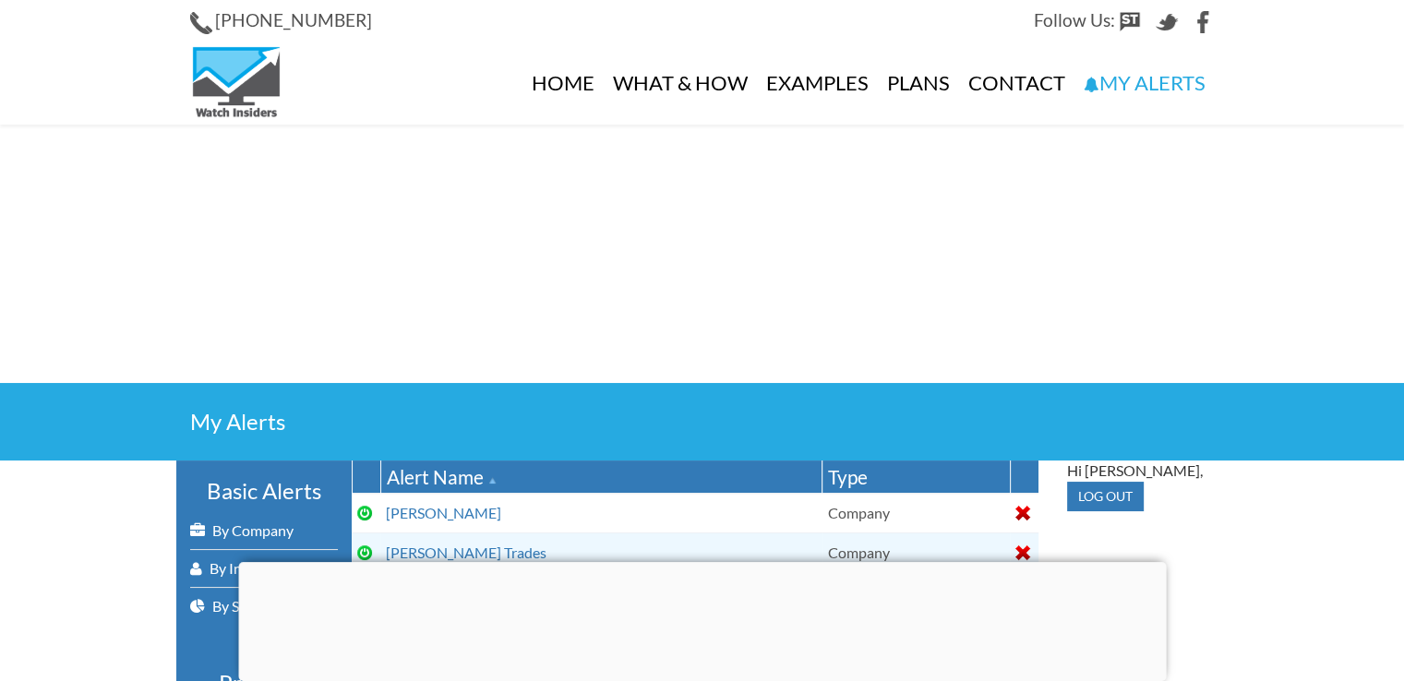
click at [705, 562] on div at bounding box center [702, 562] width 928 height 0
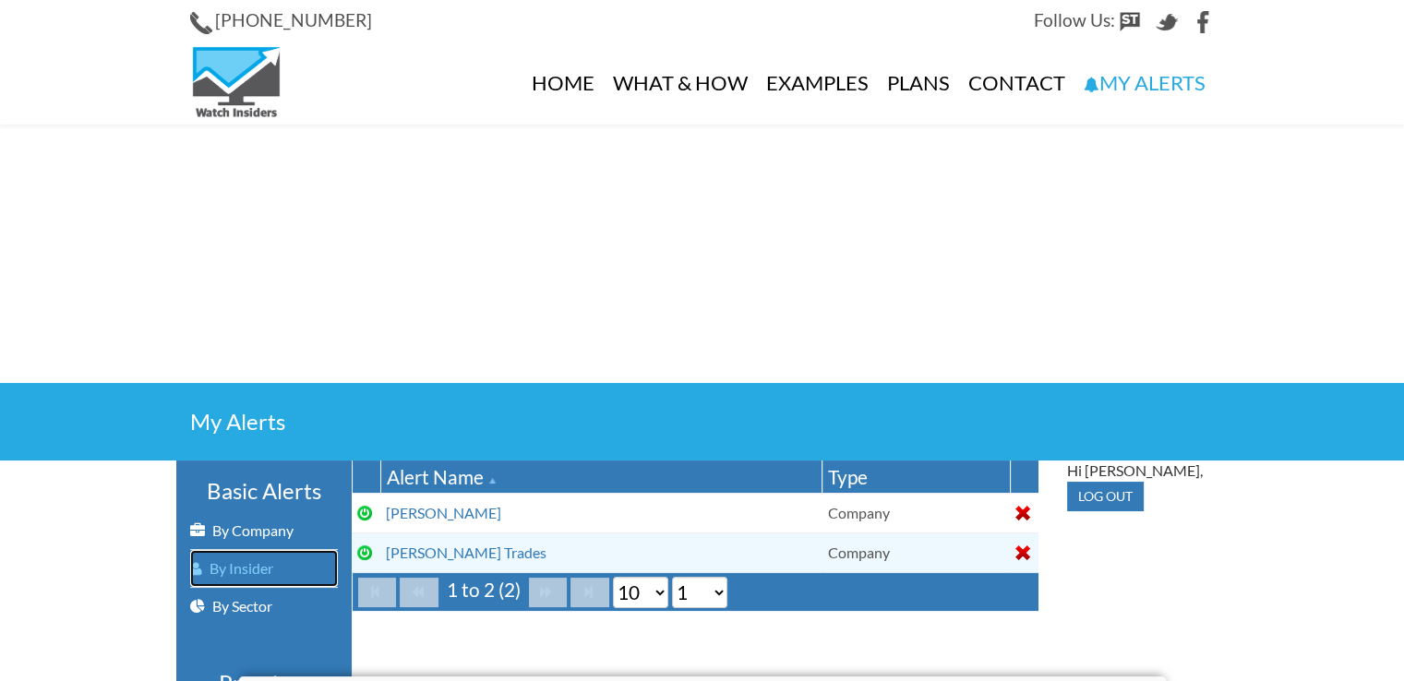
click at [220, 567] on link "By Insider" at bounding box center [264, 568] width 148 height 37
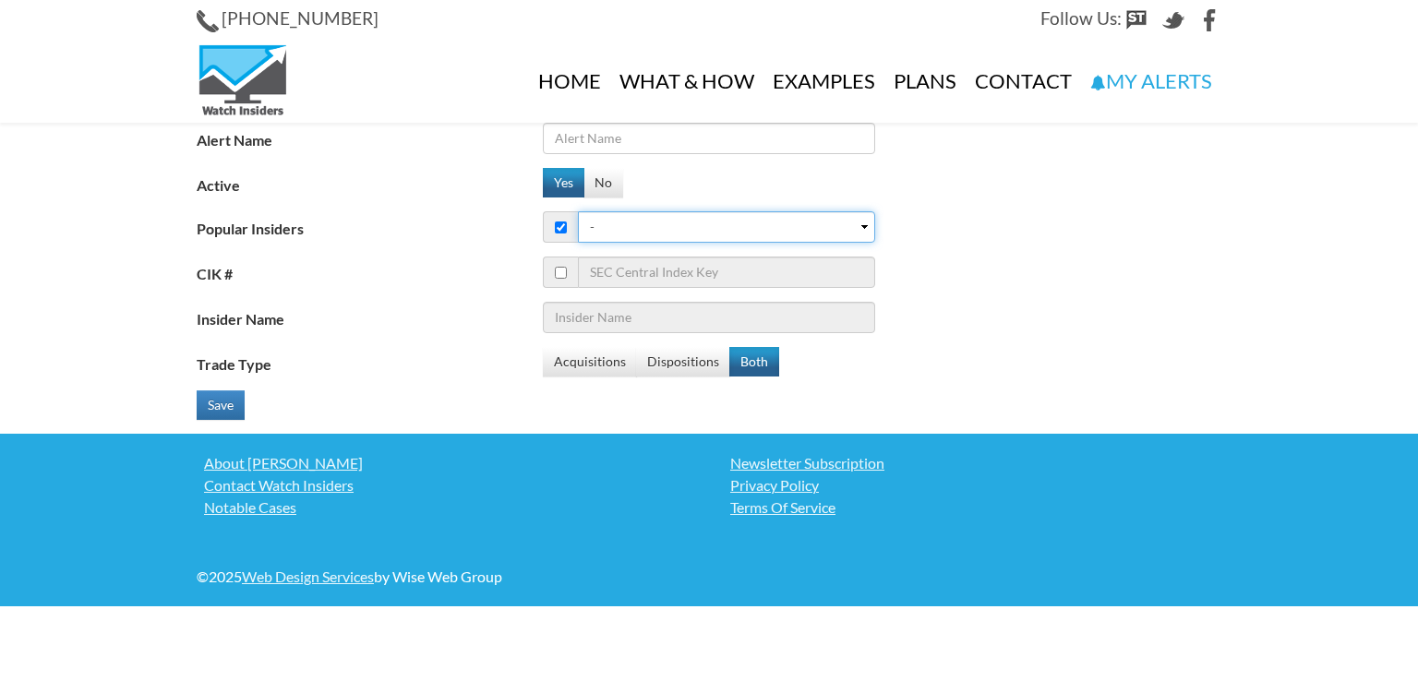
click at [862, 227] on select "- 1. [PERSON_NAME] ([PERSON_NAME] Square Capital Management) 2. [PERSON_NAME] (…" at bounding box center [726, 226] width 297 height 31
click at [476, 173] on label "Active" at bounding box center [370, 182] width 346 height 29
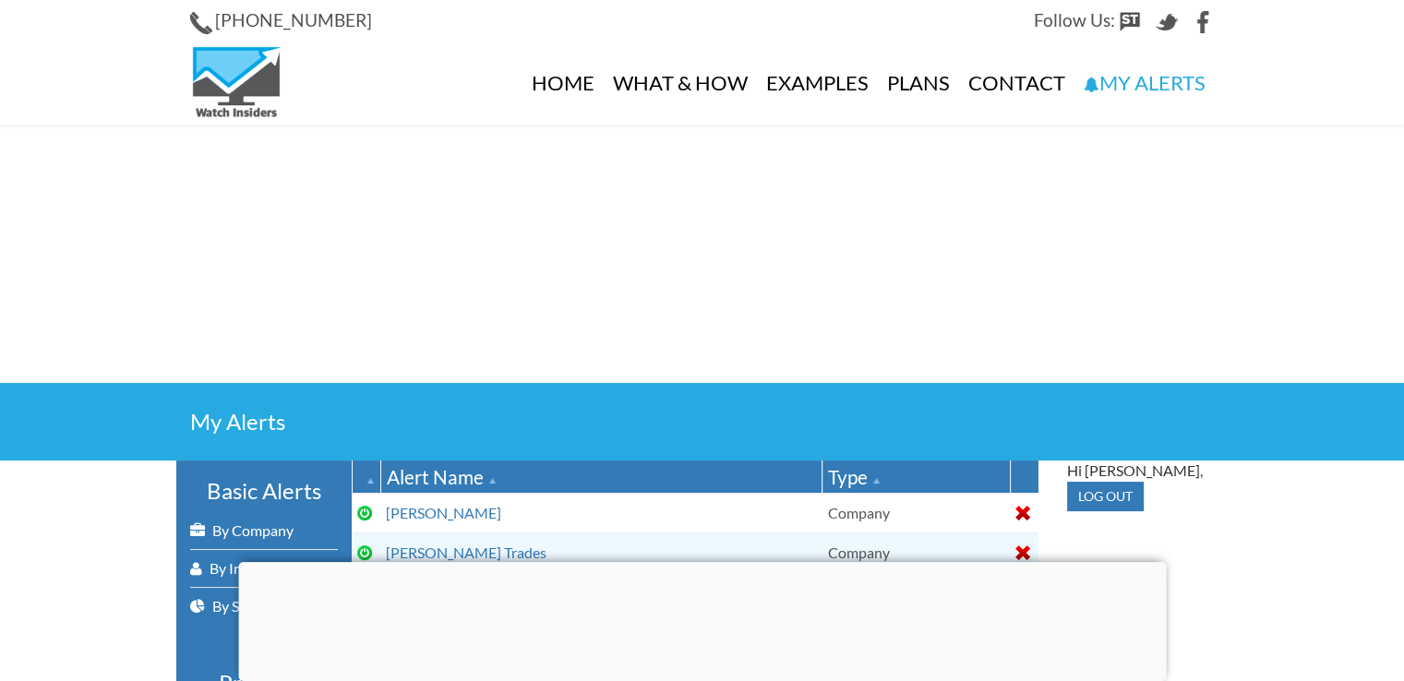
click at [701, 562] on div at bounding box center [702, 562] width 928 height 0
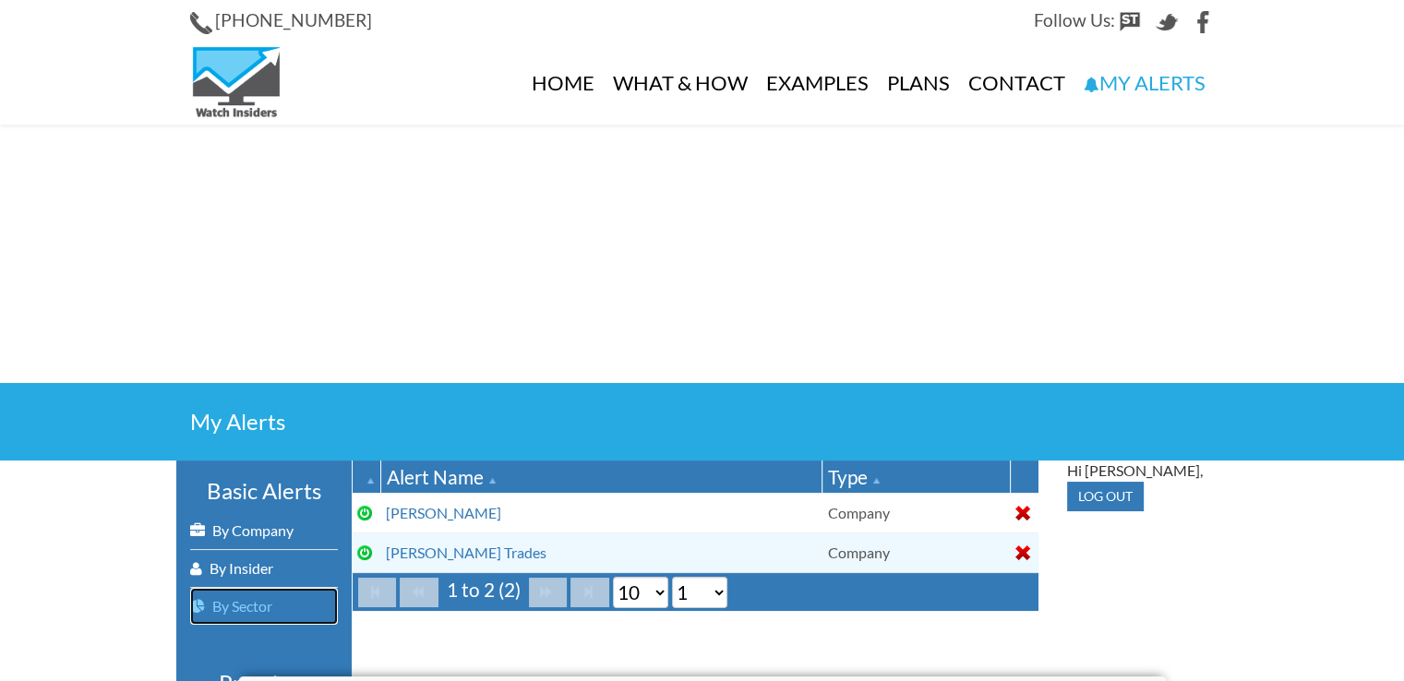
click at [222, 603] on link "By Sector" at bounding box center [264, 606] width 148 height 37
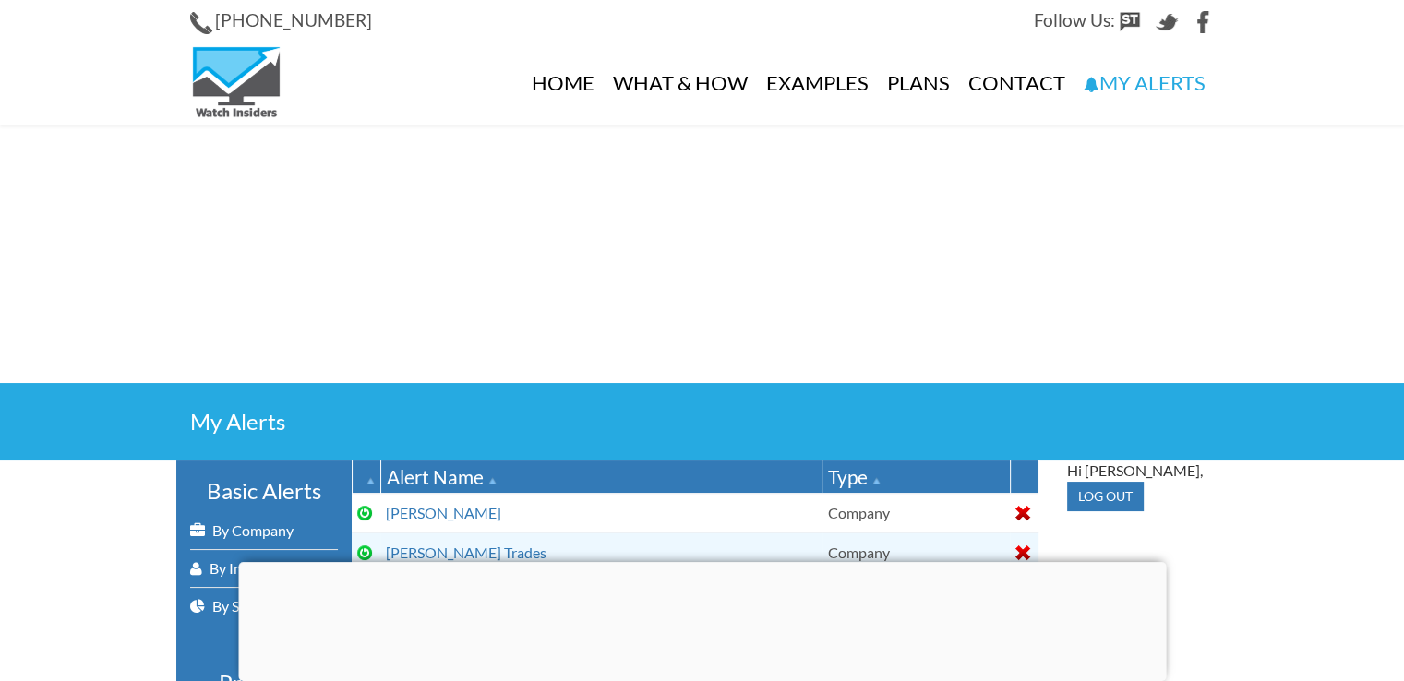
click at [702, 562] on div at bounding box center [702, 562] width 928 height 0
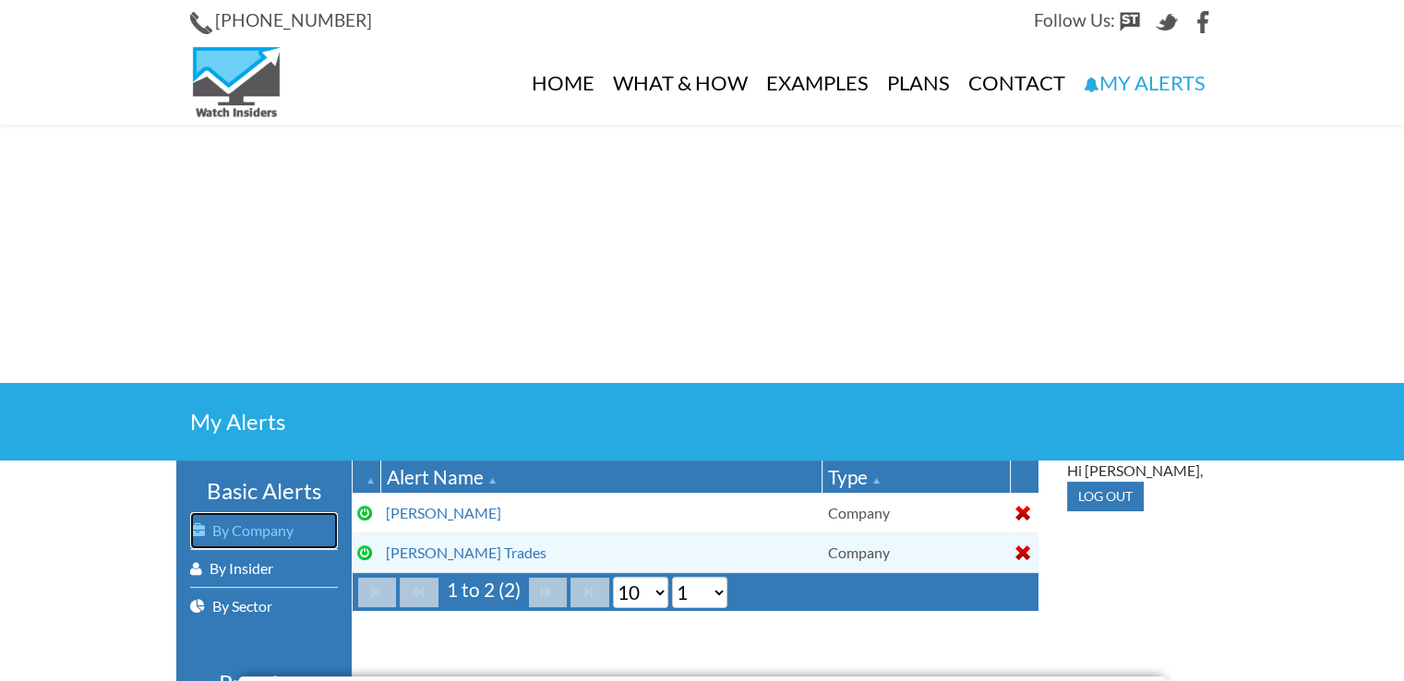
click at [252, 533] on link "By Company" at bounding box center [264, 530] width 148 height 37
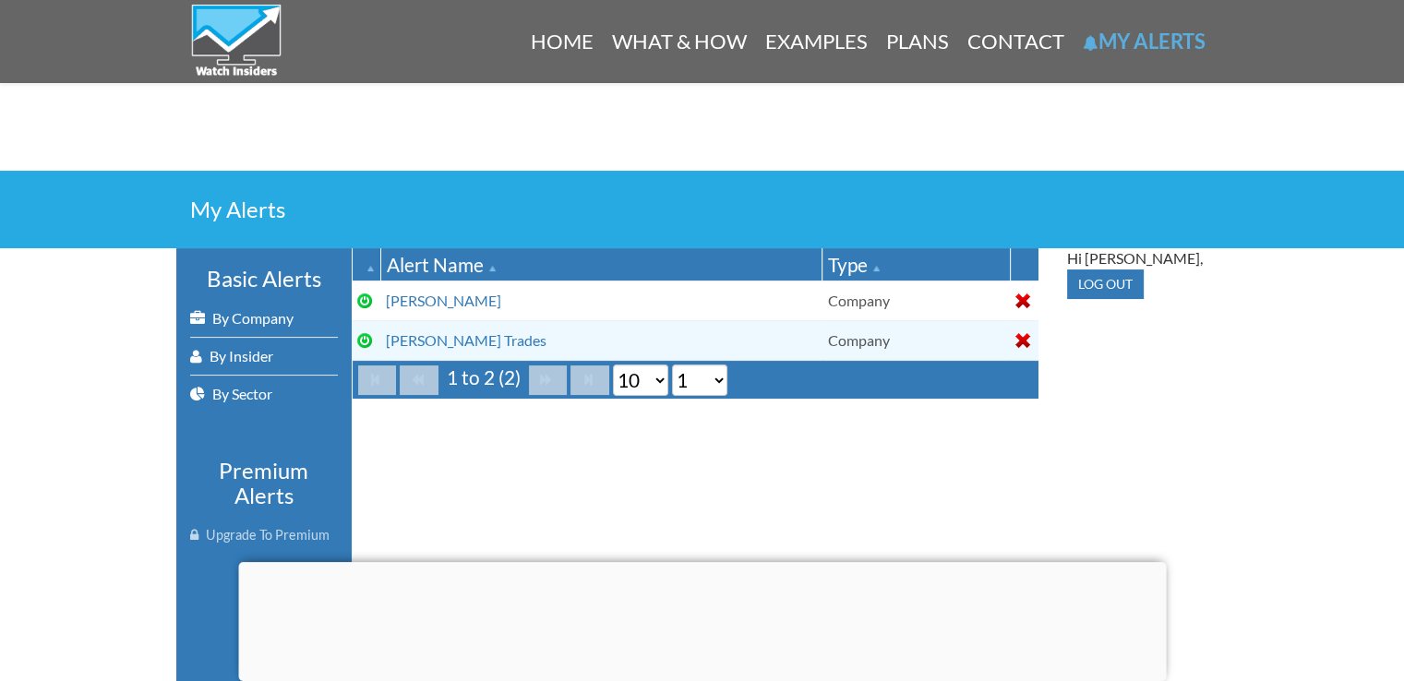
scroll to position [235, 0]
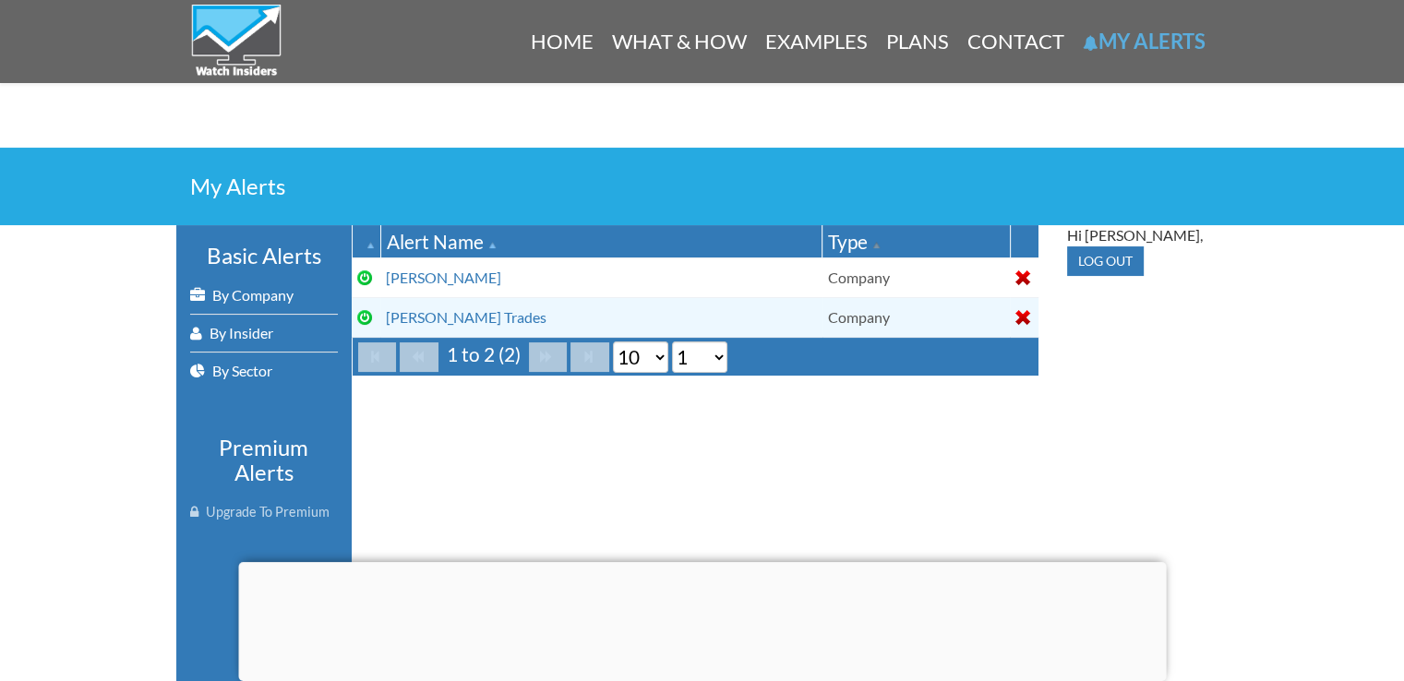
click at [828, 238] on div "Type" at bounding box center [915, 241] width 175 height 27
click at [1025, 311] on div at bounding box center [1023, 317] width 15 height 15
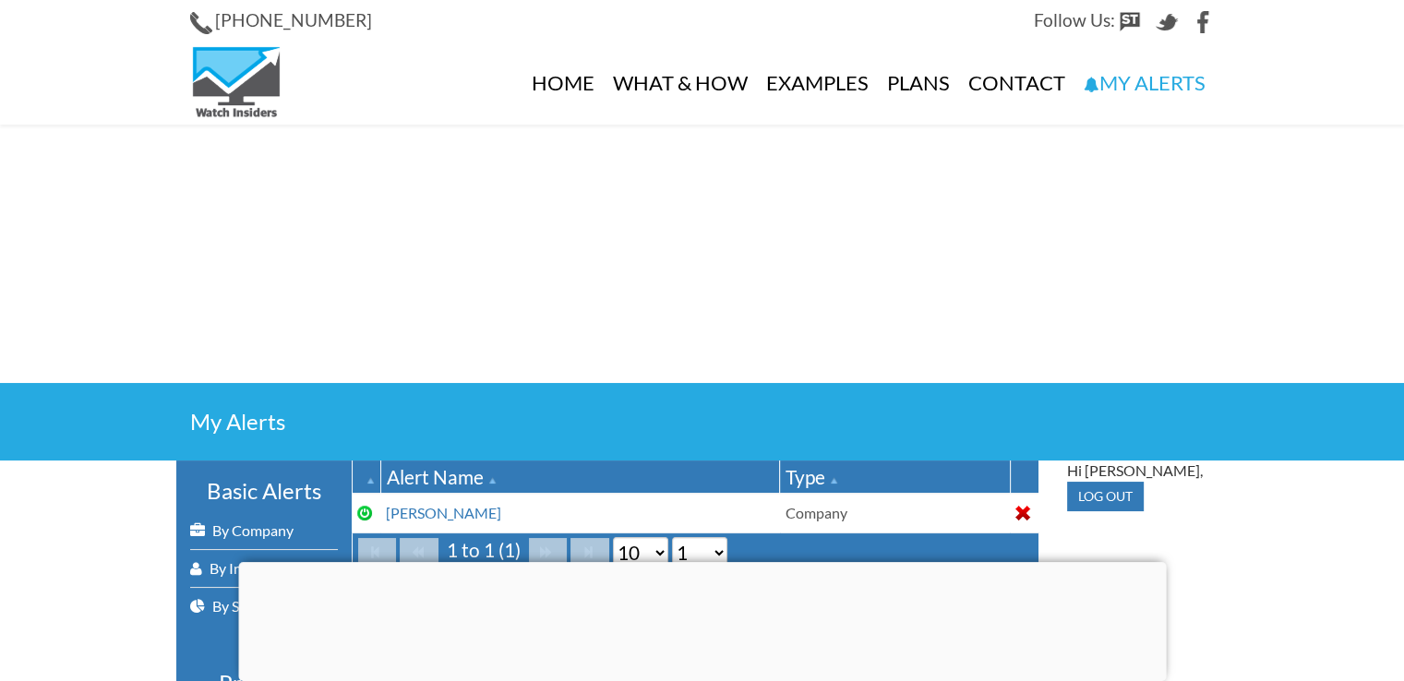
click at [696, 562] on div at bounding box center [702, 562] width 928 height 0
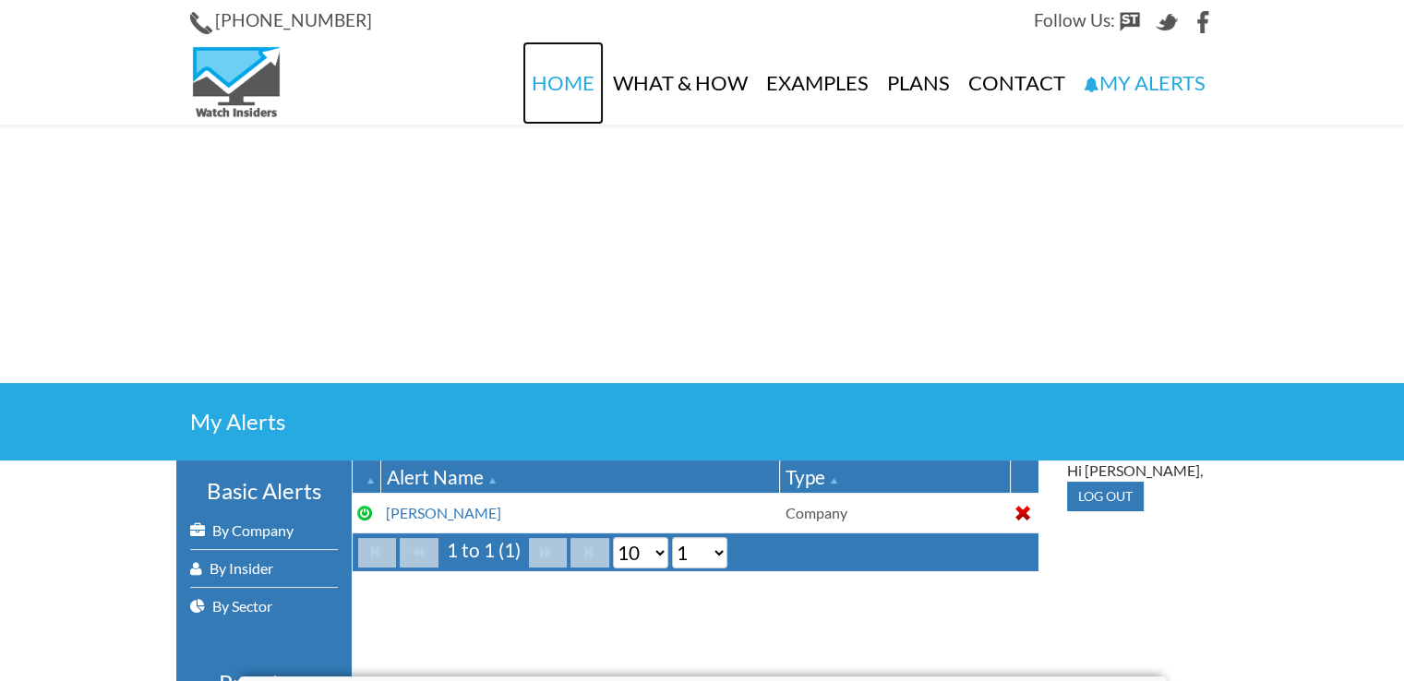
click at [564, 82] on link "Home" at bounding box center [563, 83] width 81 height 83
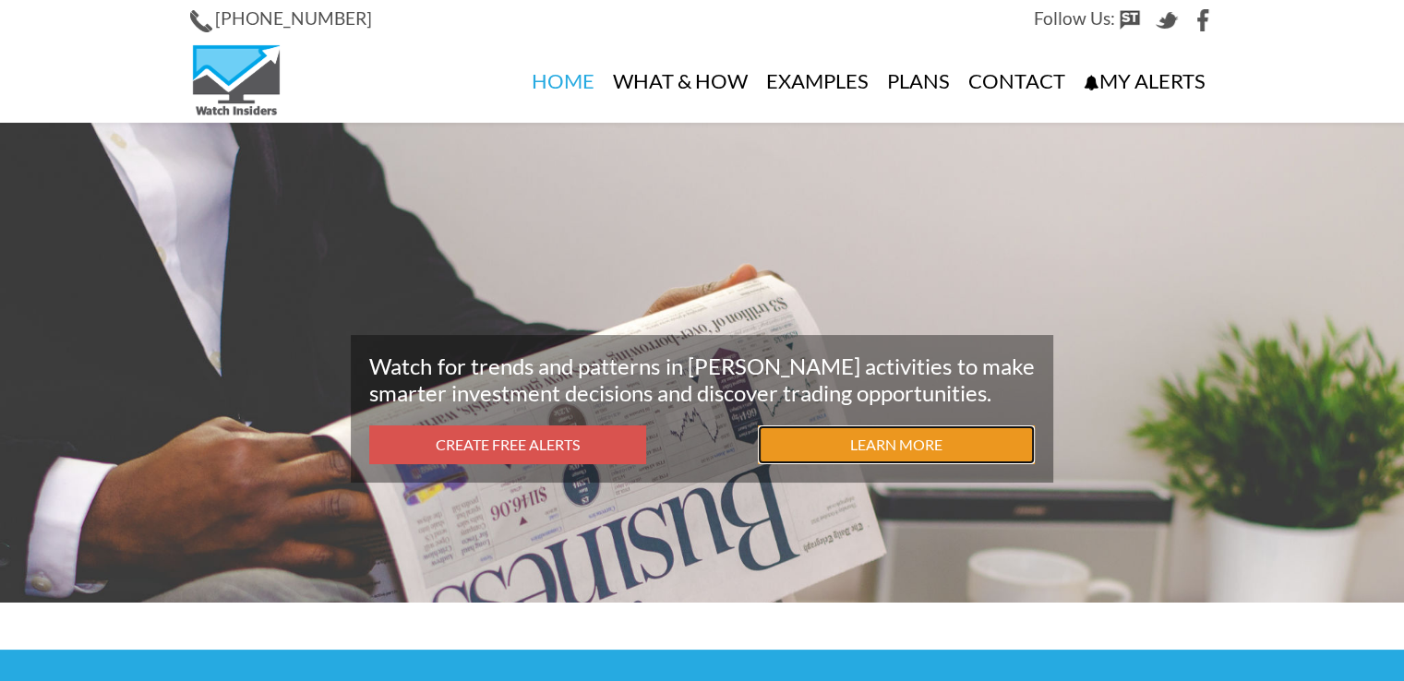
click at [886, 448] on link "Learn More" at bounding box center [896, 446] width 277 height 40
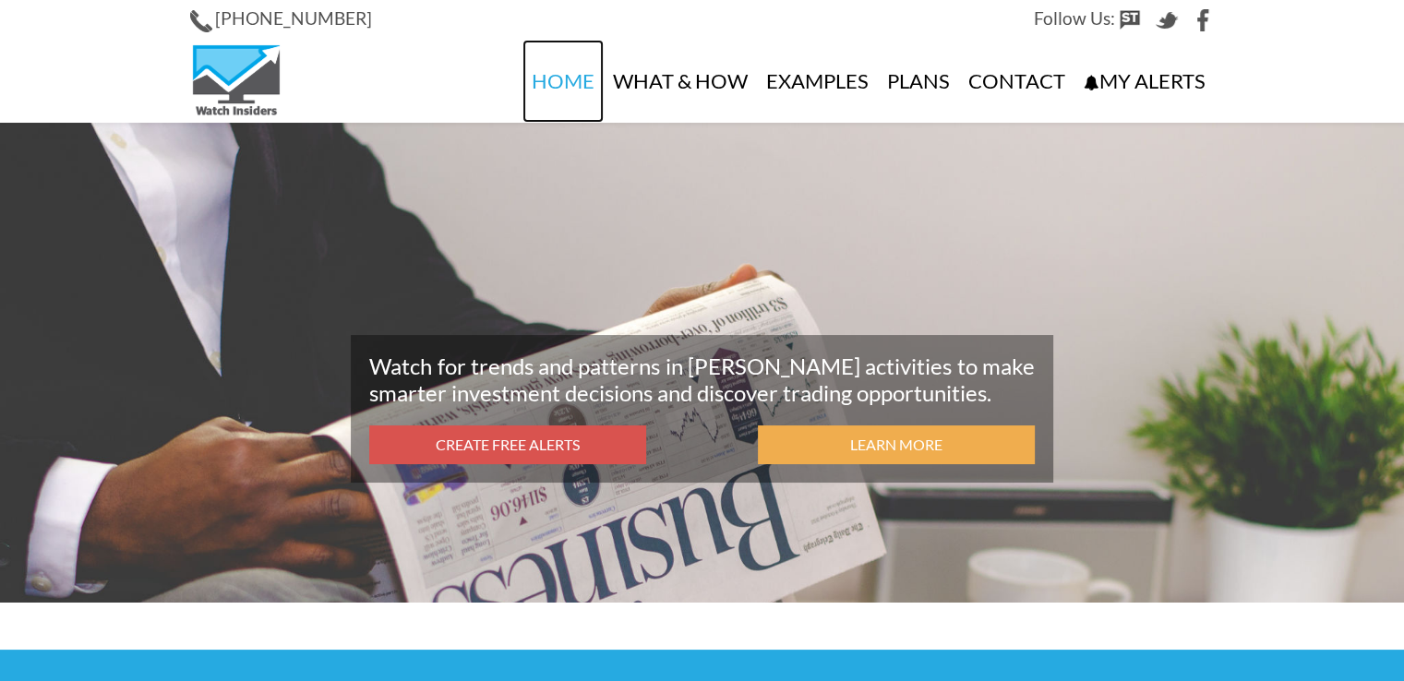
click at [571, 78] on link "Home" at bounding box center [563, 81] width 81 height 83
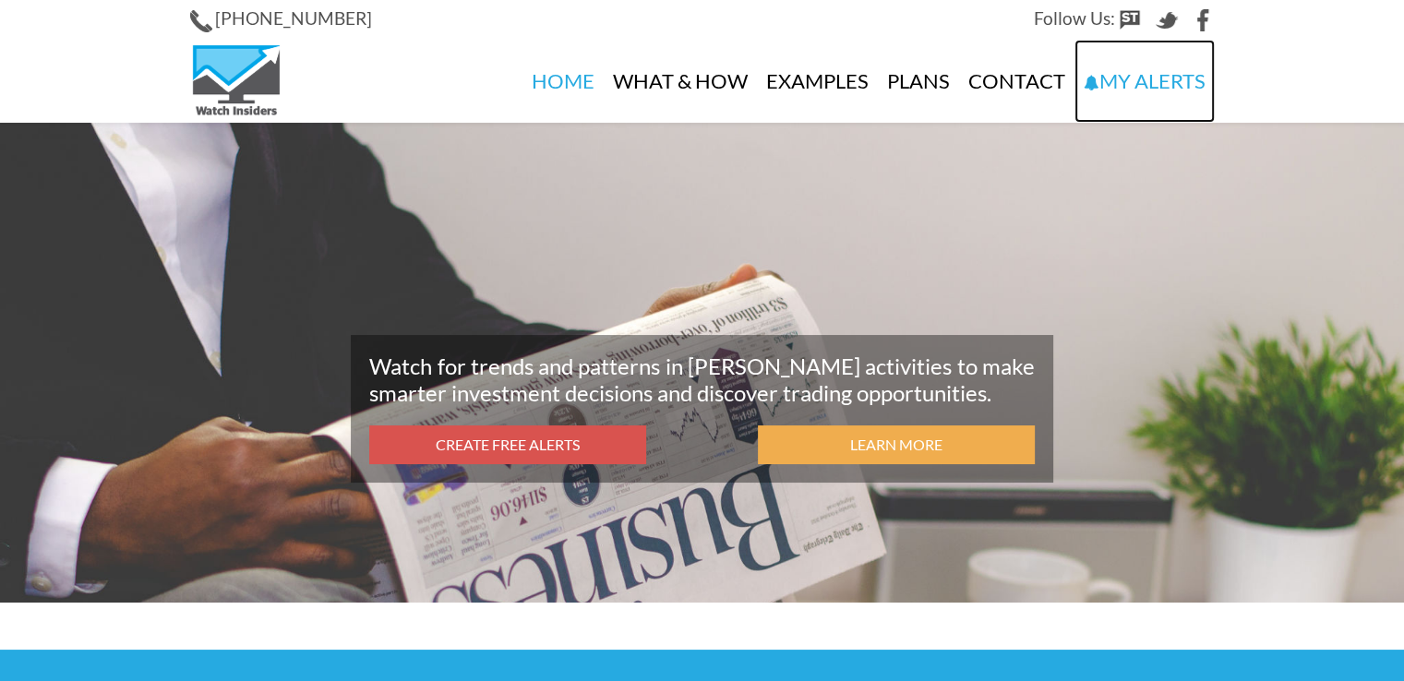
click at [1145, 86] on link "My Alerts" at bounding box center [1145, 81] width 140 height 83
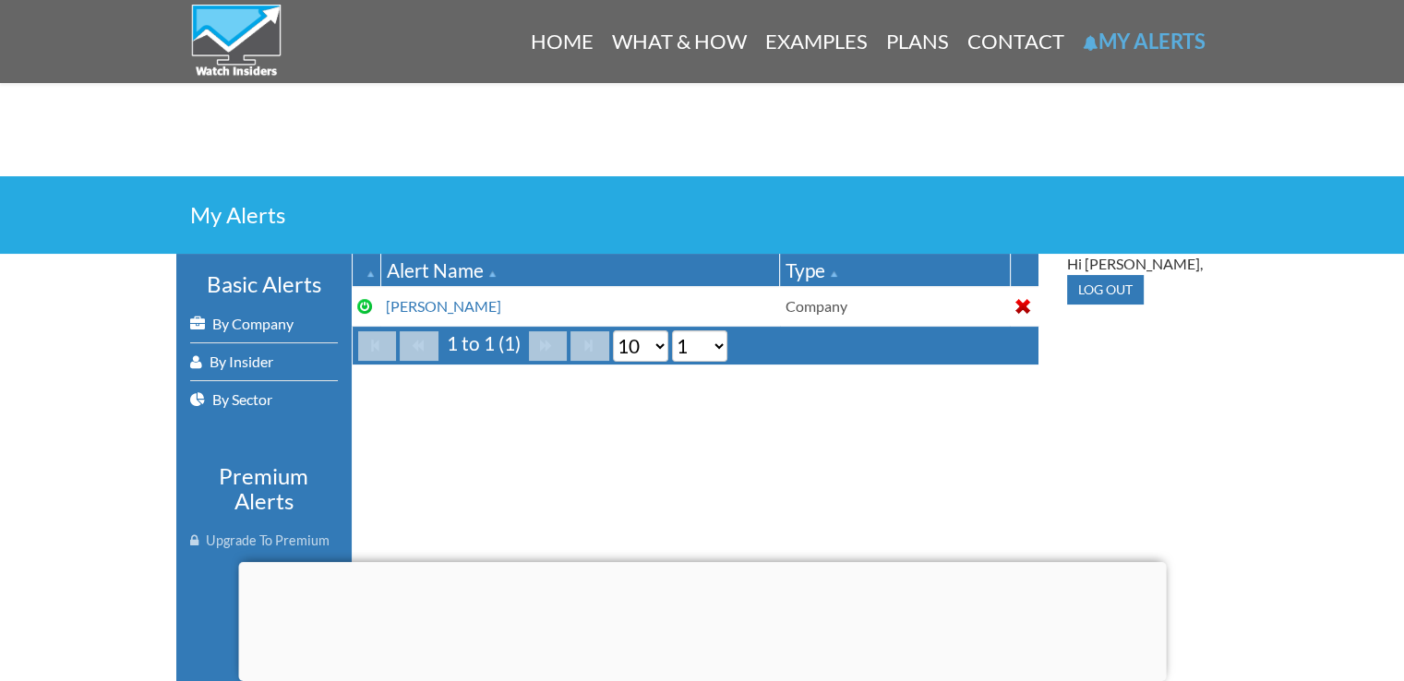
scroll to position [241, 0]
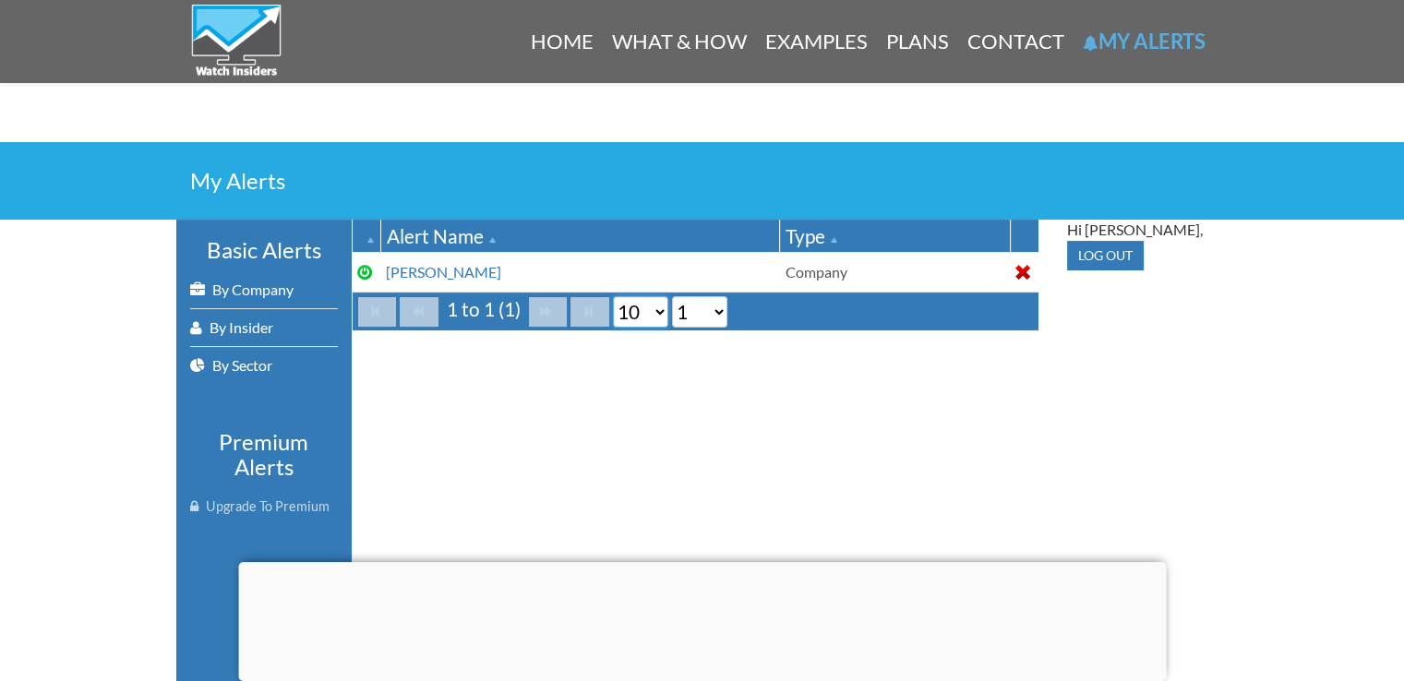
click at [661, 311] on select "10 20 50 100" at bounding box center [640, 311] width 55 height 31
click at [613, 296] on select "10 20 50 100" at bounding box center [640, 311] width 55 height 31
click at [718, 310] on select "1" at bounding box center [699, 311] width 55 height 31
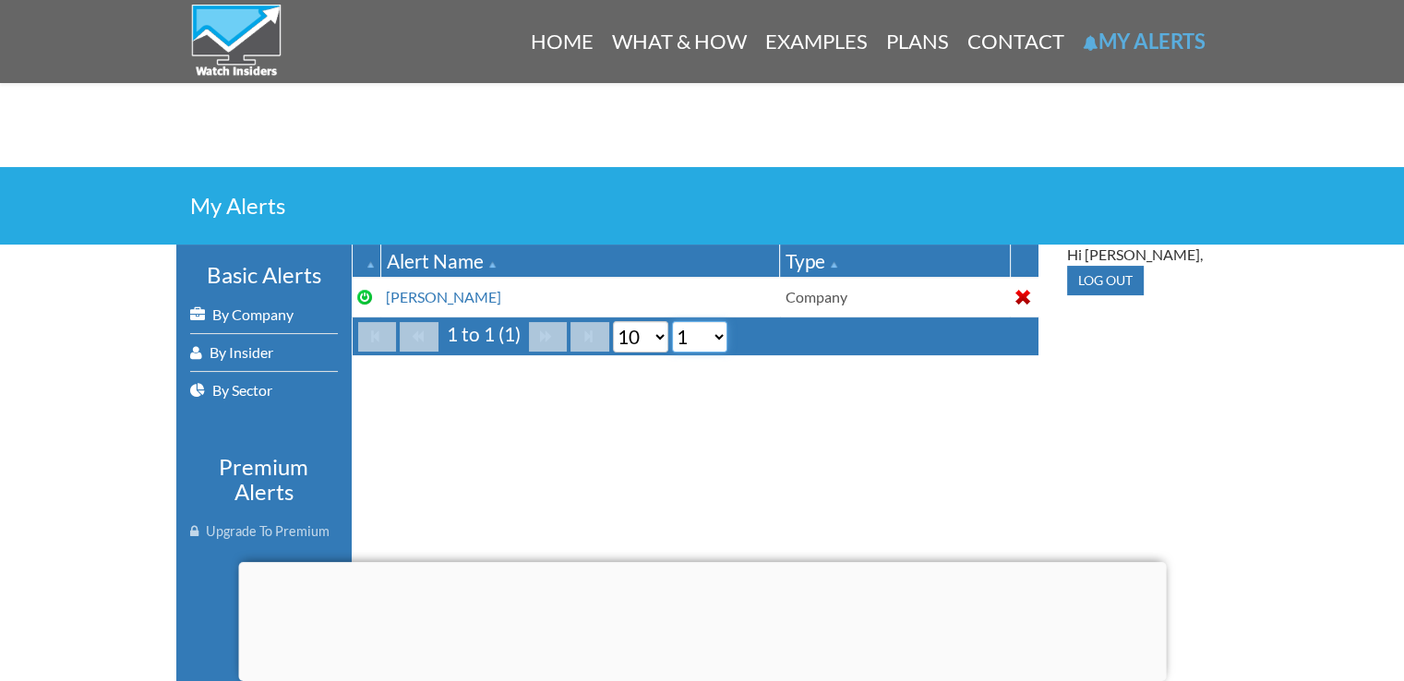
scroll to position [214, 0]
